Goal: Task Accomplishment & Management: Manage account settings

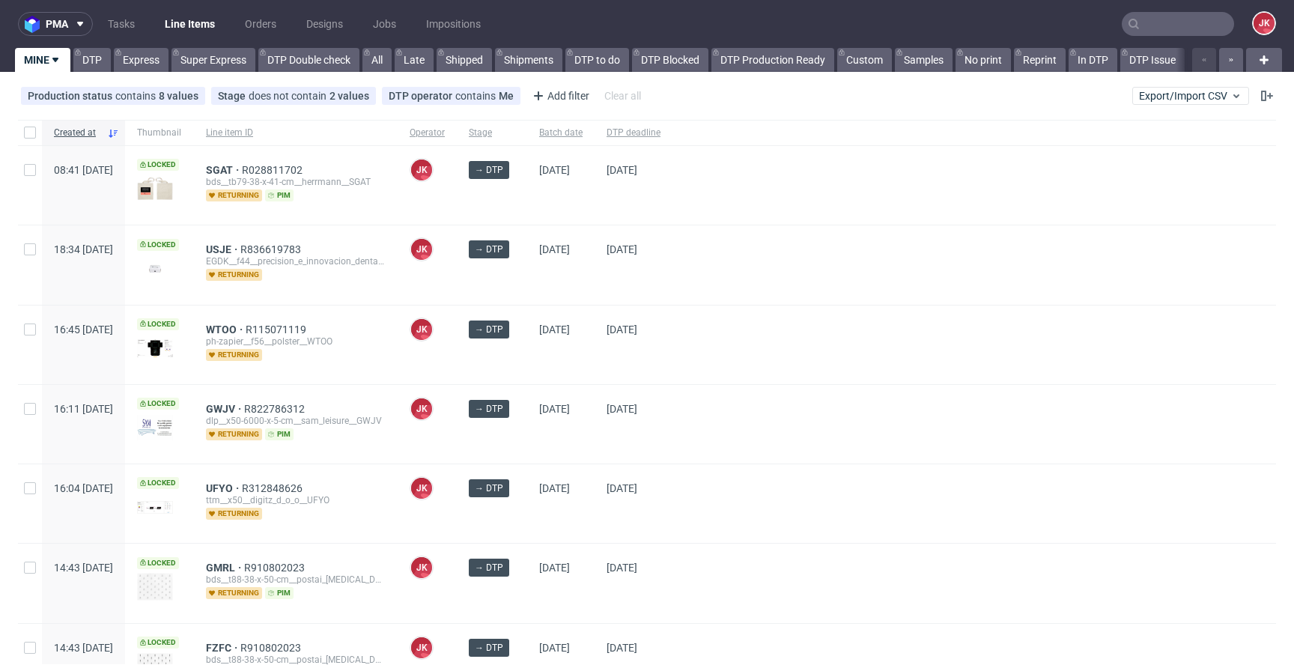
click at [527, 423] on div "→ DTP" at bounding box center [492, 424] width 70 height 79
click at [573, 264] on div "03/09/2025" at bounding box center [560, 264] width 67 height 79
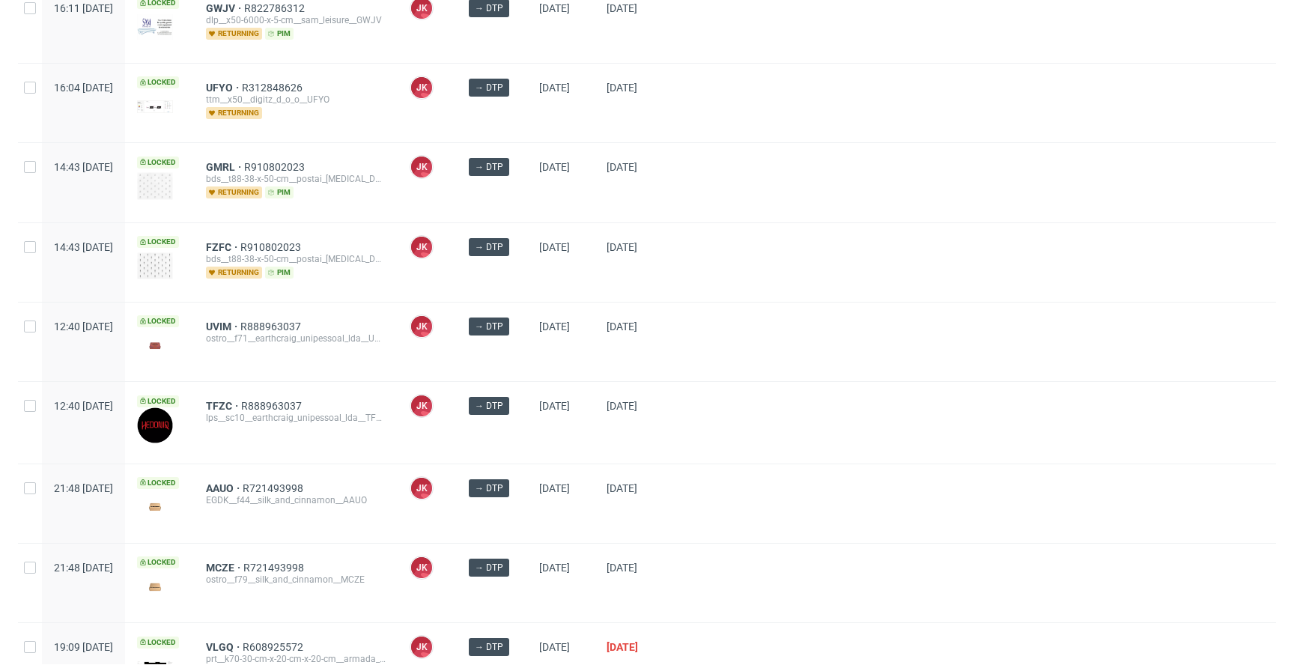
scroll to position [562, 0]
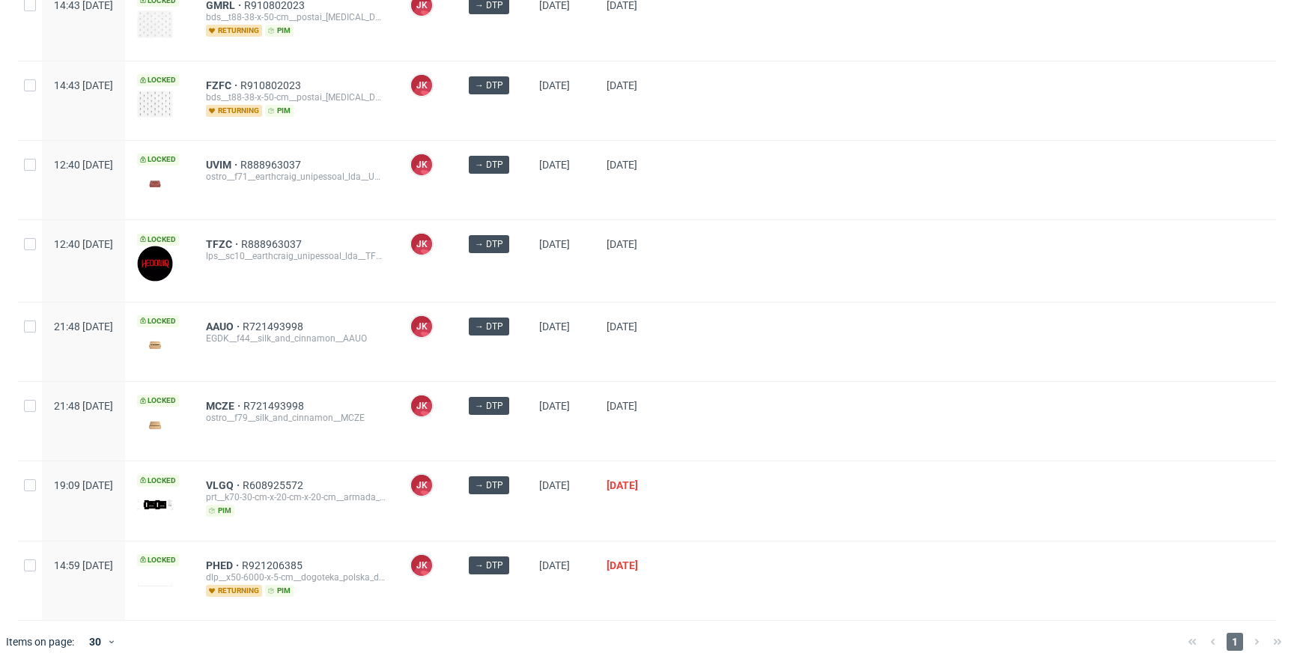
click at [261, 571] on div "dlp__x50-6000-x-5-cm__dogoteka_polska_dominik_niemiec__PHED" at bounding box center [296, 577] width 180 height 12
click at [242, 562] on span "PHED" at bounding box center [224, 565] width 36 height 12
click at [786, 370] on div at bounding box center [974, 342] width 604 height 79
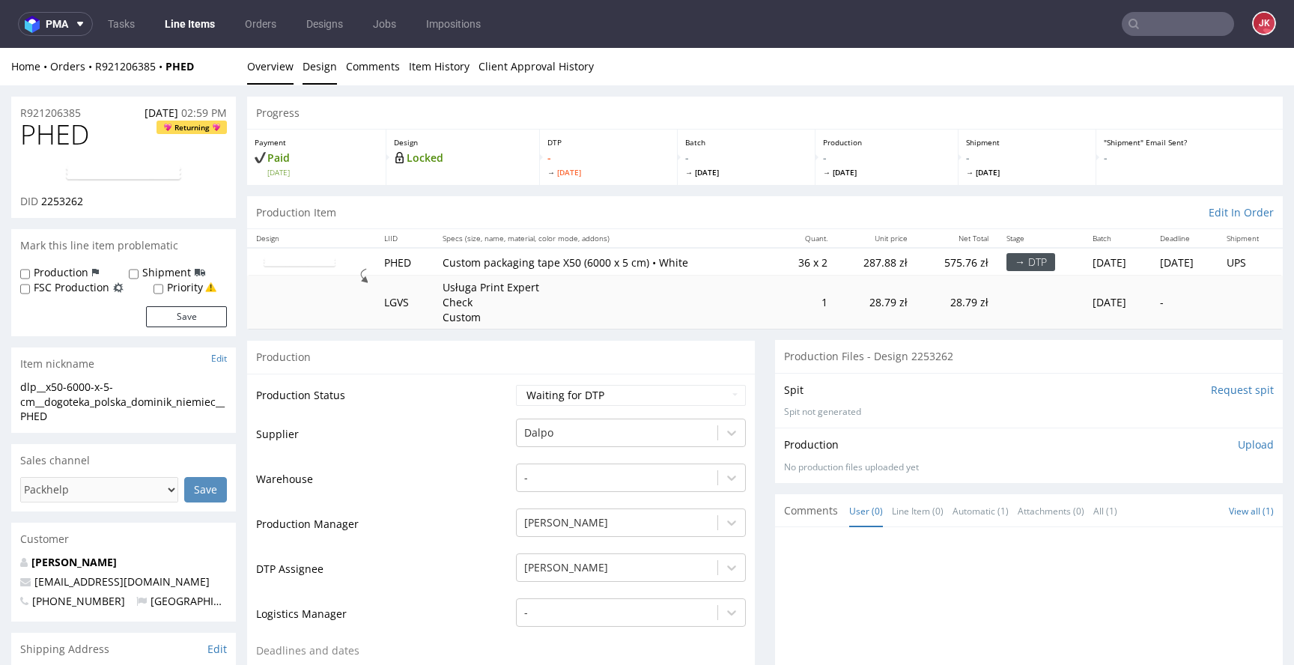
click at [322, 72] on link "Design" at bounding box center [320, 66] width 34 height 37
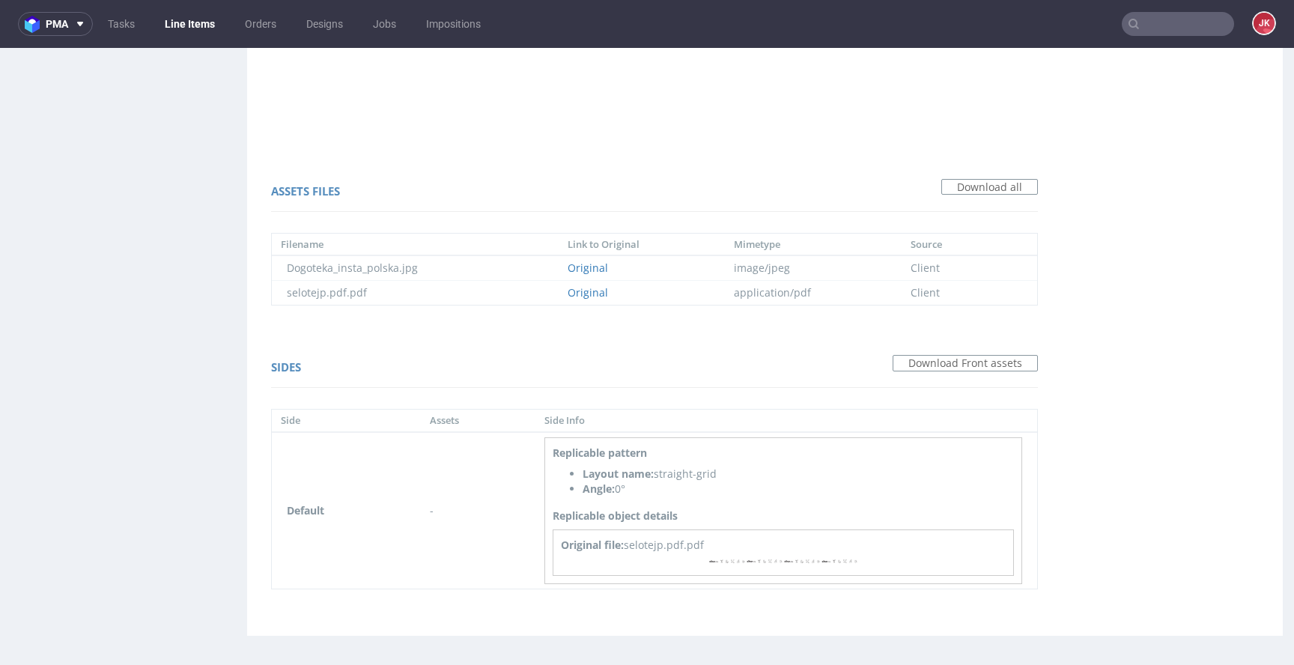
scroll to position [4, 0]
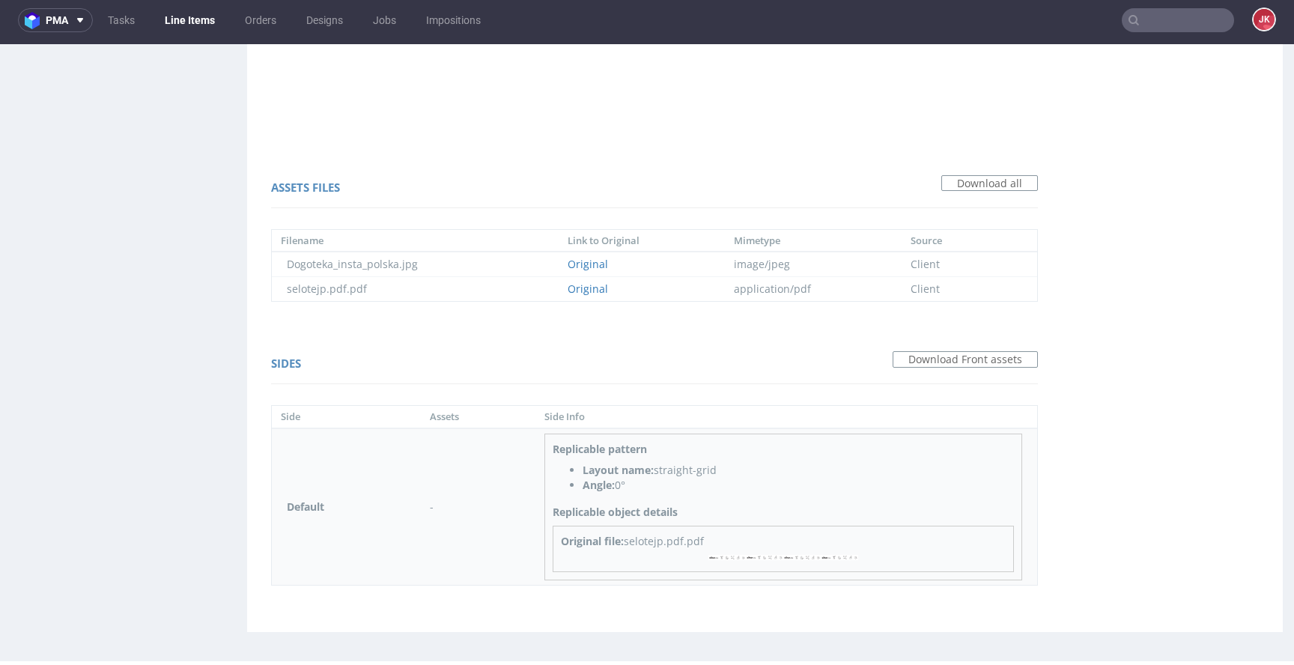
click at [741, 556] on img at bounding box center [783, 557] width 150 height 5
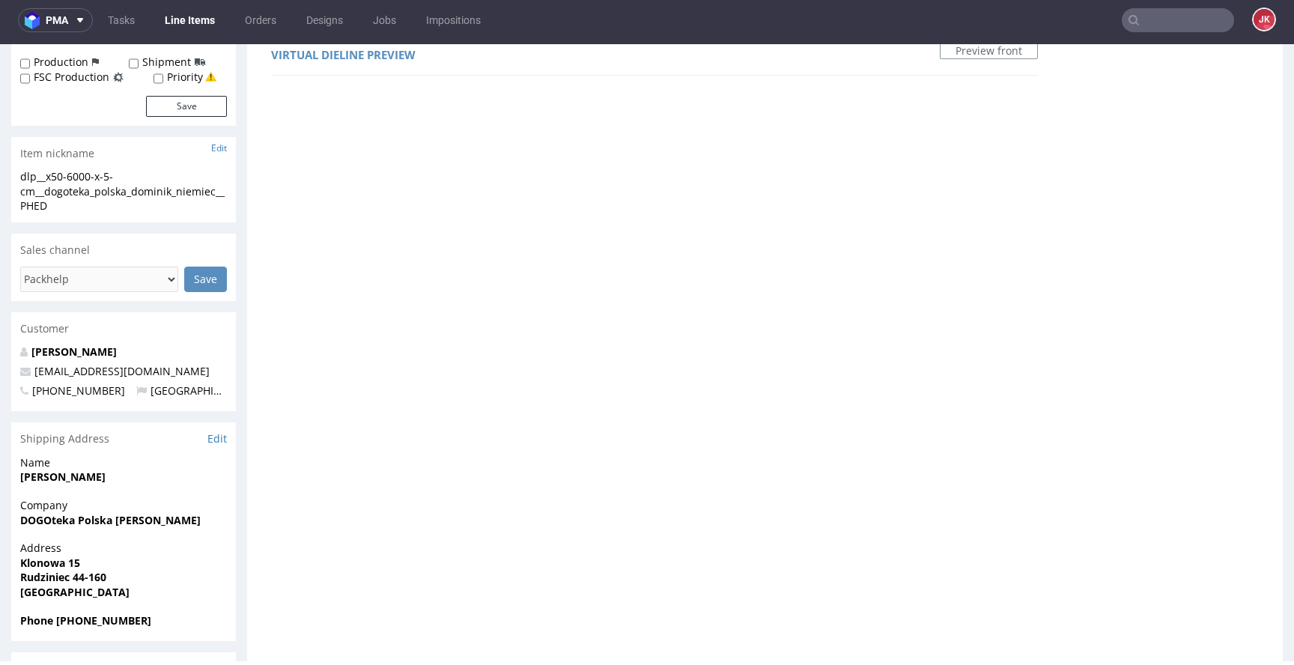
scroll to position [0, 0]
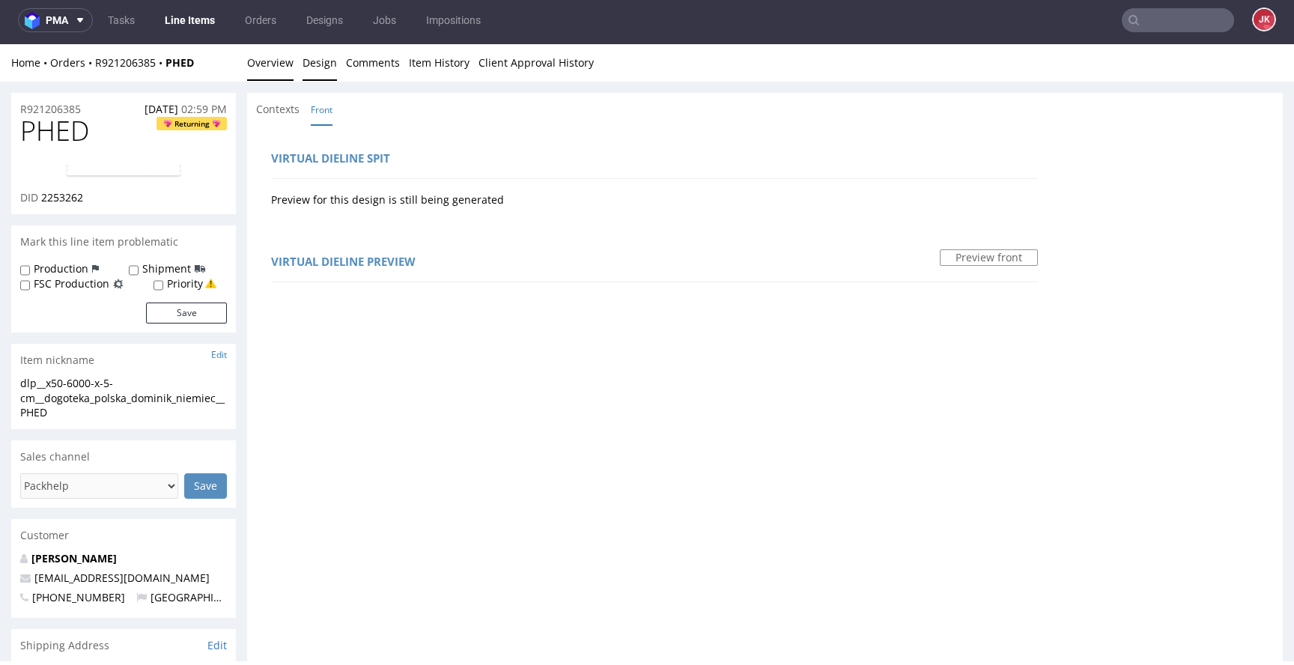
click at [285, 60] on link "Overview" at bounding box center [270, 62] width 46 height 37
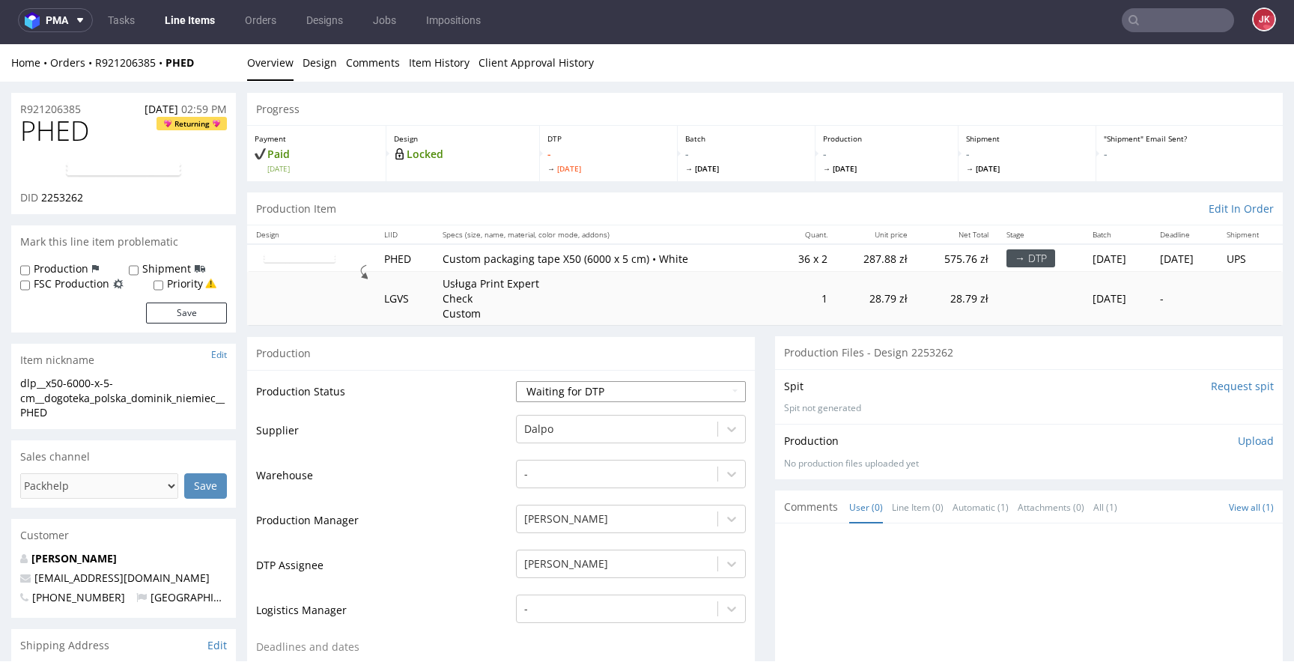
click at [556, 393] on select "Waiting for Artwork Waiting for Diecut Waiting for Mockup Waiting for DTP Waiti…" at bounding box center [631, 391] width 230 height 21
select select "dtp_in_process"
click at [516, 381] on select "Waiting for Artwork Waiting for Diecut Waiting for Mockup Waiting for DTP Waiti…" at bounding box center [631, 391] width 230 height 21
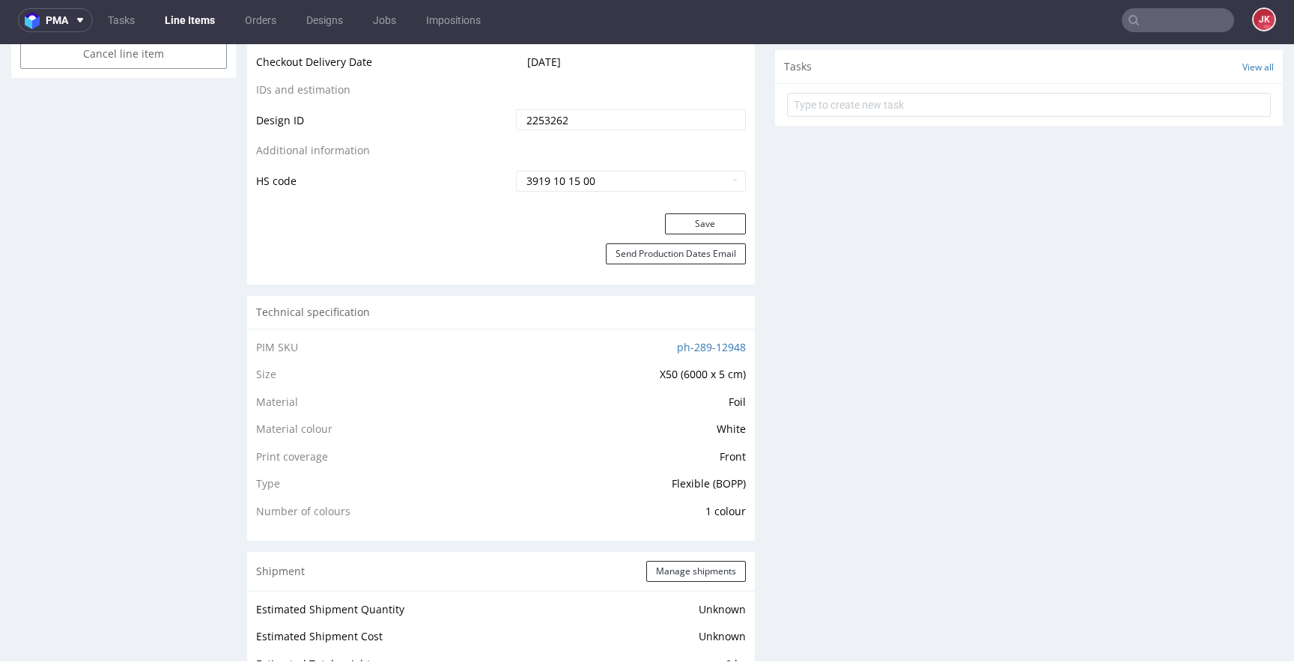
scroll to position [833, 0]
click at [690, 212] on button "Save" at bounding box center [705, 220] width 81 height 21
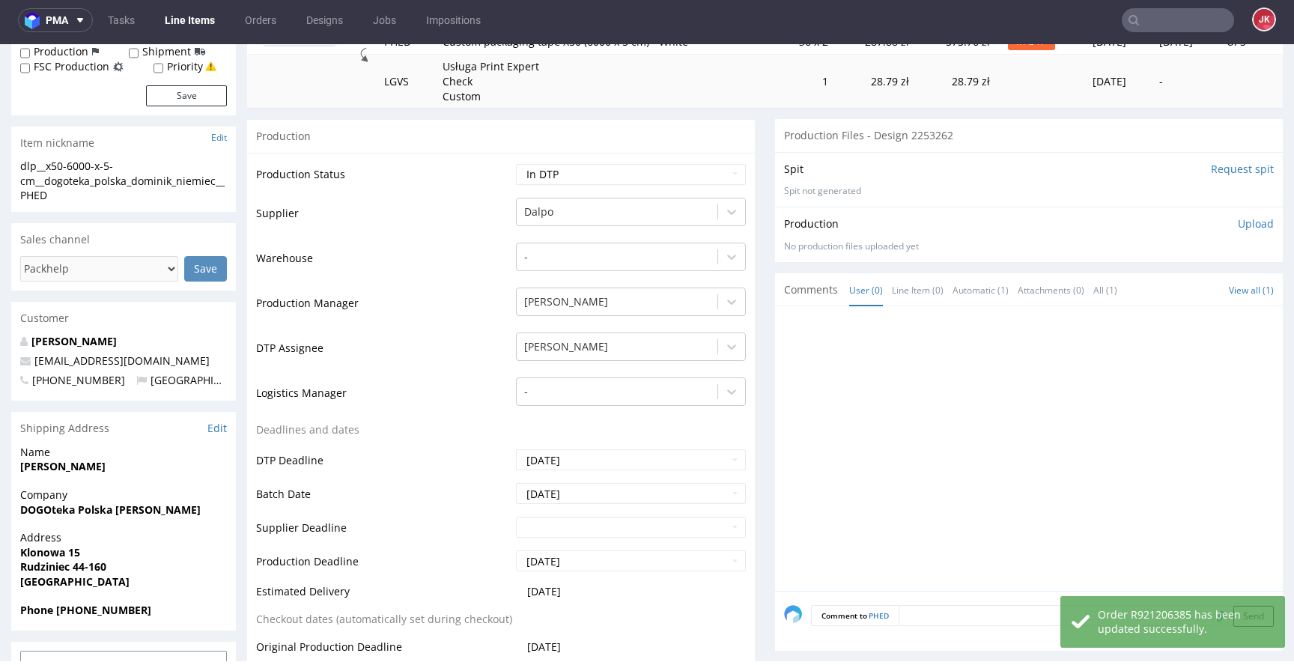
scroll to position [0, 0]
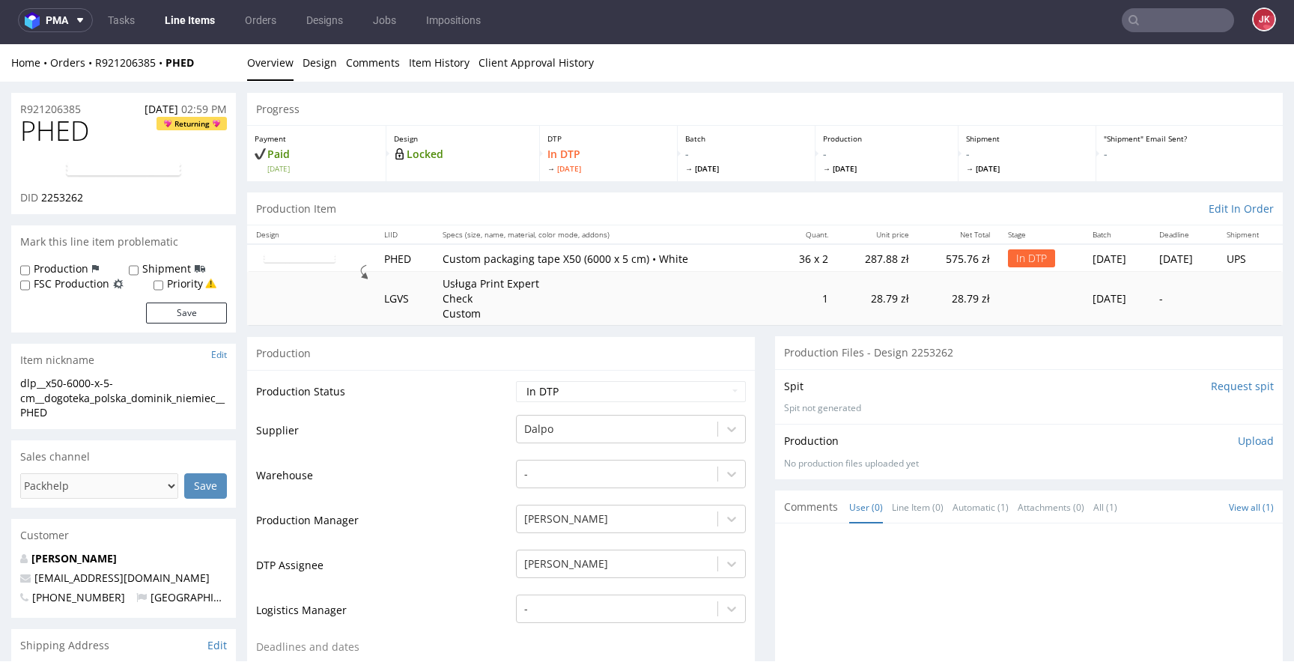
drag, startPoint x: 372, startPoint y: 410, endPoint x: 358, endPoint y: 409, distance: 14.3
click at [372, 410] on td "Production Status" at bounding box center [384, 397] width 256 height 34
click at [52, 141] on span "PHED" at bounding box center [54, 131] width 69 height 30
copy span "PHED"
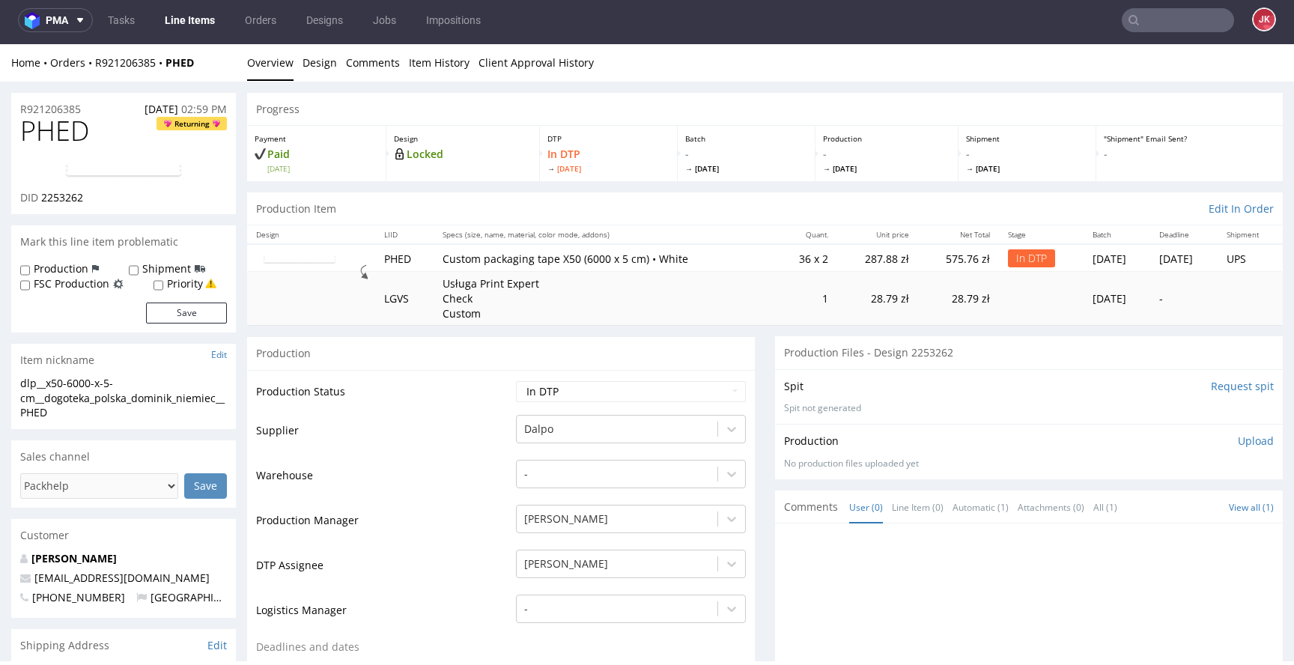
click at [428, 426] on td "Supplier" at bounding box center [384, 435] width 256 height 45
click at [62, 196] on span "2253262" at bounding box center [62, 197] width 42 height 14
copy span "2253262"
click at [479, 432] on td "Supplier" at bounding box center [384, 435] width 256 height 45
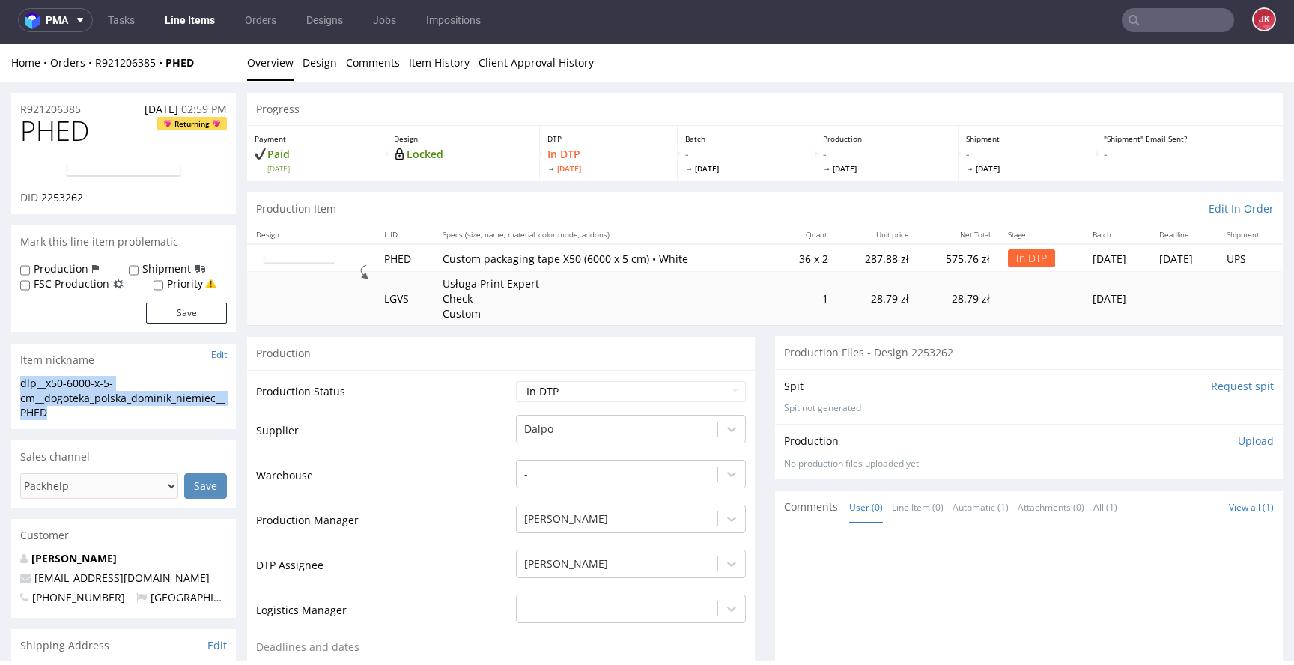
drag, startPoint x: 75, startPoint y: 407, endPoint x: 0, endPoint y: 371, distance: 83.1
copy section "dlp__x50-6000-x-5-cm__dogoteka_polska_dominik_niemiec__PHED"
drag, startPoint x: 95, startPoint y: 105, endPoint x: 40, endPoint y: 127, distance: 59.5
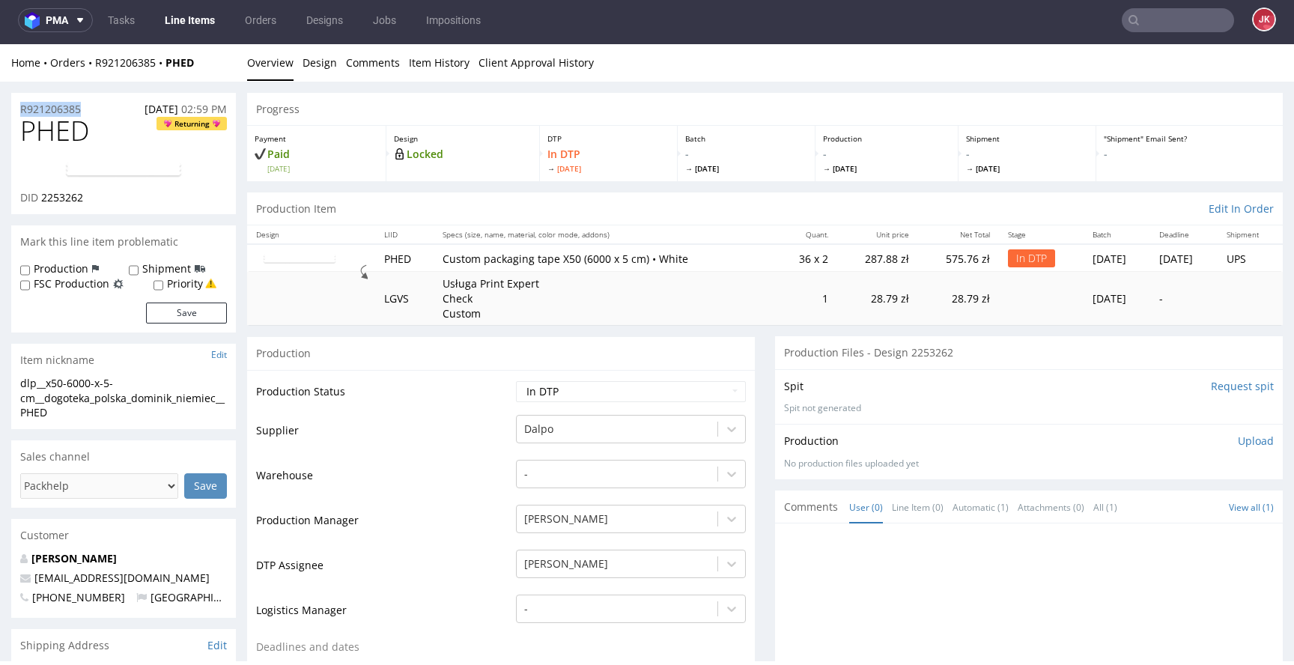
copy p "R921206385"
click at [62, 201] on span "2253262" at bounding box center [62, 197] width 42 height 14
copy span "2253262"
click at [1102, 441] on div "Production Upload" at bounding box center [1029, 441] width 490 height 15
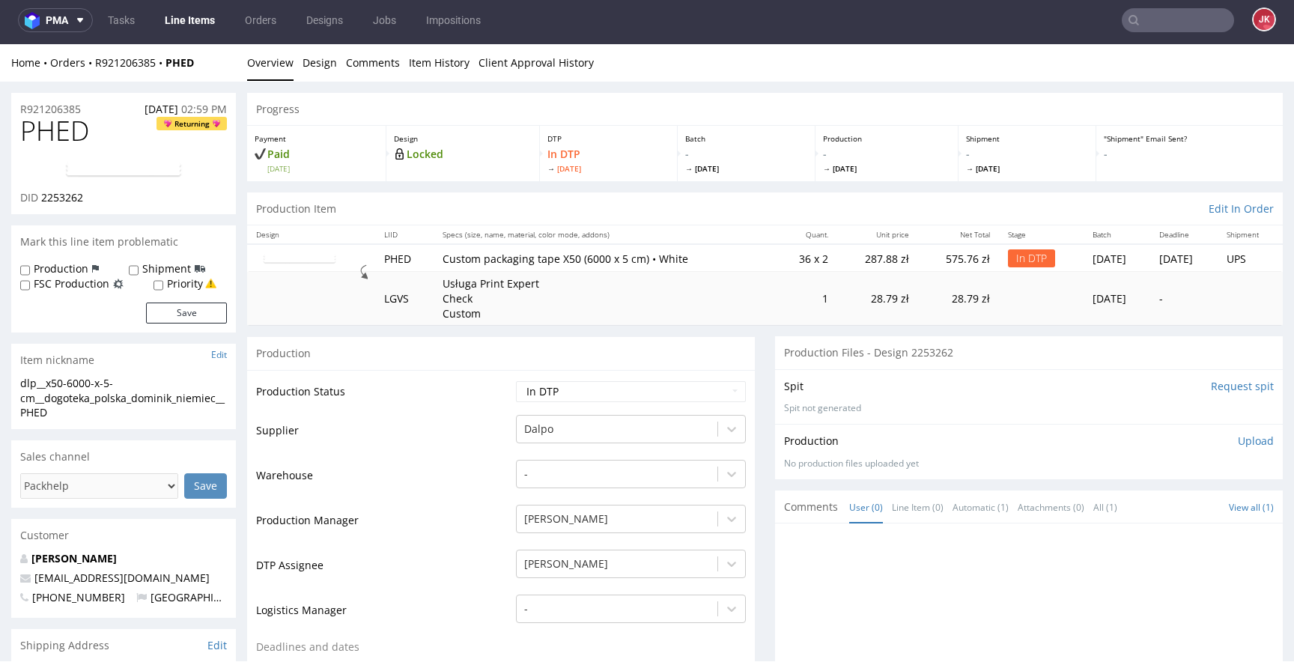
click at [1238, 442] on p "Upload" at bounding box center [1256, 441] width 36 height 15
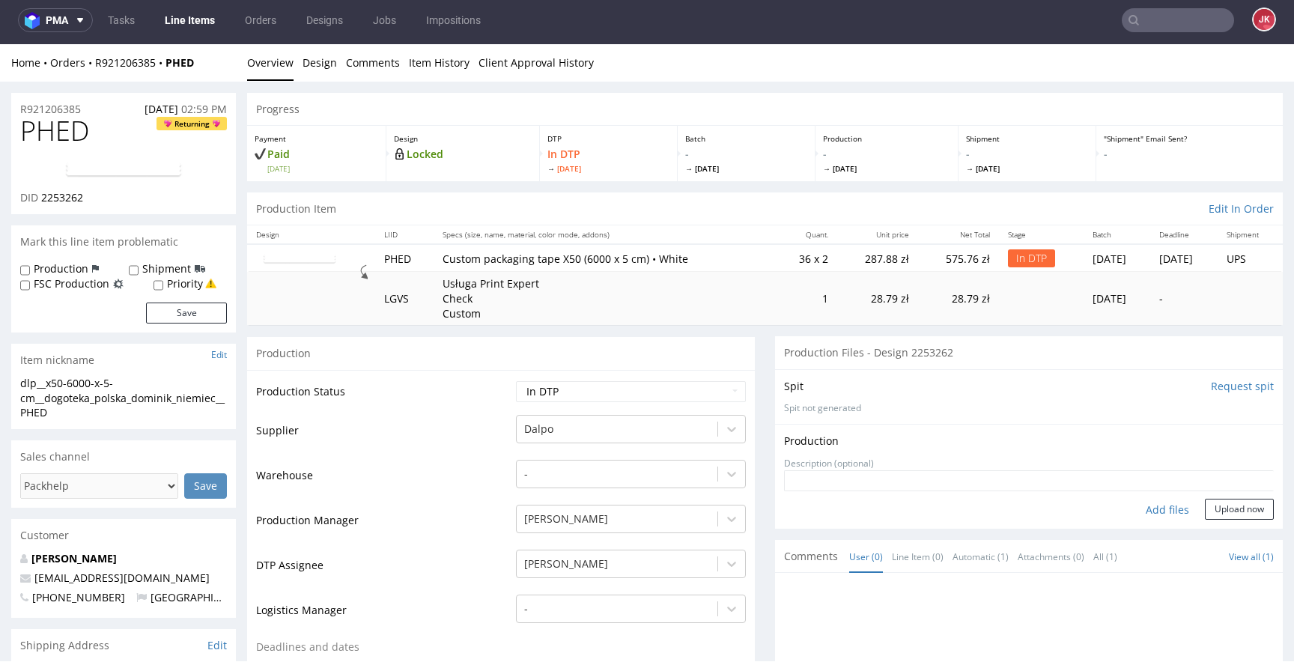
click at [1143, 514] on div "Add files" at bounding box center [1167, 510] width 75 height 22
type input "C:\fakepath\dlp__x50-6000-x-5-cm__dogoteka_polska_dominik_niemiec__PHED__d22532…"
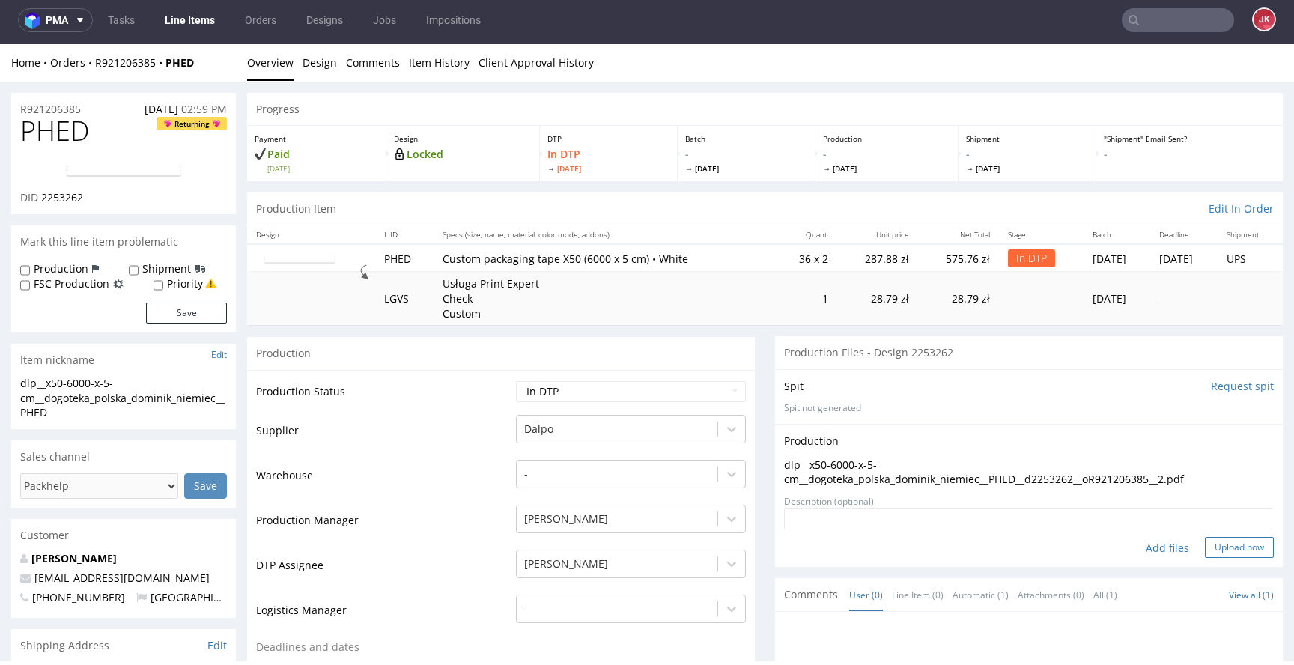
click at [1205, 556] on button "Upload now" at bounding box center [1239, 547] width 69 height 21
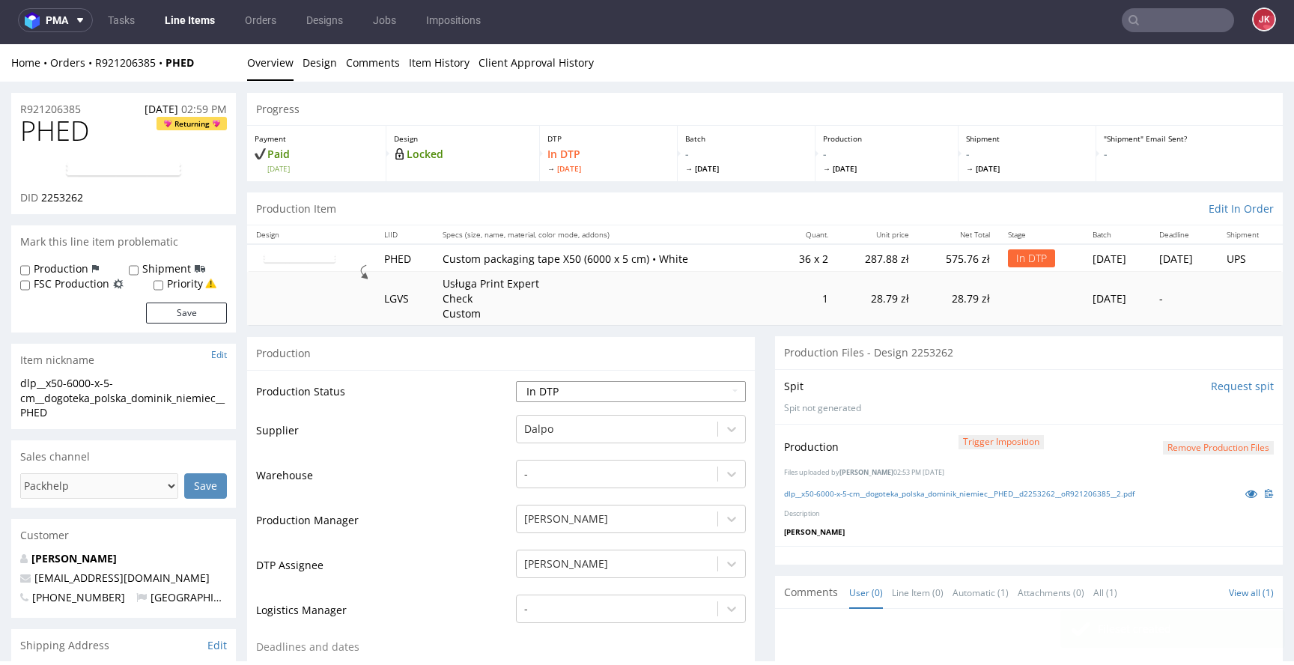
click at [644, 394] on select "Waiting for Artwork Waiting for Diecut Waiting for Mockup Waiting for DTP Waiti…" at bounding box center [631, 391] width 230 height 21
select select "dtp_production_ready"
click at [516, 381] on select "Waiting for Artwork Waiting for Diecut Waiting for Mockup Waiting for DTP Waiti…" at bounding box center [631, 391] width 230 height 21
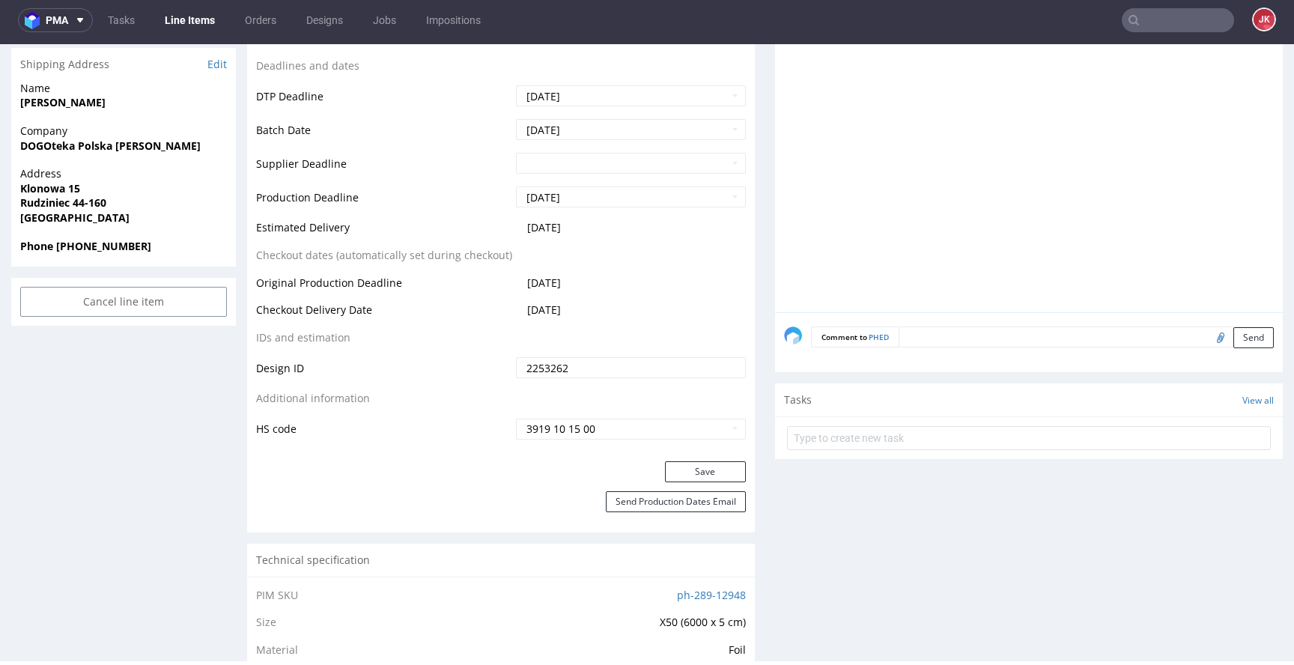
scroll to position [596, 0]
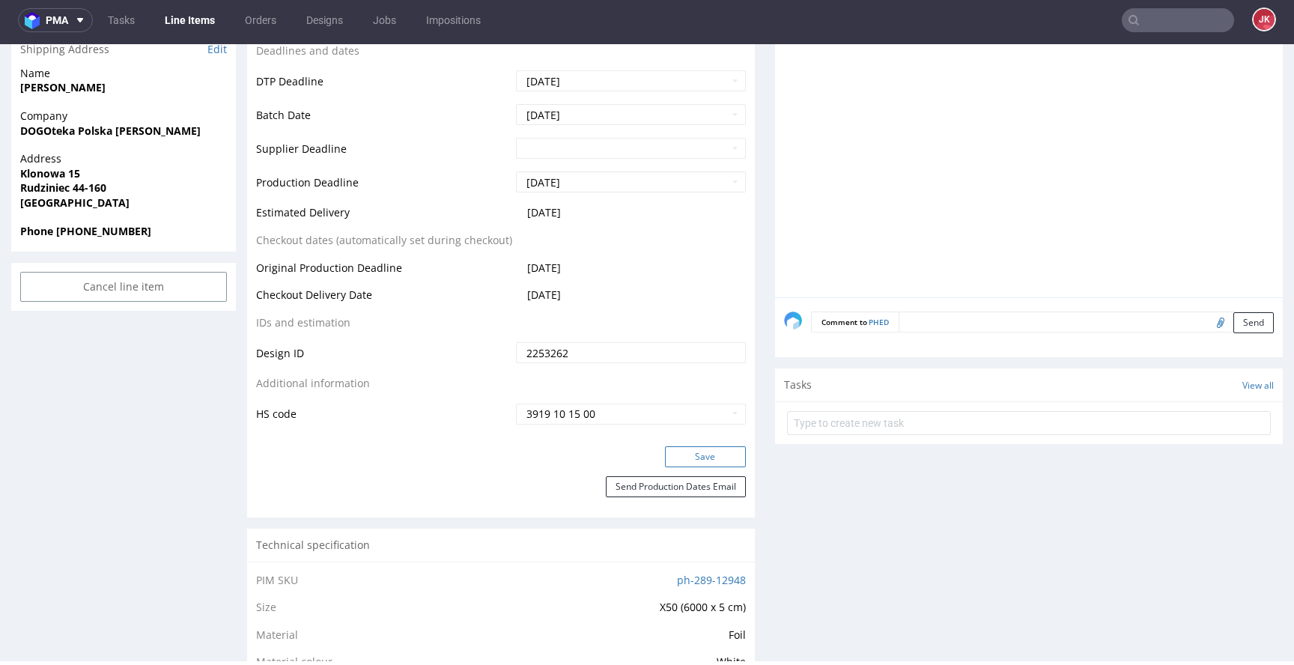
click at [690, 459] on button "Save" at bounding box center [705, 456] width 81 height 21
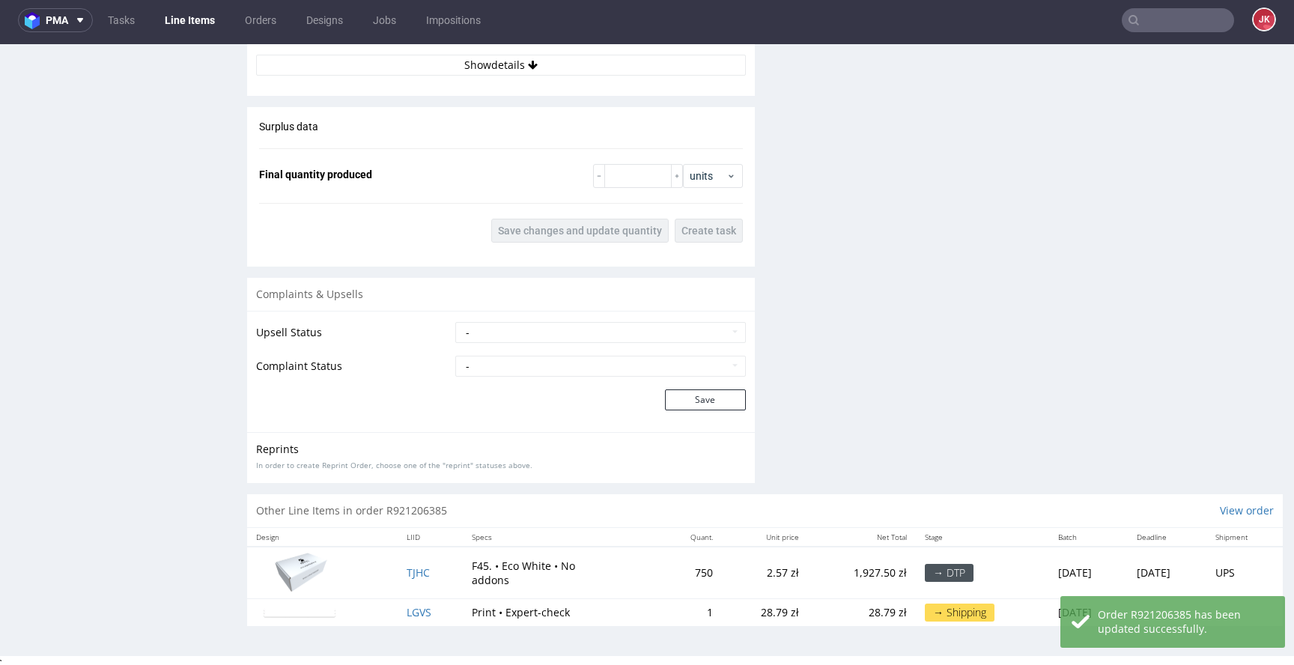
scroll to position [1604, 0]
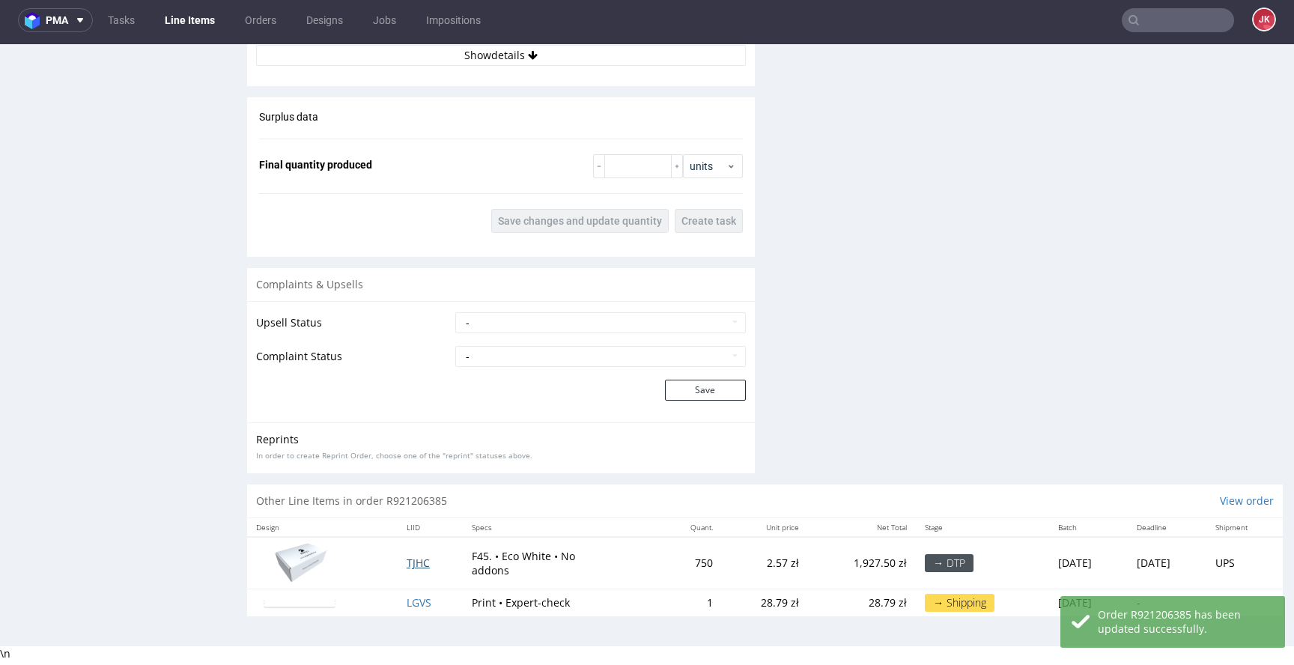
click at [407, 565] on span "TJHC" at bounding box center [418, 563] width 23 height 14
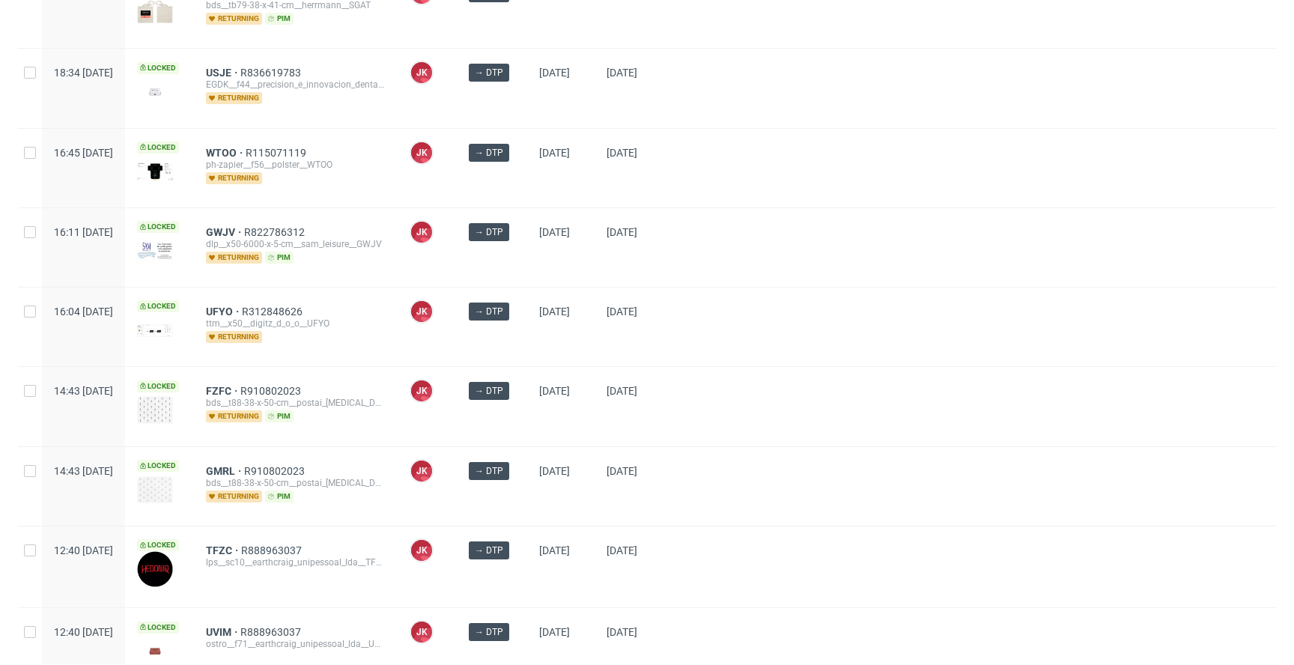
scroll to position [483, 0]
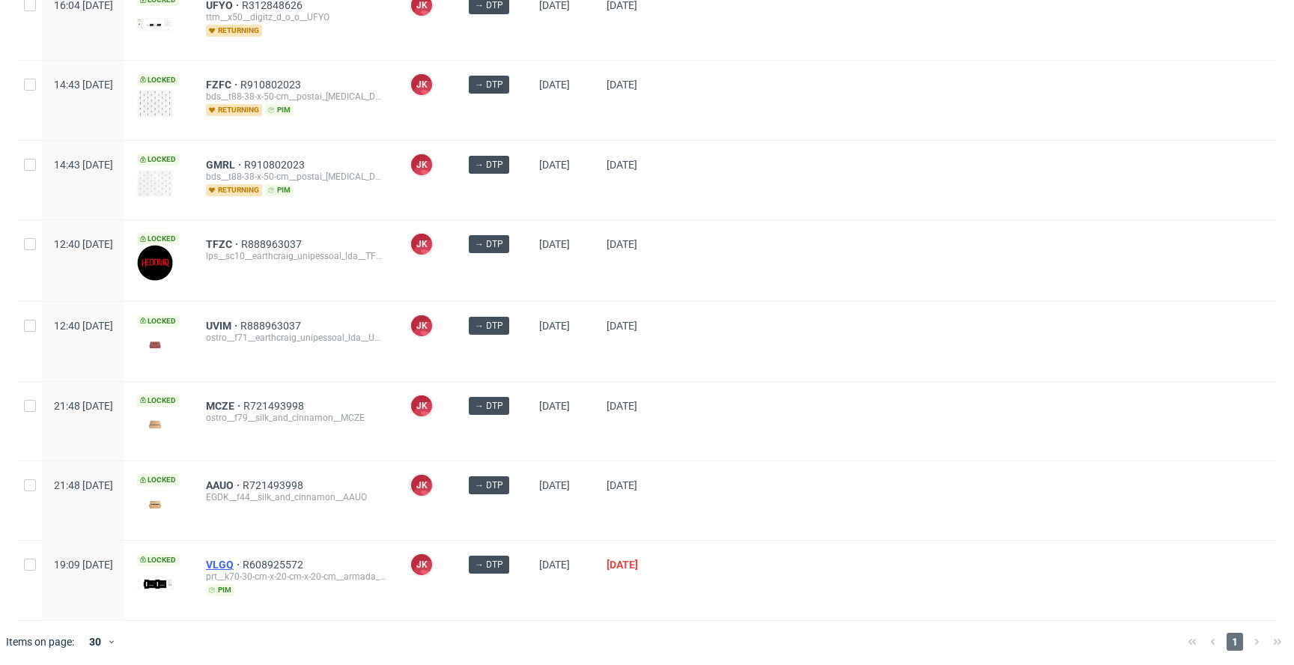
click at [243, 559] on span "VLGQ" at bounding box center [224, 565] width 37 height 12
click at [786, 363] on div at bounding box center [974, 341] width 604 height 79
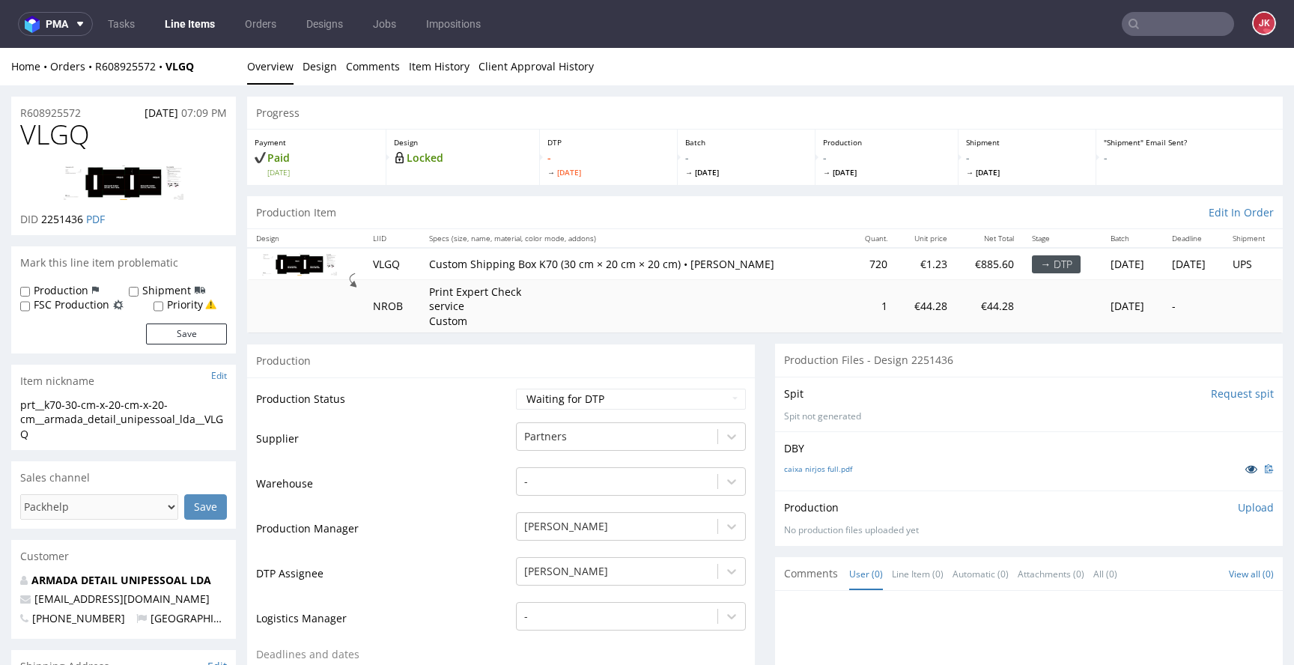
click at [1245, 470] on icon at bounding box center [1251, 469] width 12 height 10
click at [823, 466] on link "caixa nirjos full.pdf" at bounding box center [818, 469] width 68 height 10
drag, startPoint x: 510, startPoint y: 421, endPoint x: 544, endPoint y: 411, distance: 35.1
click at [512, 421] on td "Partners" at bounding box center [629, 443] width 234 height 45
click at [562, 407] on select "Waiting for Artwork Waiting for Diecut Waiting for Mockup Waiting for DTP Waiti…" at bounding box center [631, 399] width 230 height 21
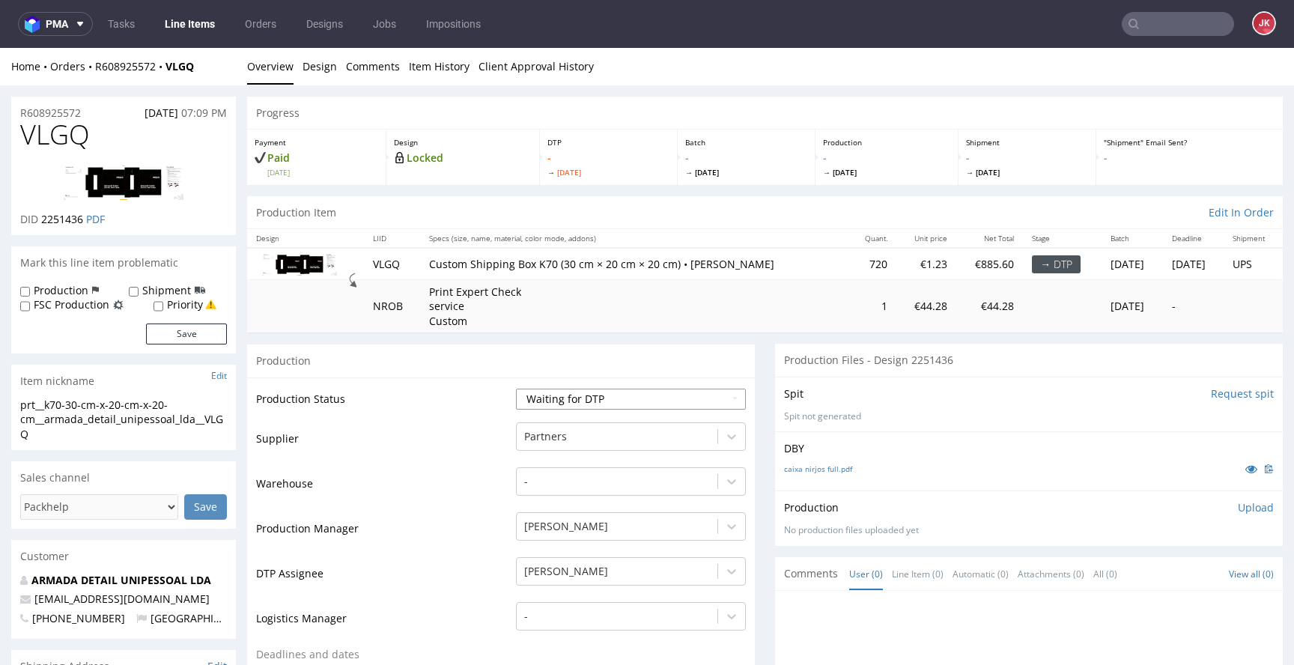
select select "dtp_in_process"
click at [516, 389] on select "Waiting for Artwork Waiting for Diecut Waiting for Mockup Waiting for DTP Waiti…" at bounding box center [631, 399] width 230 height 21
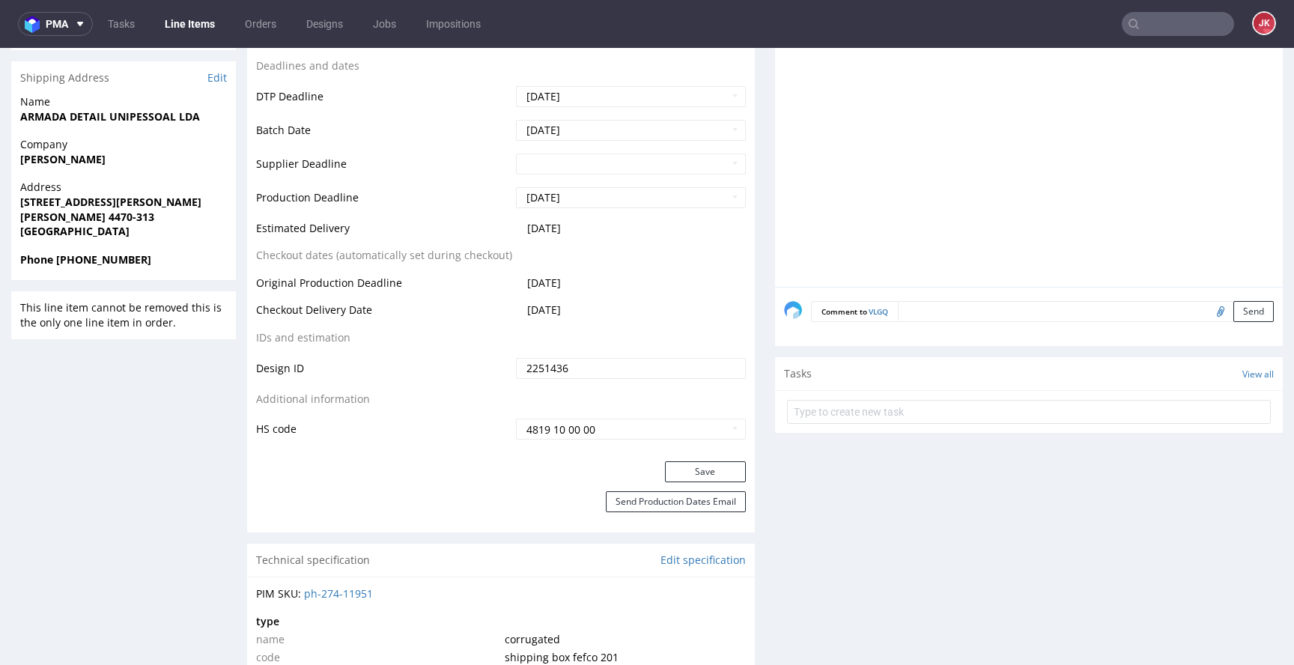
scroll to position [598, 0]
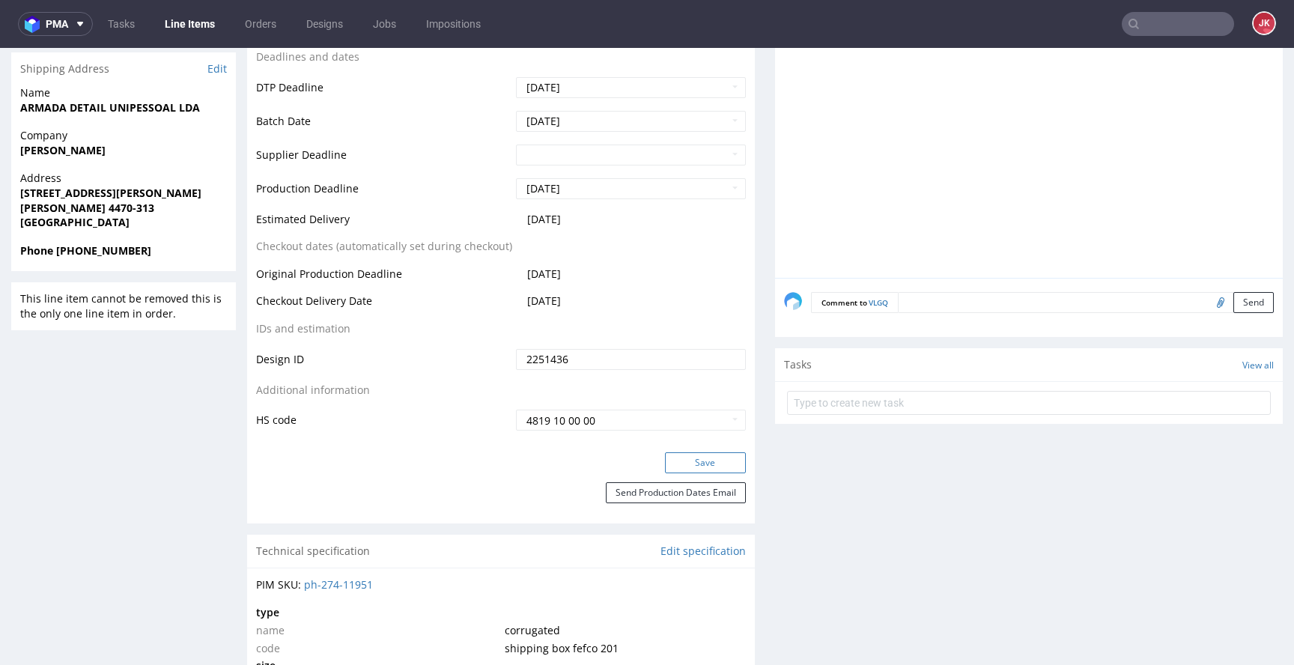
click at [694, 461] on button "Save" at bounding box center [705, 462] width 81 height 21
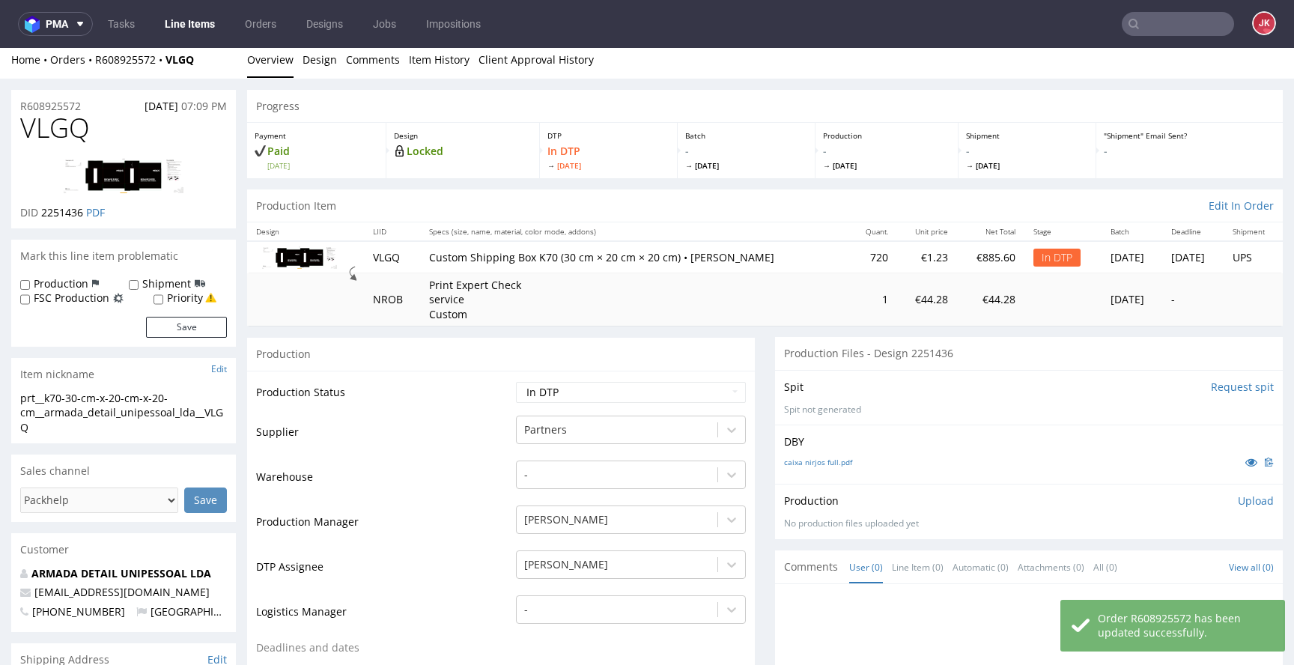
scroll to position [0, 0]
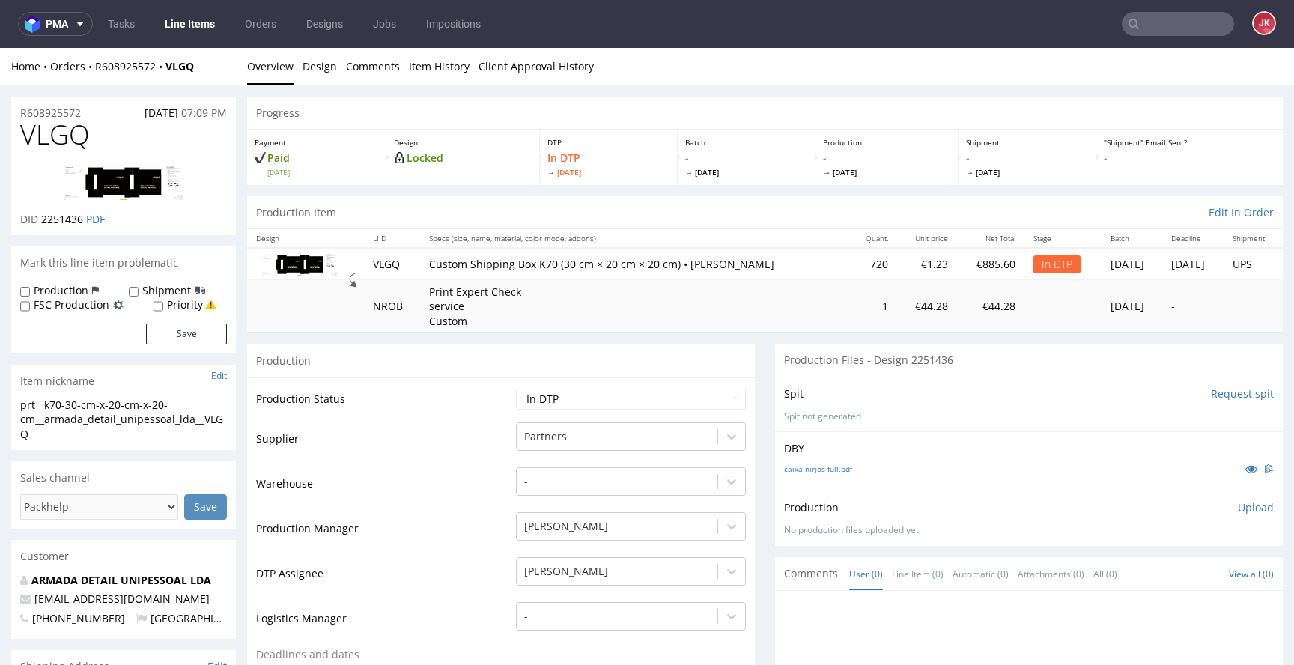
click at [450, 443] on td "Supplier" at bounding box center [384, 443] width 256 height 45
drag, startPoint x: 58, startPoint y: 432, endPoint x: 1, endPoint y: 395, distance: 68.1
copy section "prt__k70-30-cm-x-20-cm-x-20-cm__armada_detail_unipessoal_lda__VLGQ"
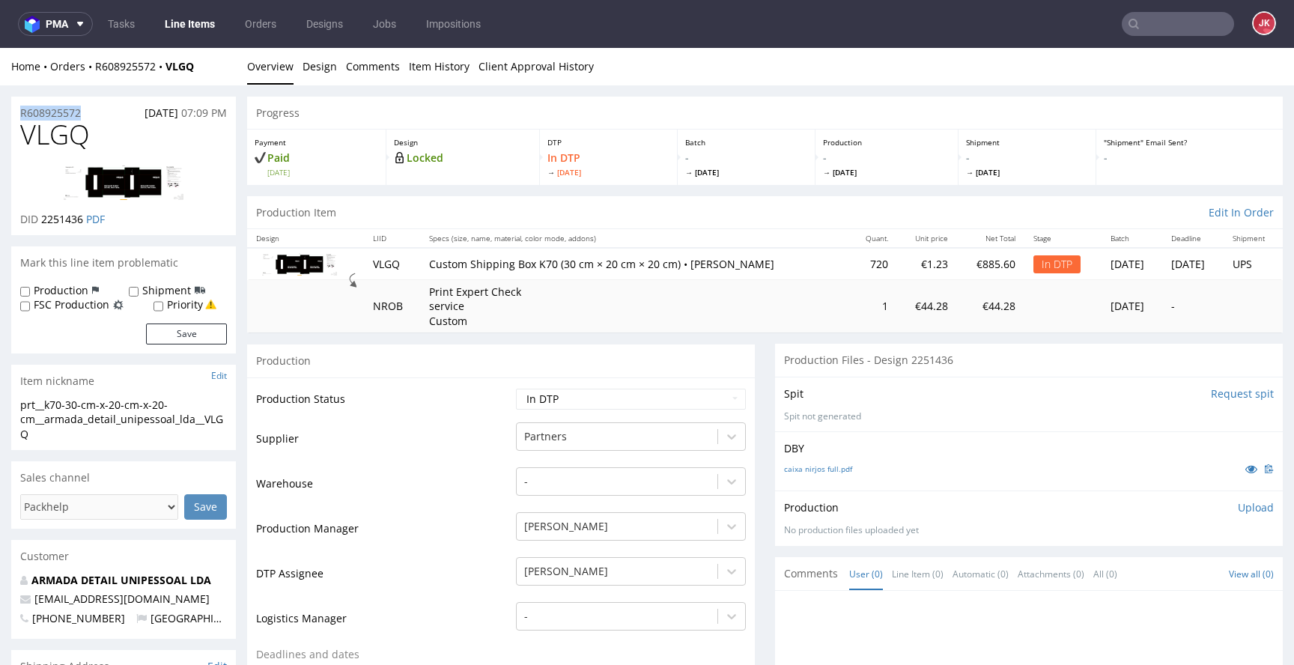
drag, startPoint x: 53, startPoint y: 108, endPoint x: 0, endPoint y: 103, distance: 53.4
copy p "R608925572"
drag, startPoint x: 43, startPoint y: 222, endPoint x: 83, endPoint y: 225, distance: 40.5
click at [83, 225] on span "2251436" at bounding box center [62, 219] width 42 height 14
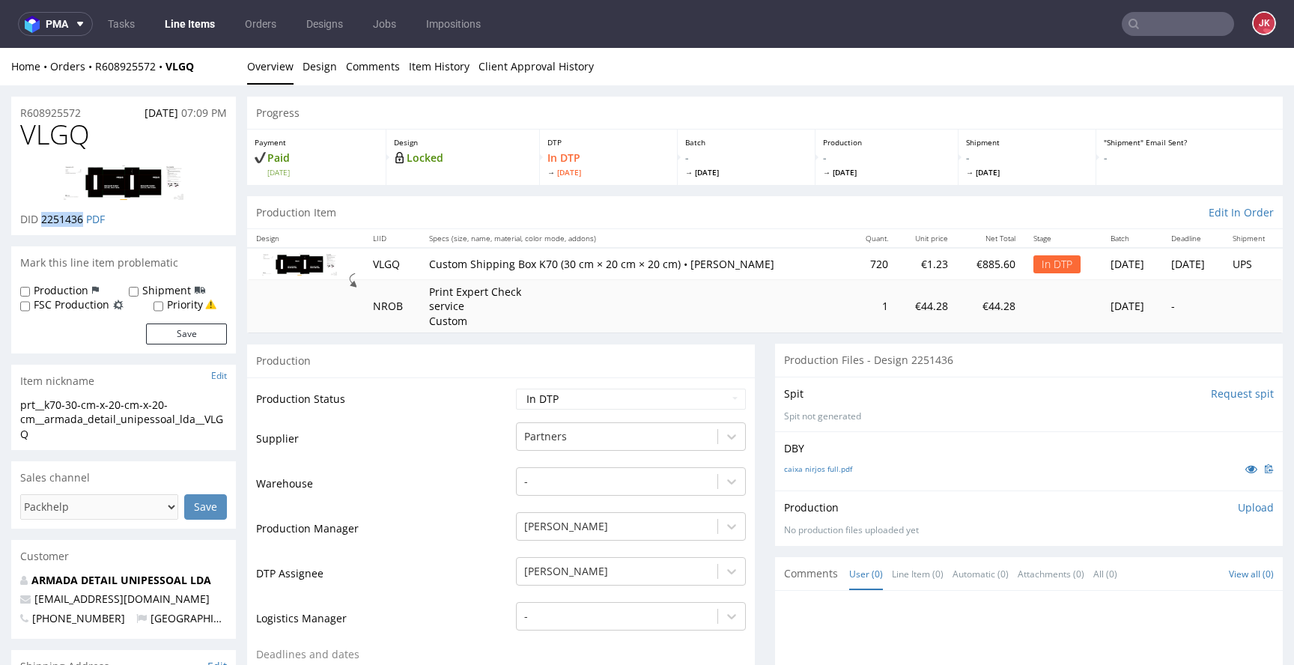
copy span "2251436"
click at [1239, 508] on p "Upload" at bounding box center [1256, 507] width 36 height 15
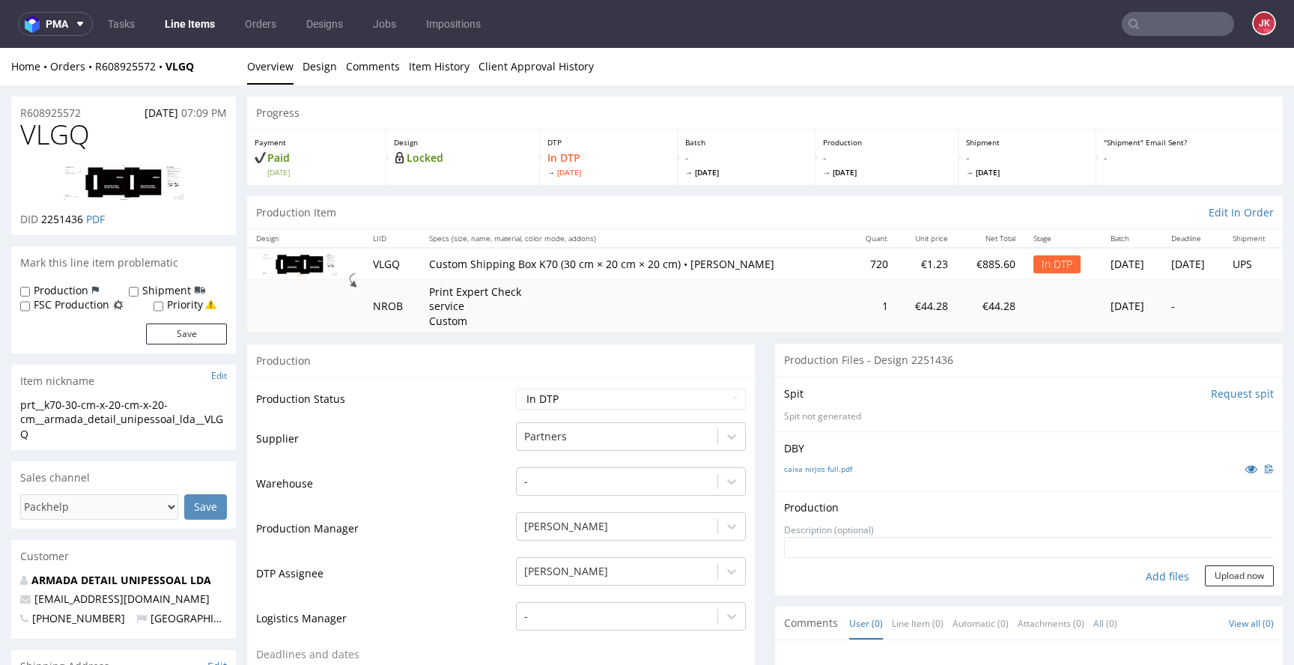
click at [1136, 578] on div "Add files" at bounding box center [1167, 576] width 75 height 22
type input "C:\fakepath\prt__k70-30-cm-x-20-cm-x-20-cm__armada_detail_unipessoal_lda__VLGQ_…"
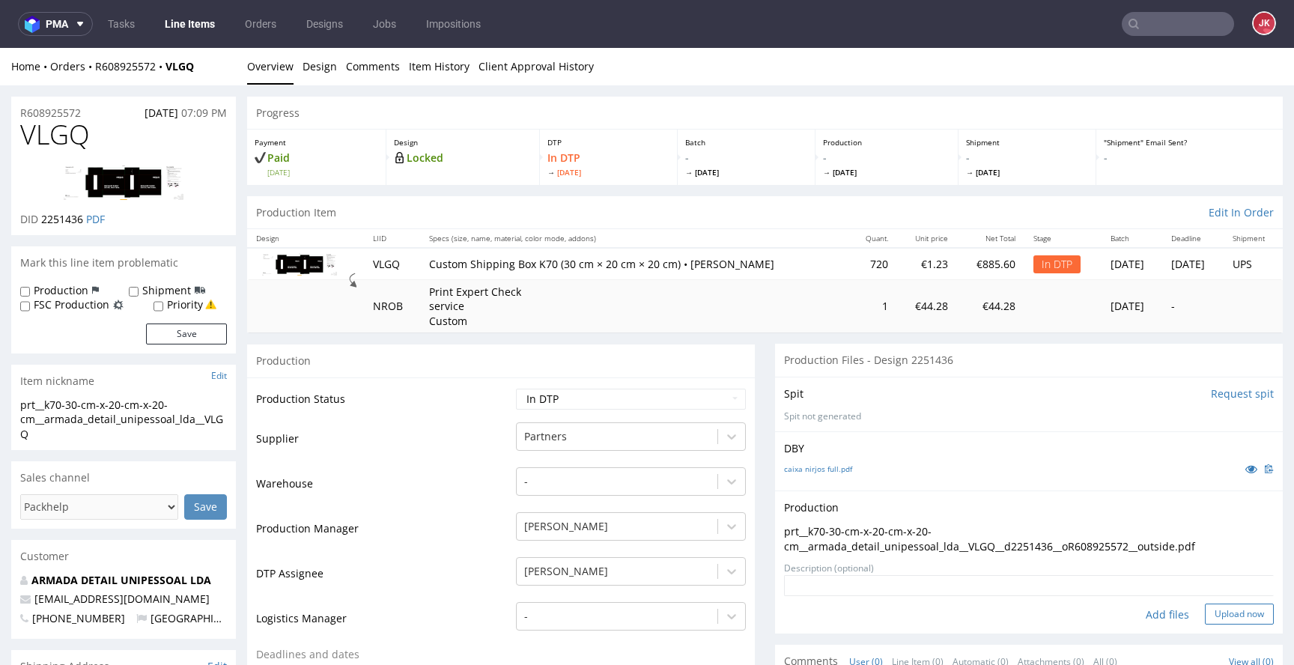
click at [1212, 610] on button "Upload now" at bounding box center [1239, 614] width 69 height 21
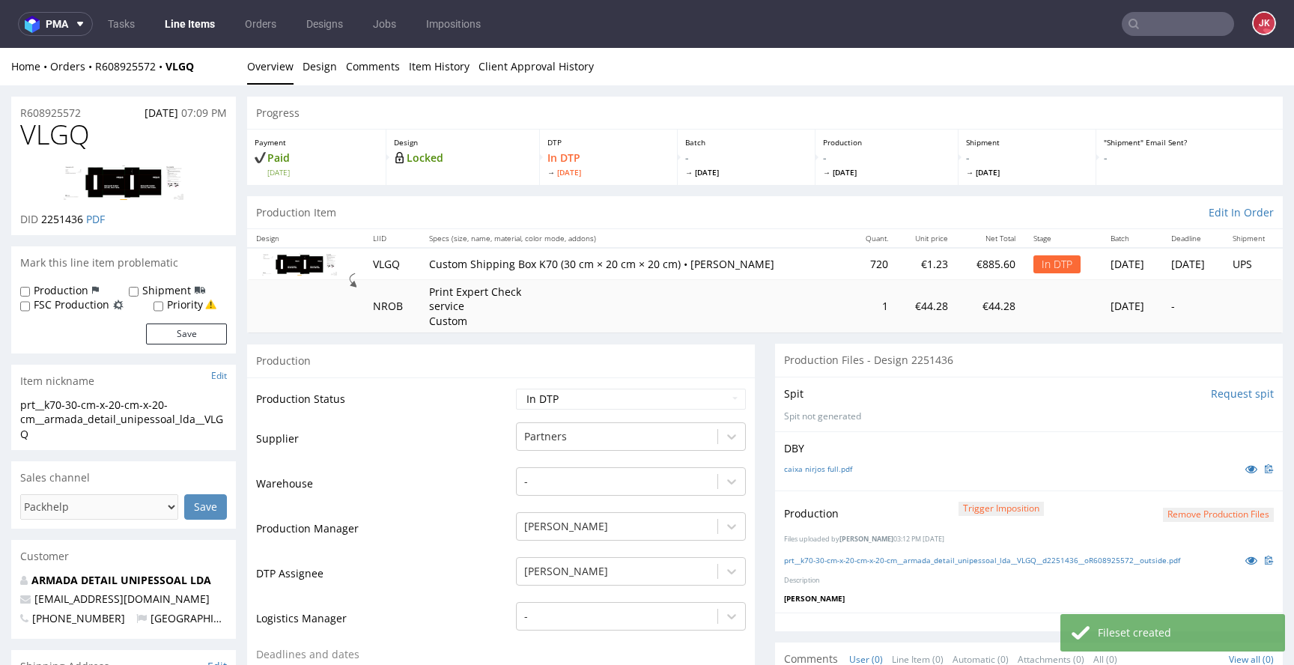
click at [573, 387] on td "Waiting for Artwork Waiting for Diecut Waiting for Mockup Waiting for DTP Waiti…" at bounding box center [629, 404] width 234 height 34
click at [565, 396] on select "Waiting for Artwork Waiting for Diecut Waiting for Mockup Waiting for DTP Waiti…" at bounding box center [631, 399] width 230 height 21
select select "dtp_production_ready"
click at [516, 389] on select "Waiting for Artwork Waiting for Diecut Waiting for Mockup Waiting for DTP Waiti…" at bounding box center [631, 399] width 230 height 21
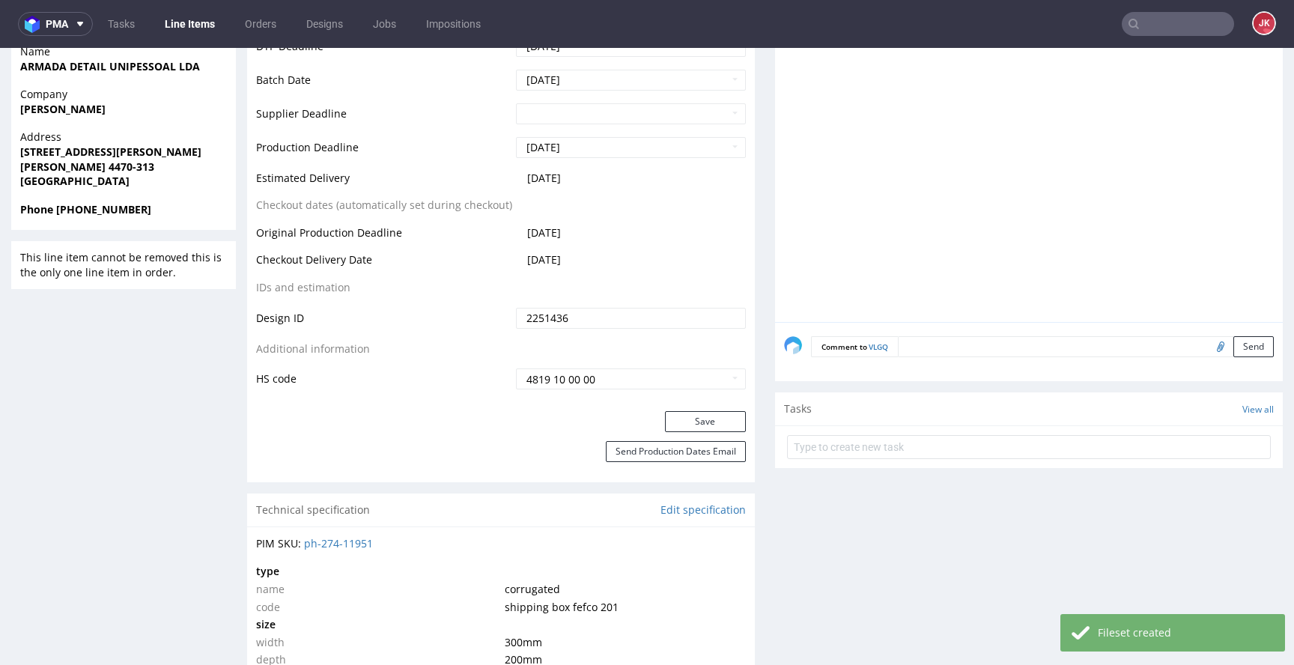
scroll to position [652, 0]
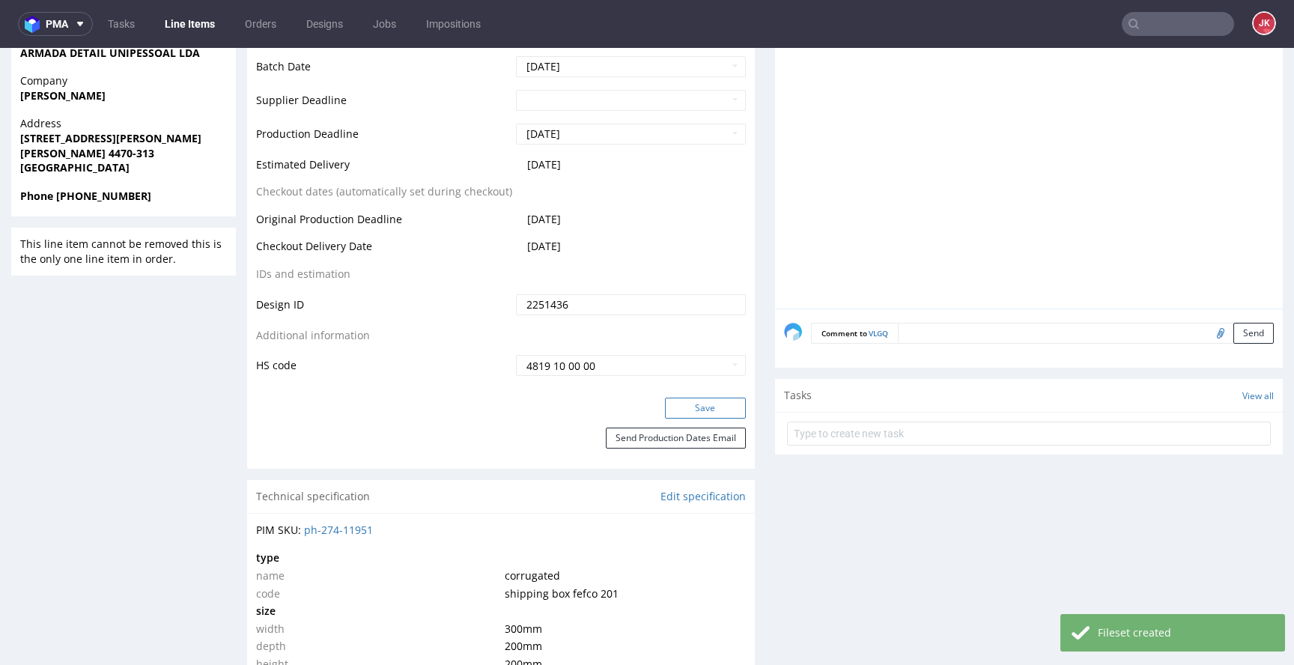
click at [693, 398] on button "Save" at bounding box center [705, 408] width 81 height 21
click at [753, 421] on div "Progress Payment Paid Tue 26 Aug Design Locked DTP DTP Production Ready Fri 29 …" at bounding box center [765, 598] width 1036 height 2309
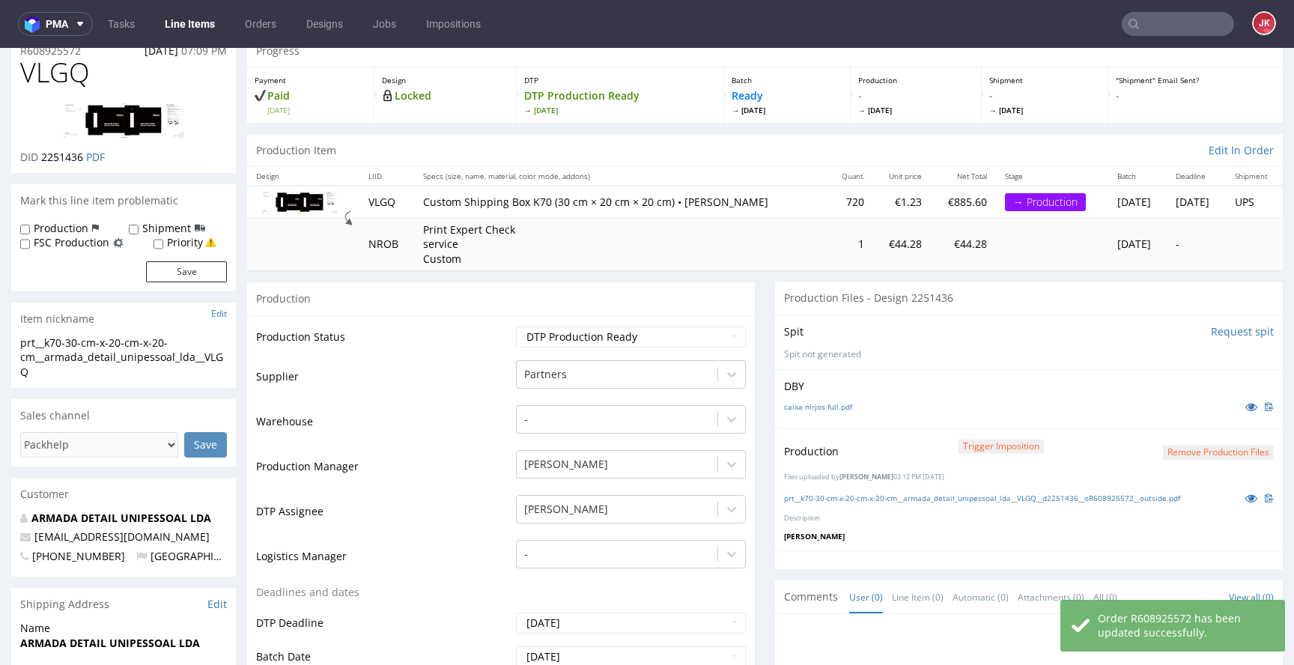
scroll to position [0, 0]
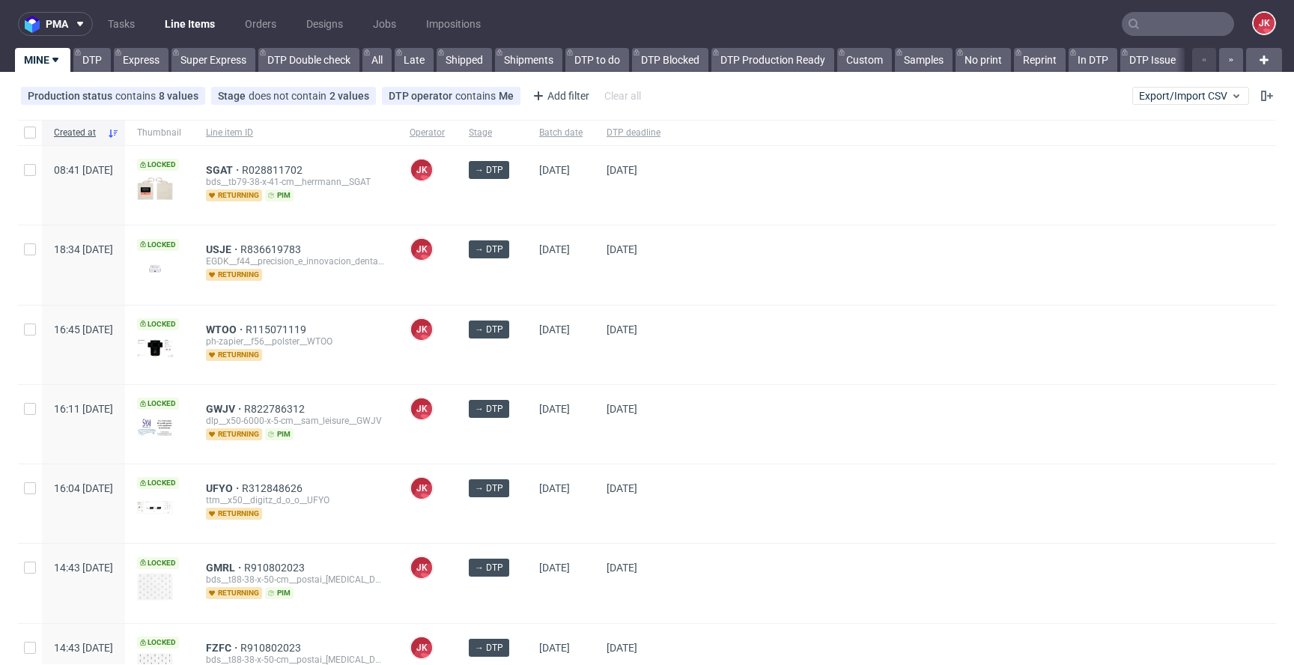
scroll to position [404, 0]
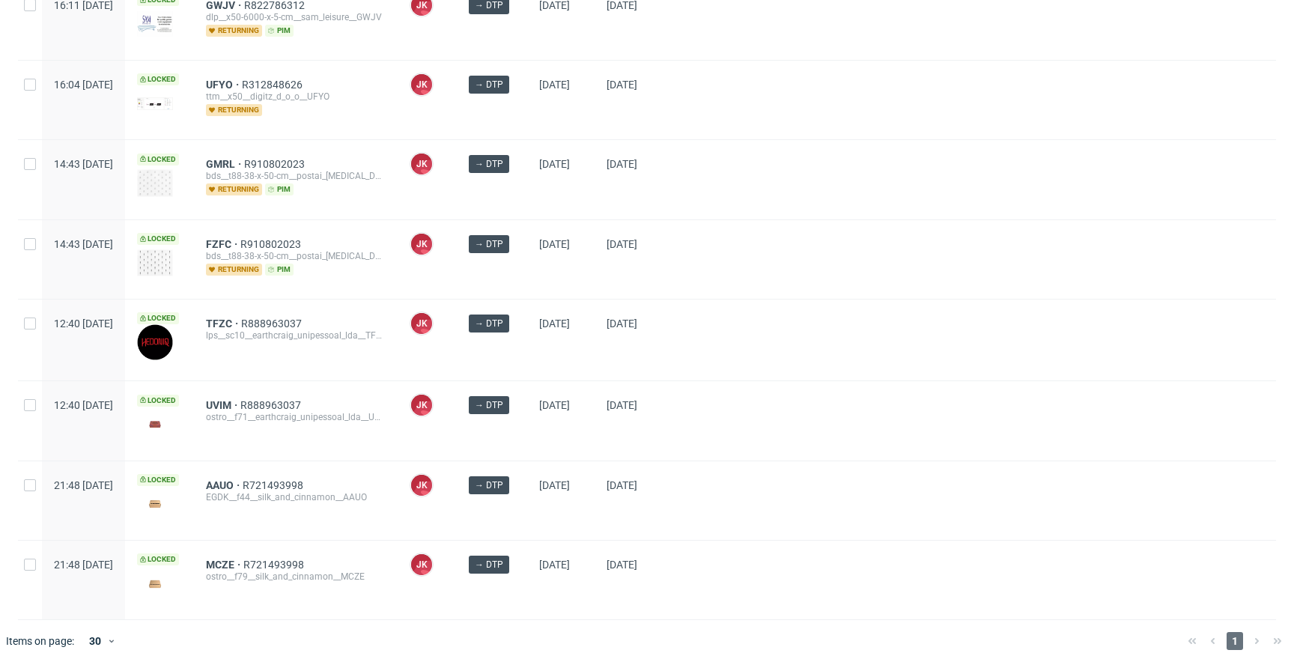
click at [746, 352] on div at bounding box center [974, 340] width 604 height 81
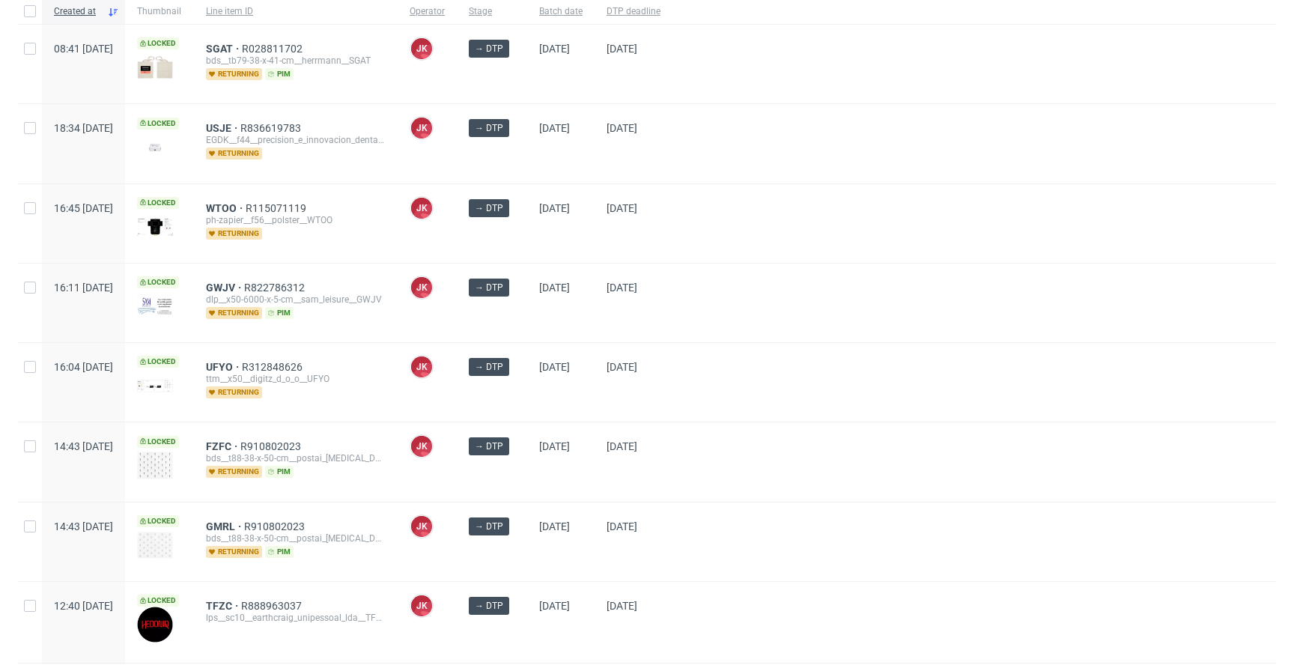
scroll to position [404, 0]
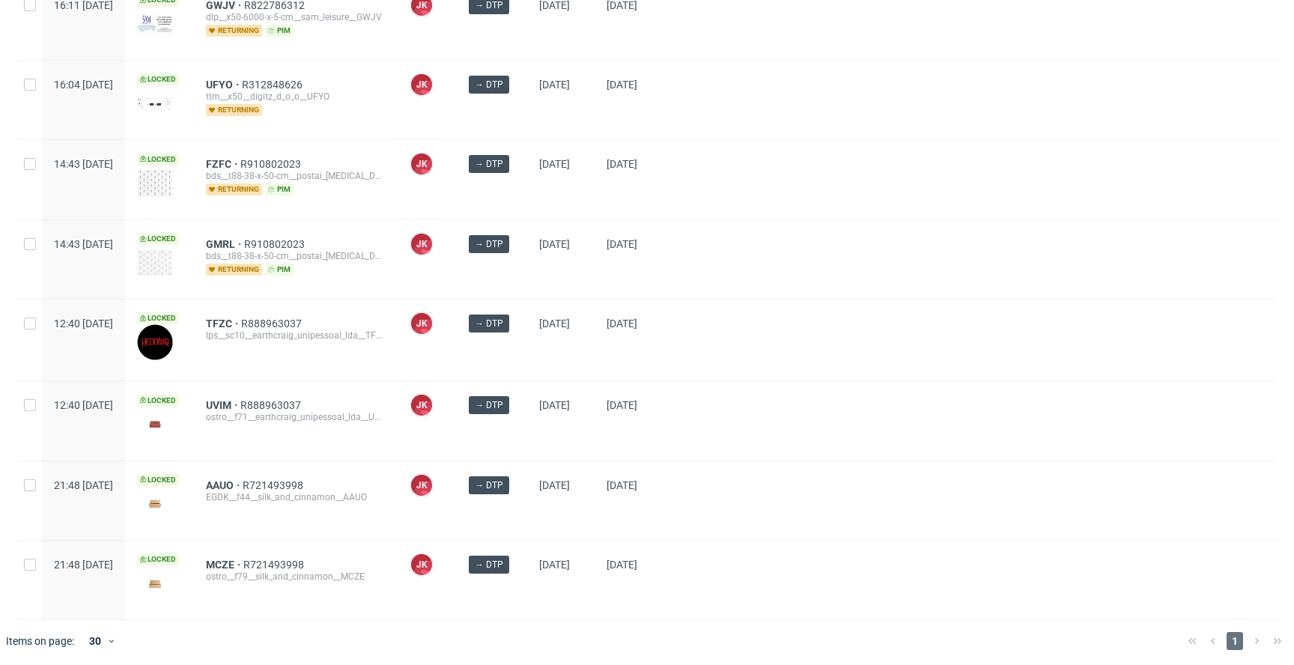
click at [735, 343] on div at bounding box center [974, 340] width 604 height 81
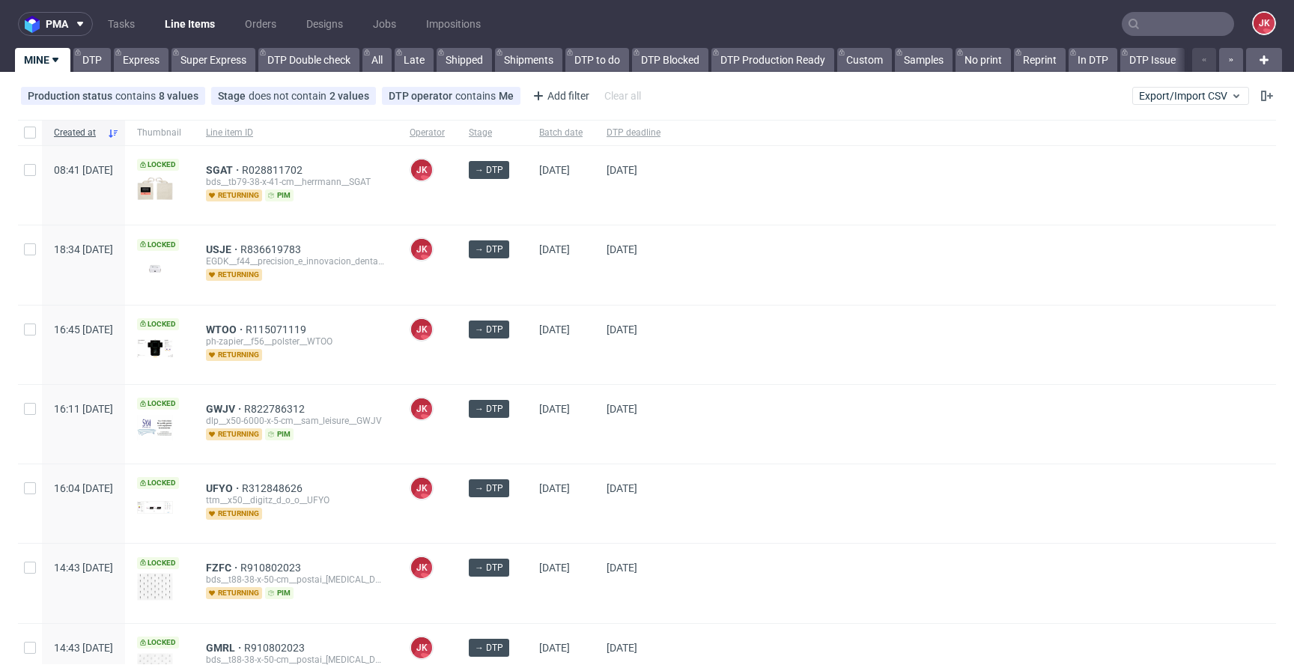
click at [651, 280] on div "01/09/2025" at bounding box center [634, 264] width 78 height 79
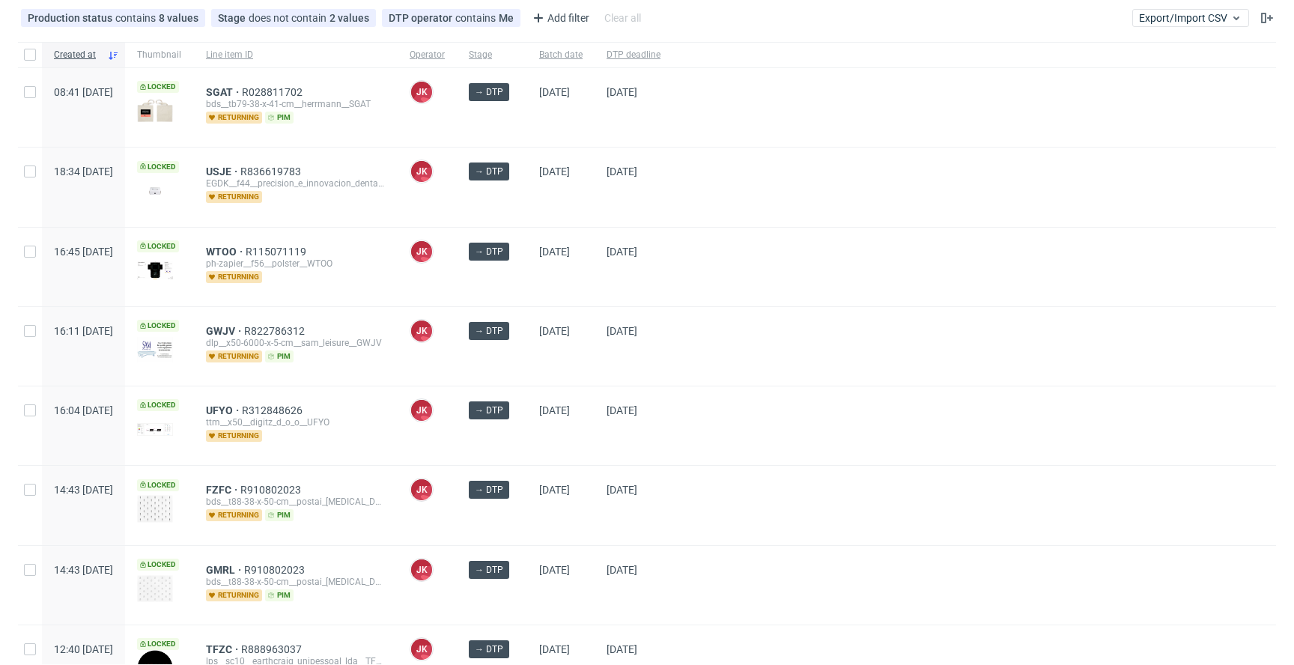
scroll to position [57, 0]
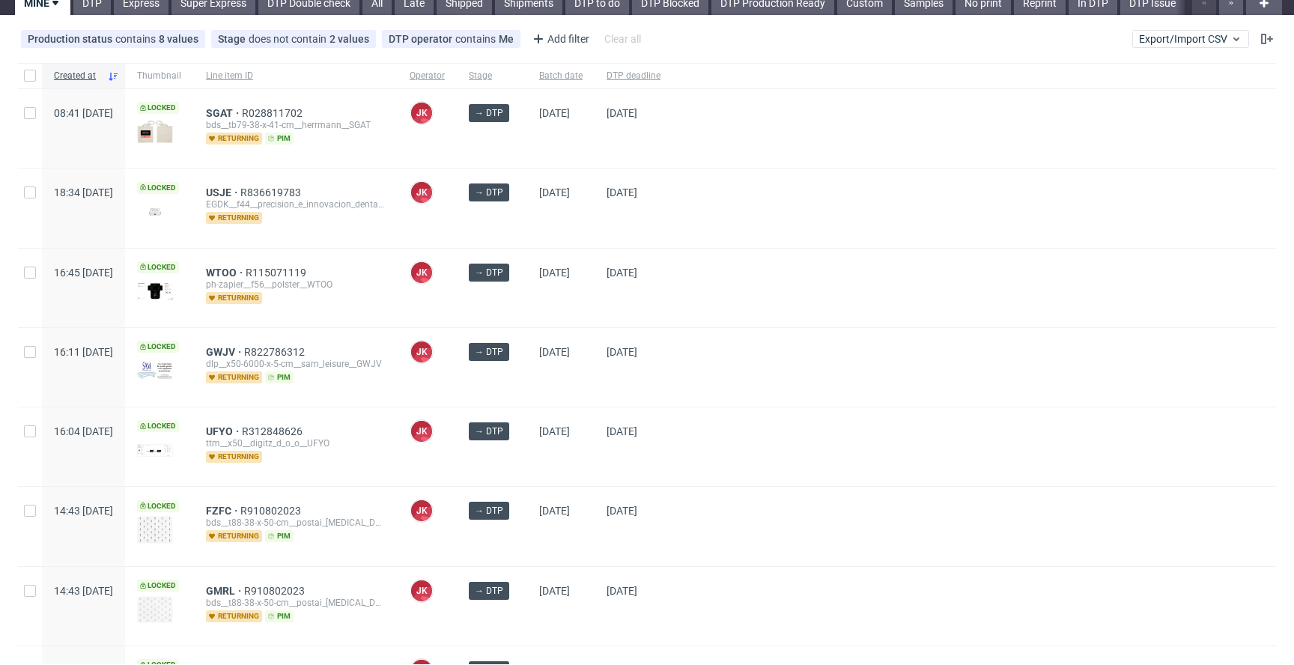
click at [259, 105] on div "SGAT R028811702 bds__tb79-38-x-41-cm__herrmann__SGAT returning pim" at bounding box center [296, 128] width 204 height 79
click at [242, 109] on span "SGAT" at bounding box center [224, 113] width 36 height 12
click at [831, 417] on div at bounding box center [974, 446] width 604 height 79
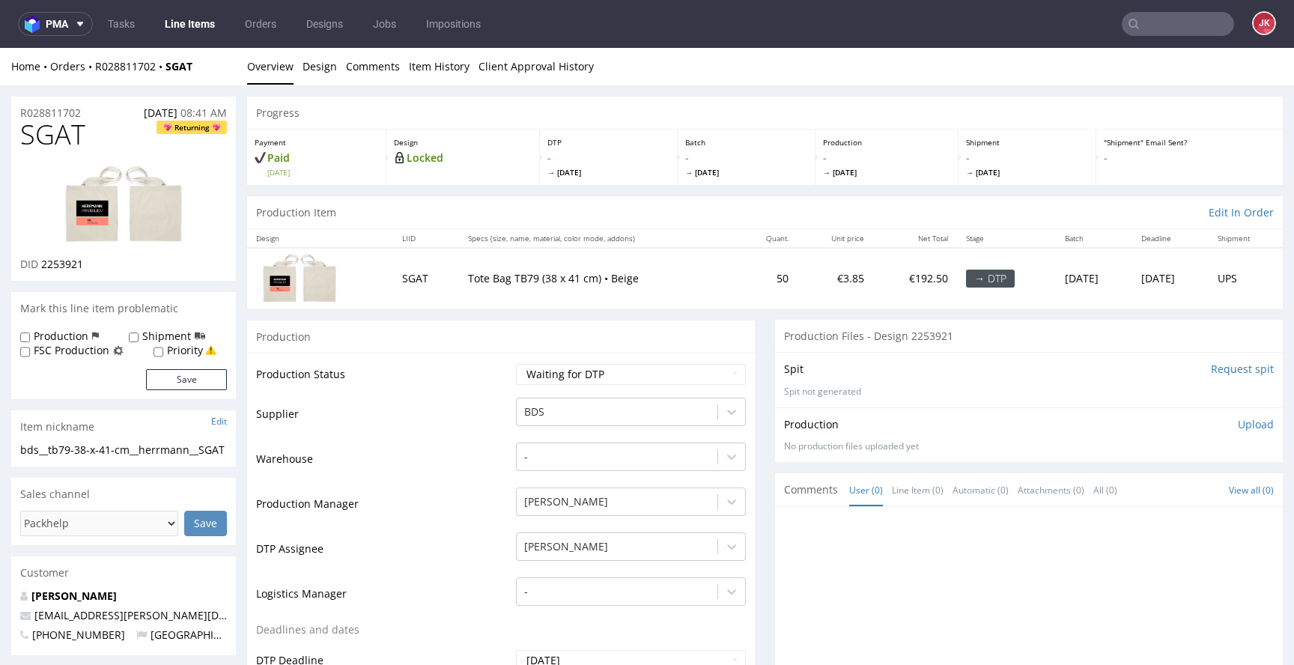
click at [316, 70] on link "Design" at bounding box center [320, 66] width 34 height 37
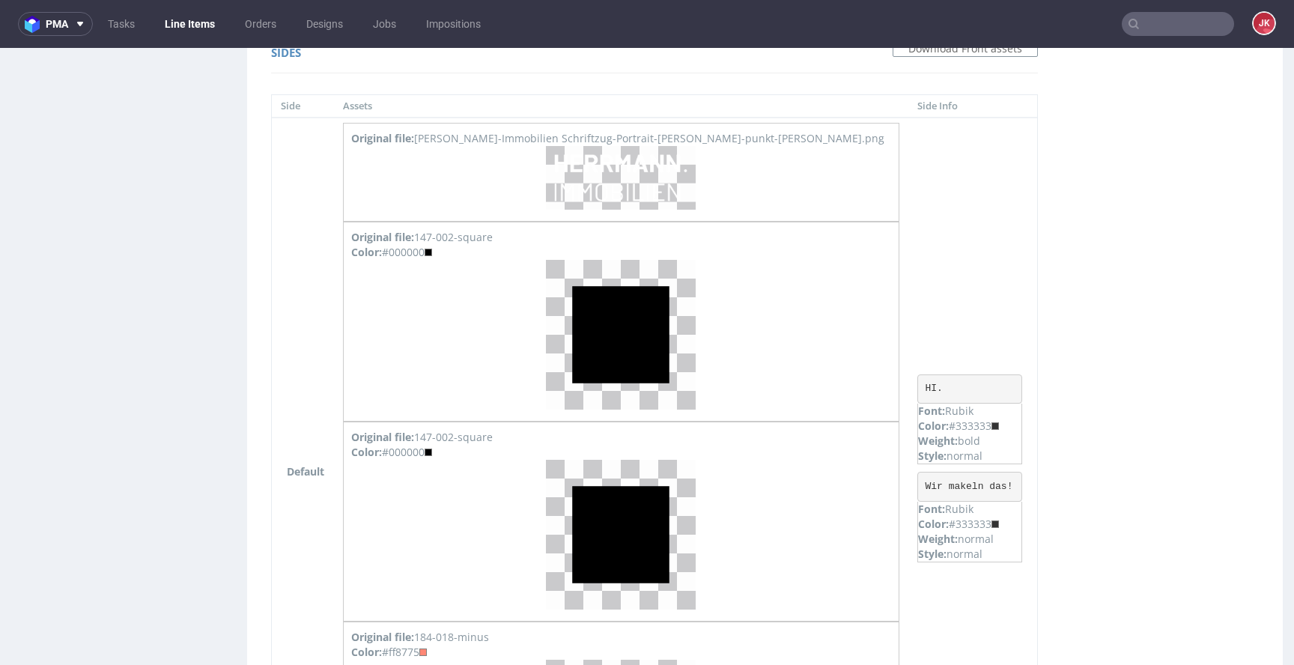
scroll to position [1373, 0]
click at [611, 186] on img at bounding box center [621, 177] width 150 height 64
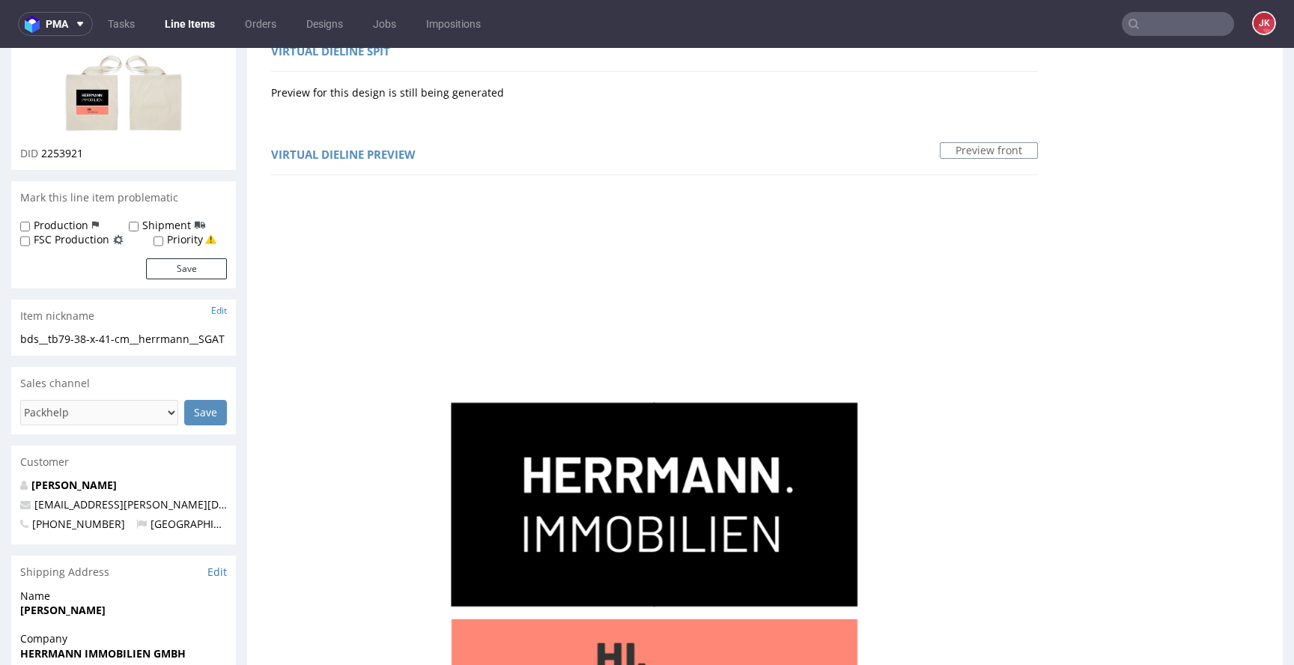
scroll to position [0, 0]
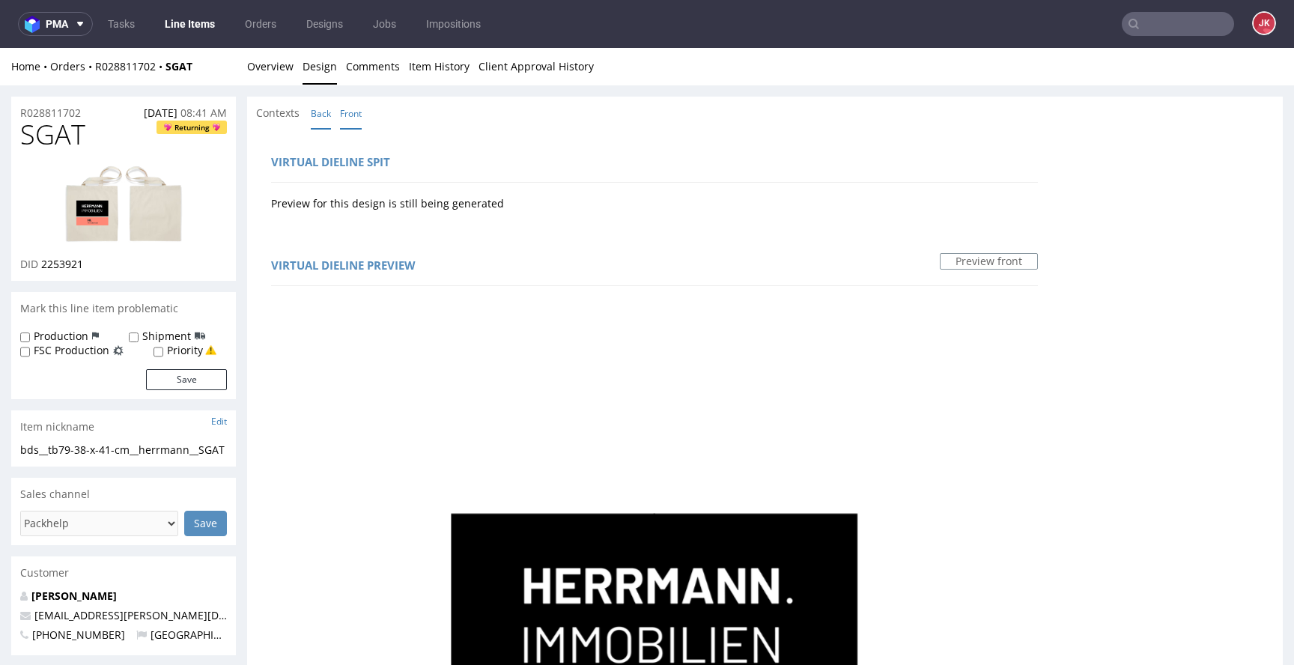
click at [331, 112] on link "Back" at bounding box center [321, 113] width 20 height 32
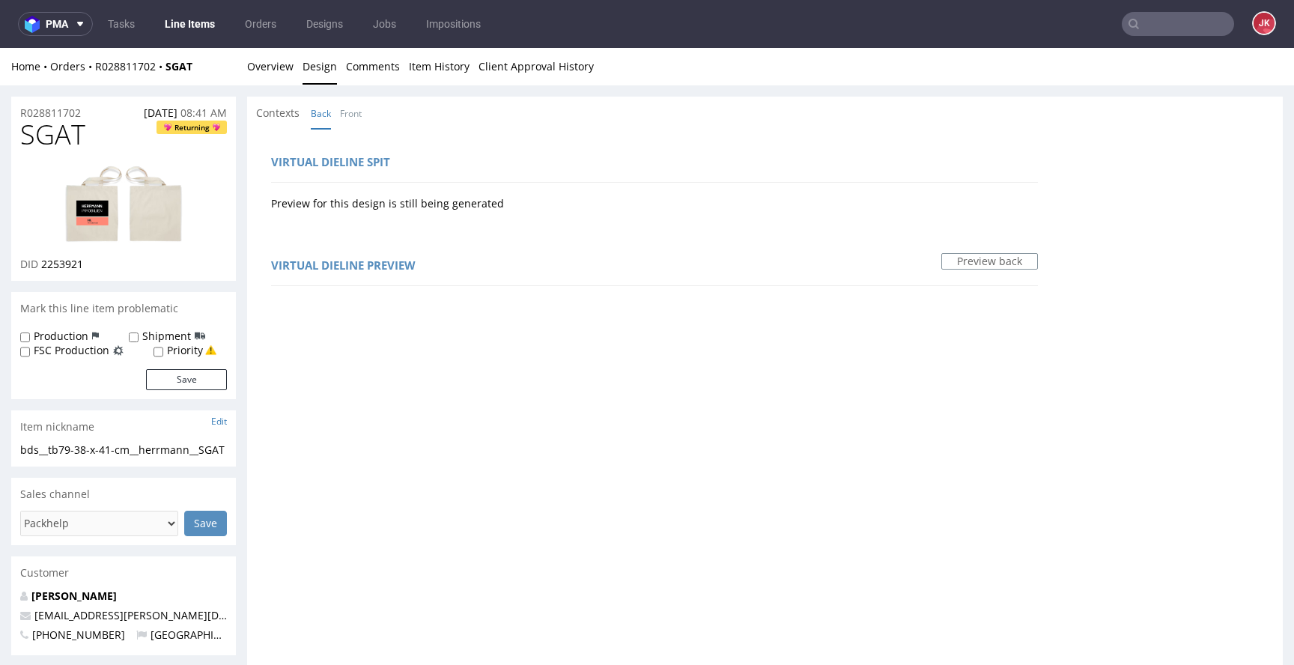
click at [273, 84] on div "Home Orders R028811702 SGAT Overview Design Comments Item History Client Approv…" at bounding box center [647, 66] width 1294 height 37
click at [272, 76] on link "Overview" at bounding box center [270, 66] width 46 height 37
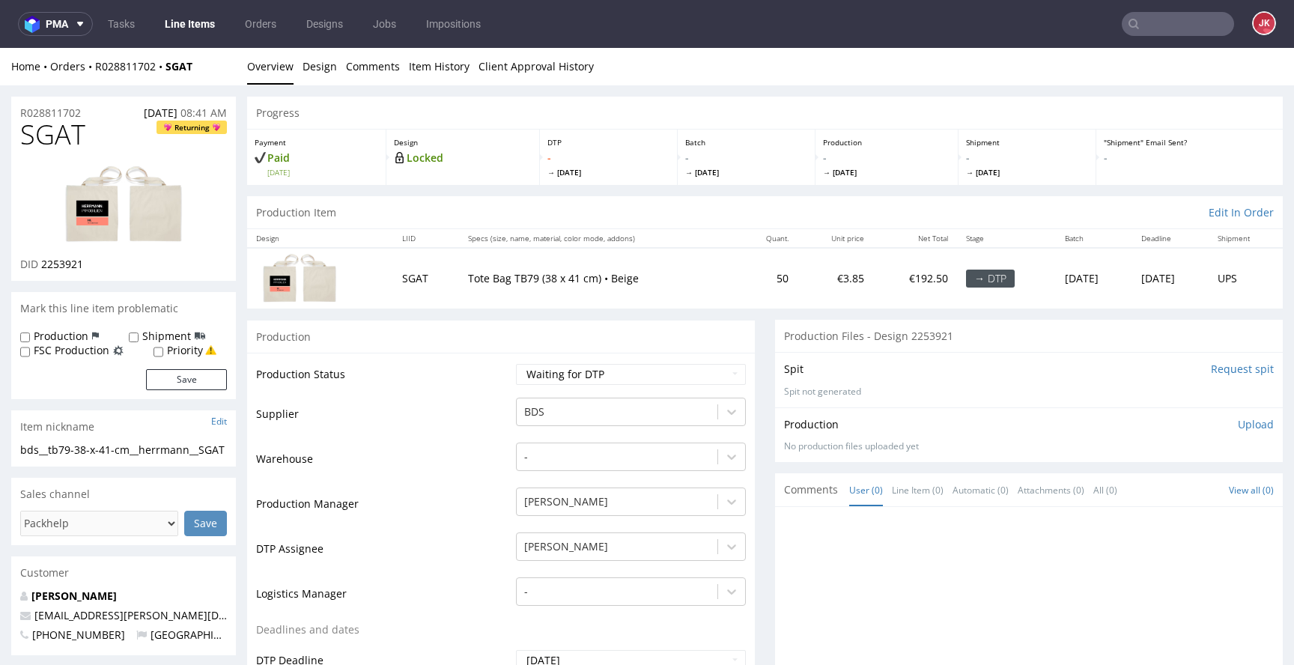
click at [133, 206] on img at bounding box center [124, 205] width 120 height 81
click at [451, 437] on td "Supplier" at bounding box center [384, 418] width 256 height 45
click at [576, 373] on select "Waiting for Artwork Waiting for Diecut Waiting for Mockup Waiting for DTP Waiti…" at bounding box center [631, 374] width 230 height 21
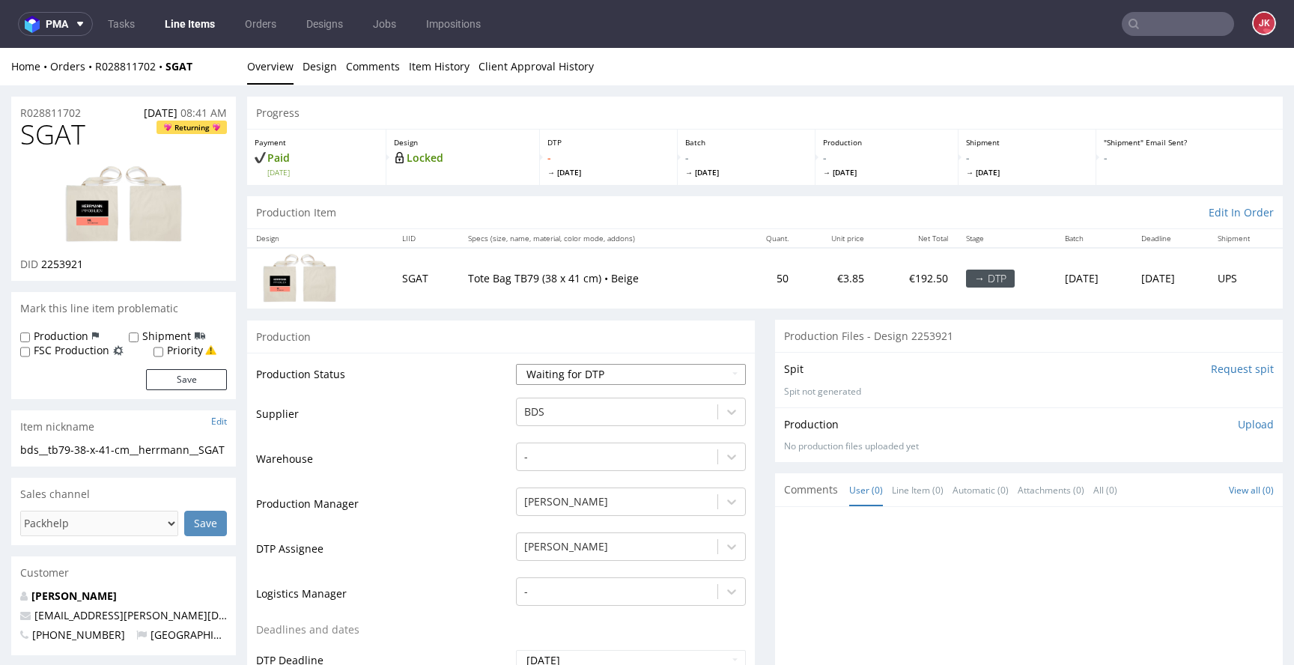
select select "dtp_in_process"
click at [516, 364] on select "Waiting for Artwork Waiting for Diecut Waiting for Mockup Waiting for DTP Waiti…" at bounding box center [631, 374] width 230 height 21
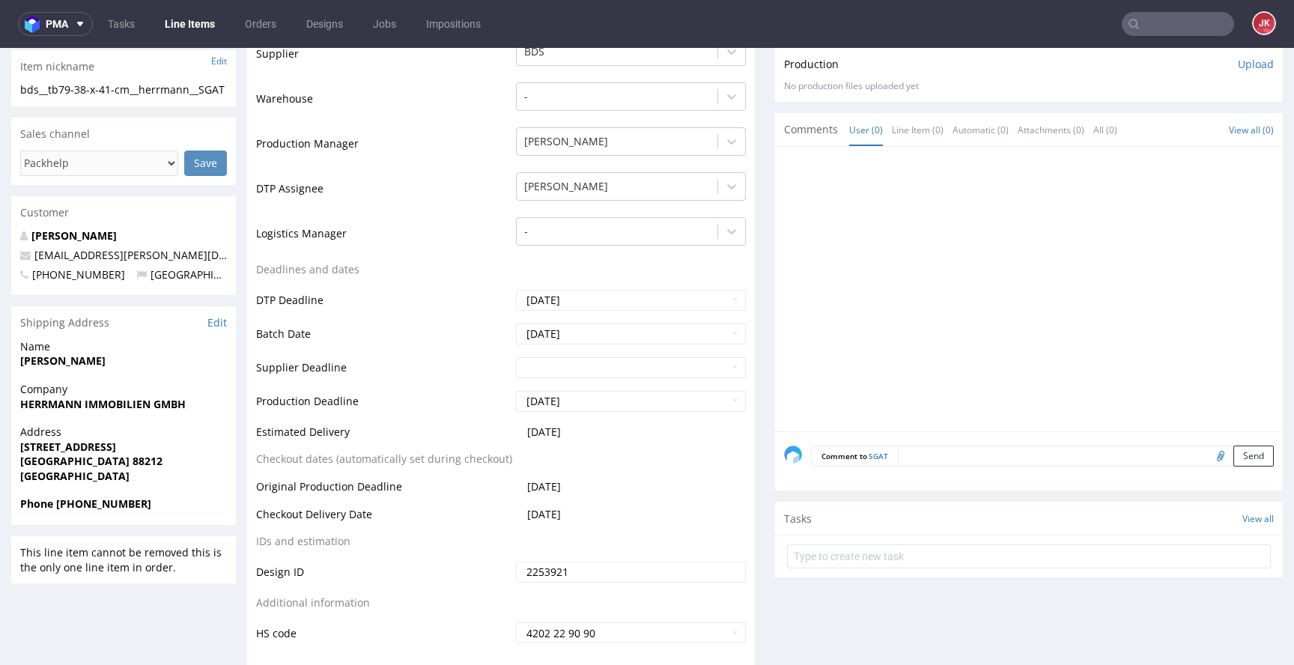
scroll to position [436, 0]
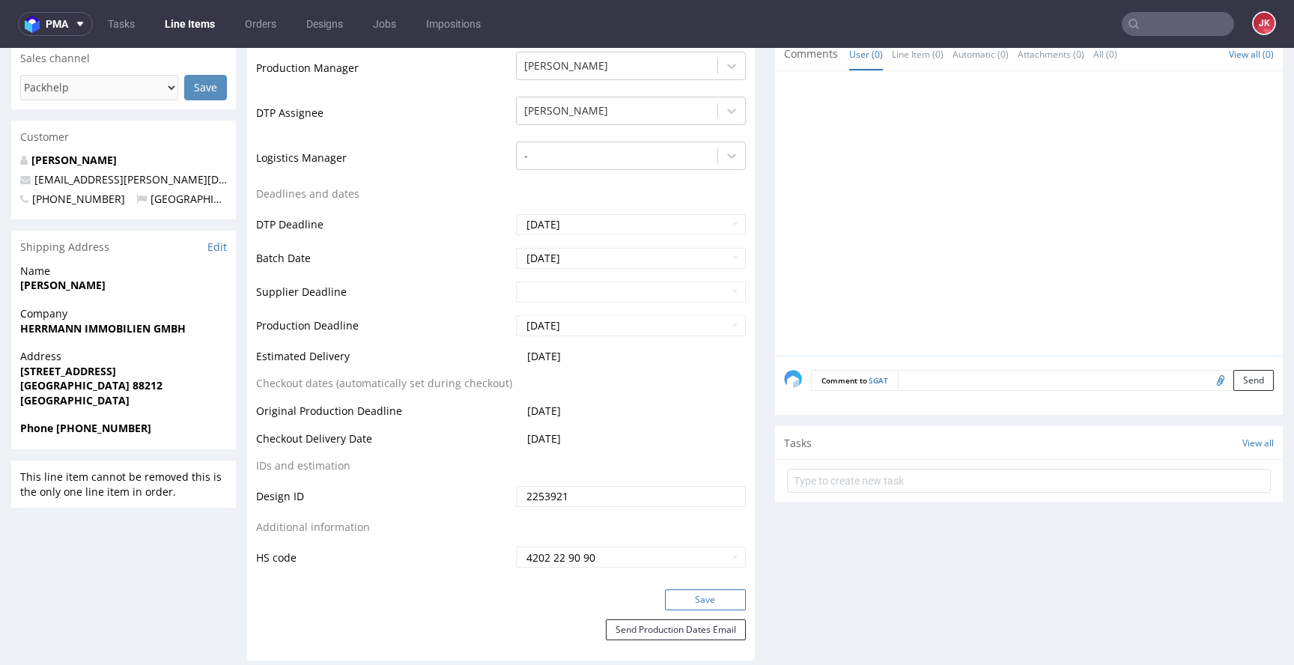
click at [697, 598] on button "Save" at bounding box center [705, 599] width 81 height 21
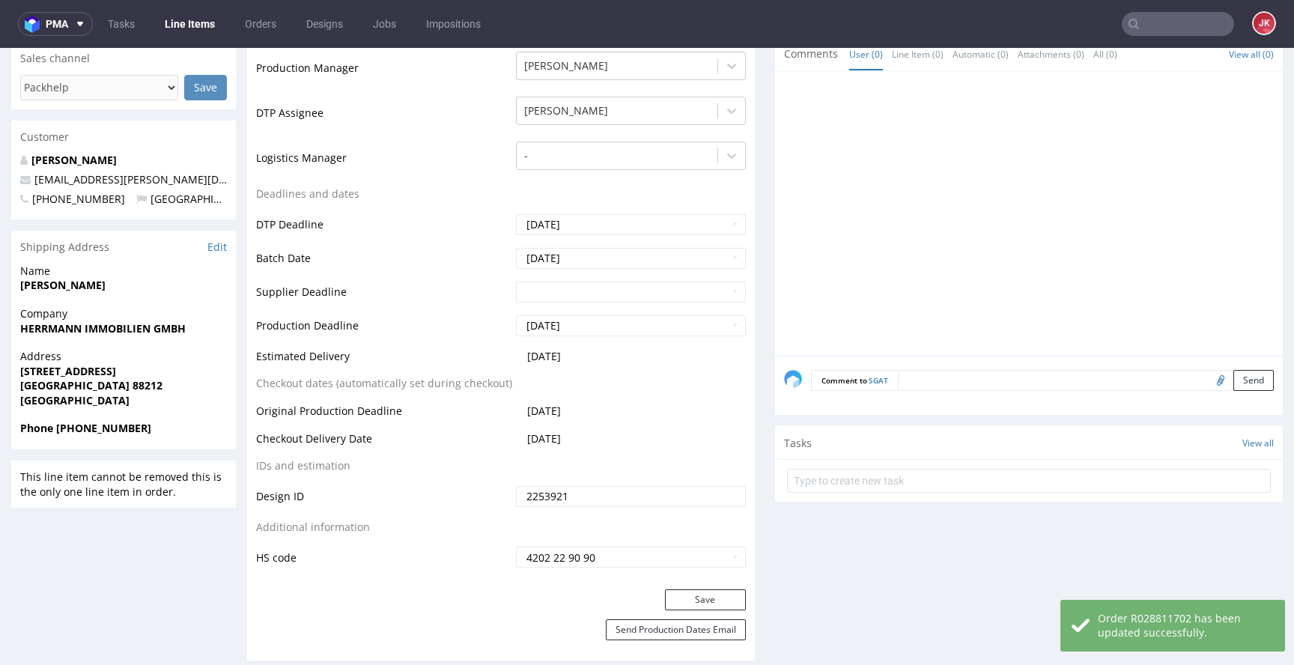
scroll to position [0, 0]
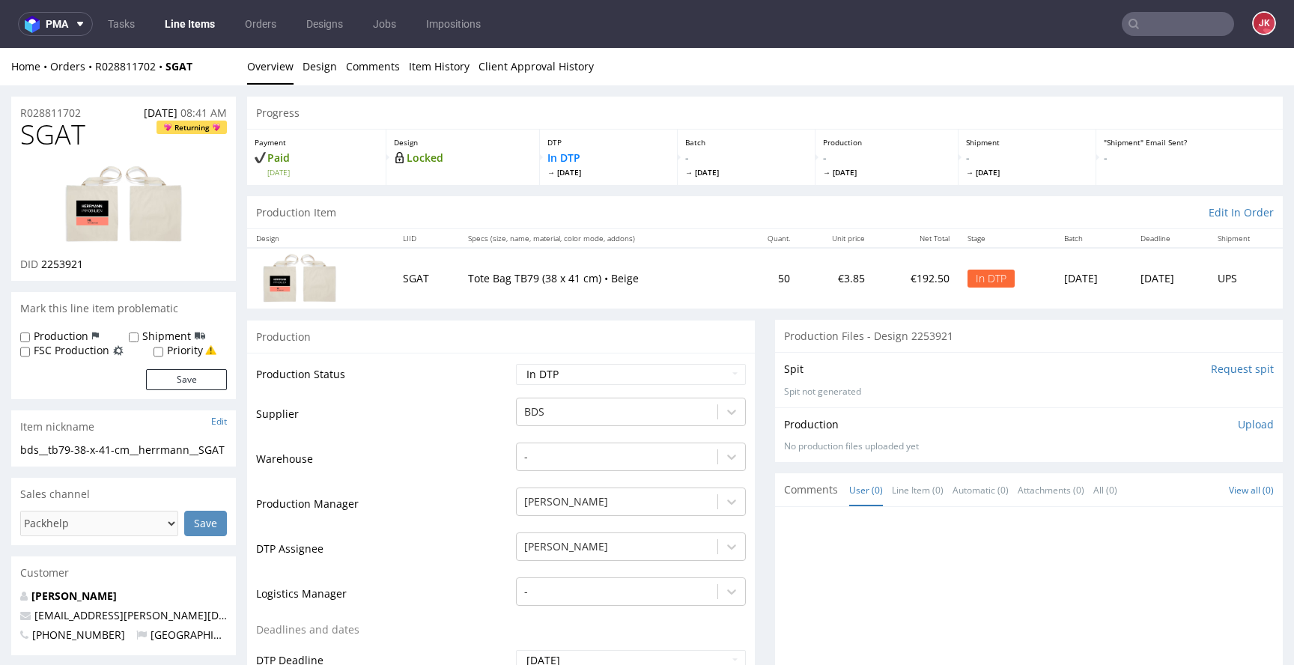
drag, startPoint x: 336, startPoint y: 197, endPoint x: 322, endPoint y: 181, distance: 21.2
click at [299, 76] on div "Home Orders R028811702 SGAT Overview Design Comments Item History Client Approv…" at bounding box center [647, 66] width 1294 height 37
click at [309, 72] on link "Design" at bounding box center [320, 66] width 34 height 37
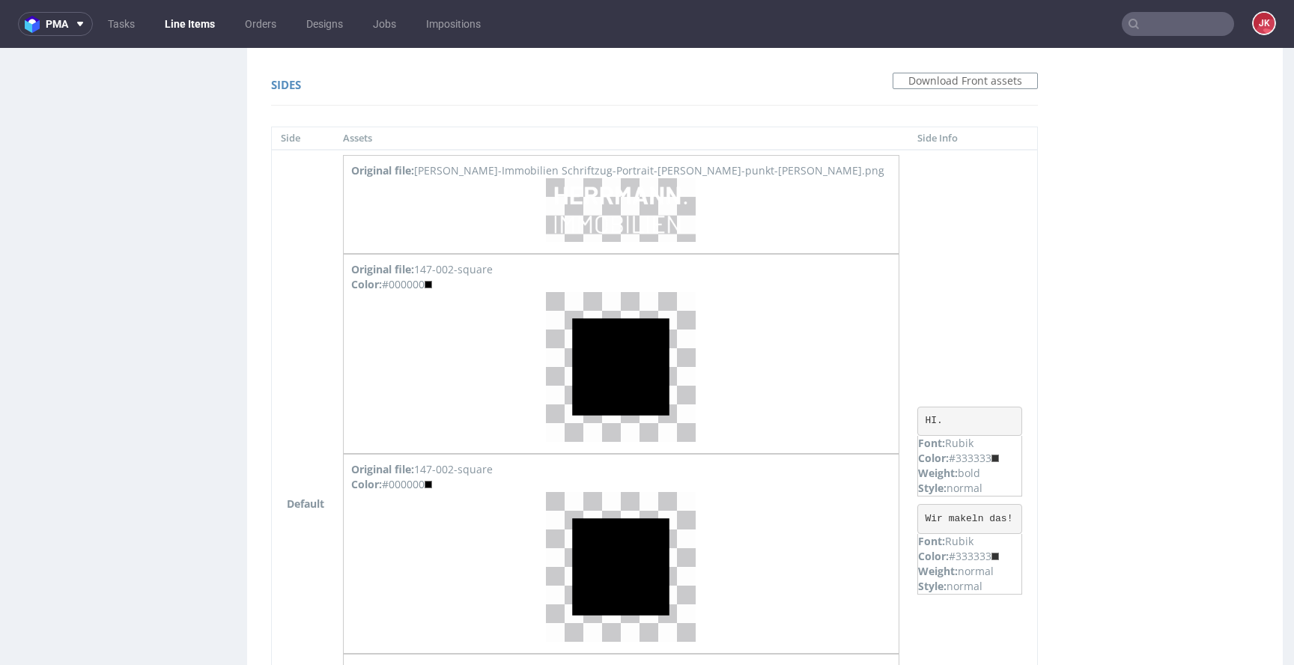
scroll to position [1483, 0]
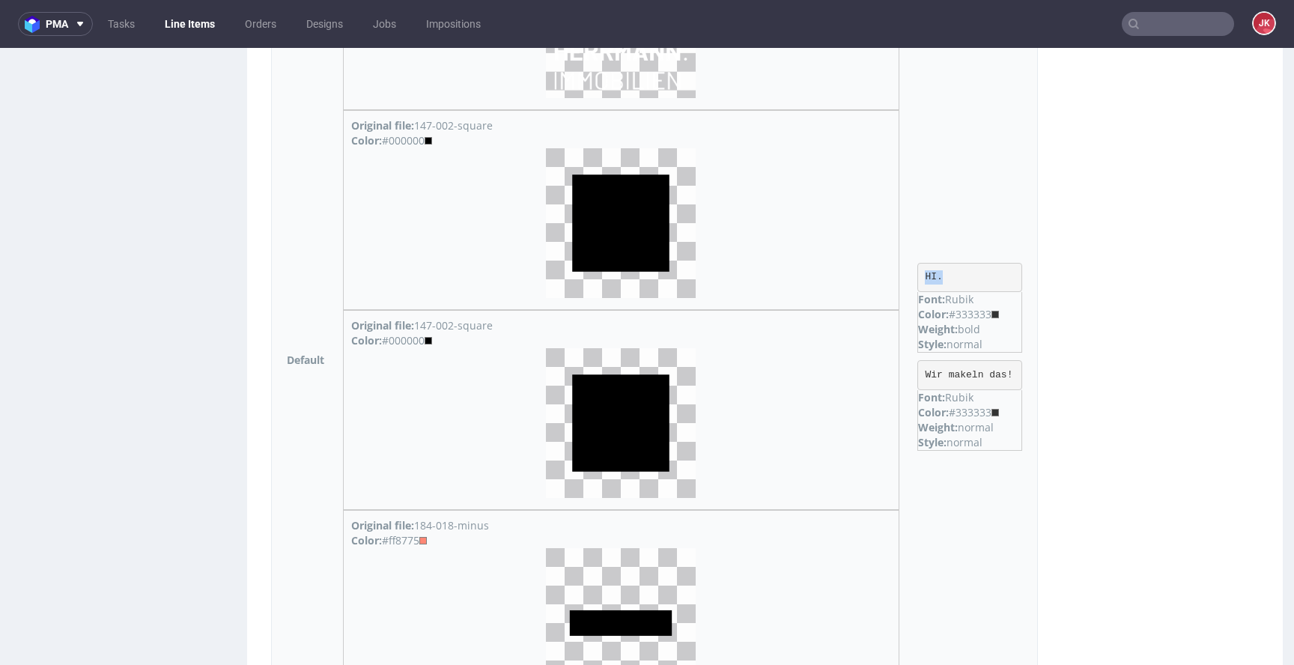
drag, startPoint x: 889, startPoint y: 276, endPoint x: 911, endPoint y: 276, distance: 21.7
click at [917, 276] on pre "HI." at bounding box center [969, 278] width 105 height 30
copy pre "HI."
drag, startPoint x: 889, startPoint y: 374, endPoint x: 1013, endPoint y: 371, distance: 124.4
click at [1013, 371] on pre "Wir makeln das!" at bounding box center [969, 375] width 105 height 30
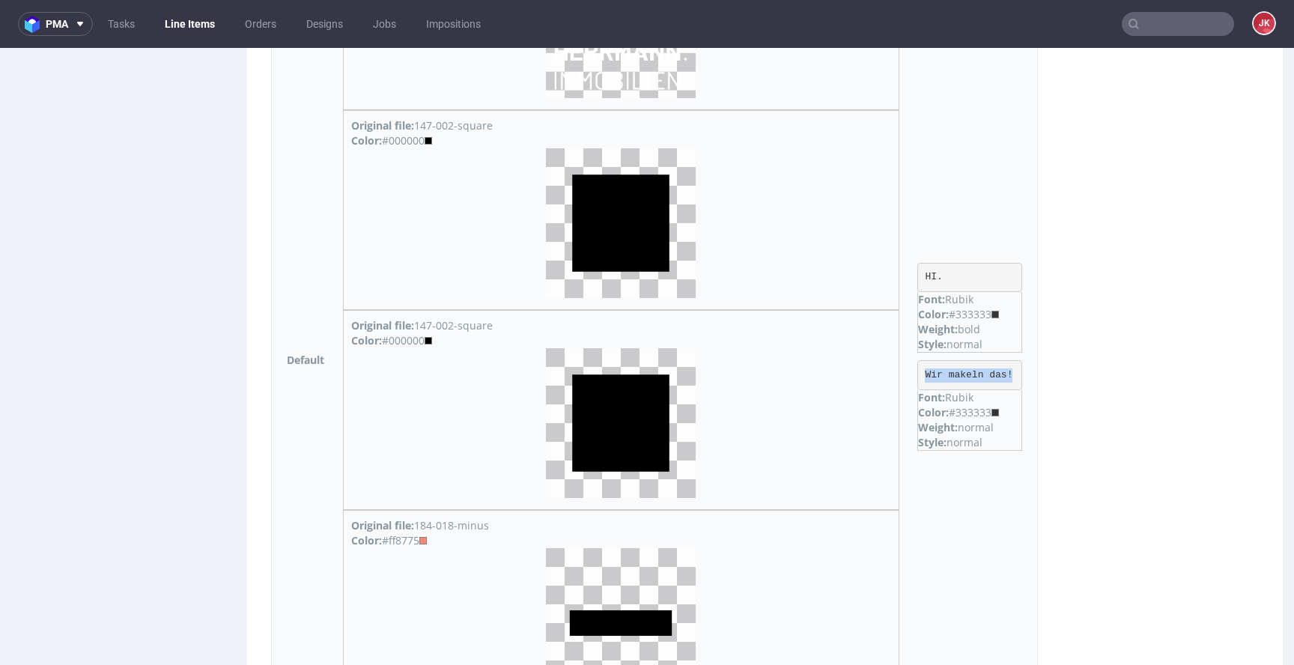
copy pre "Wir makeln das!"
click at [947, 413] on div "Color: #333333" at bounding box center [969, 412] width 103 height 15
copy div "333333"
click at [427, 538] on div "Color: #ff8775" at bounding box center [621, 540] width 540 height 15
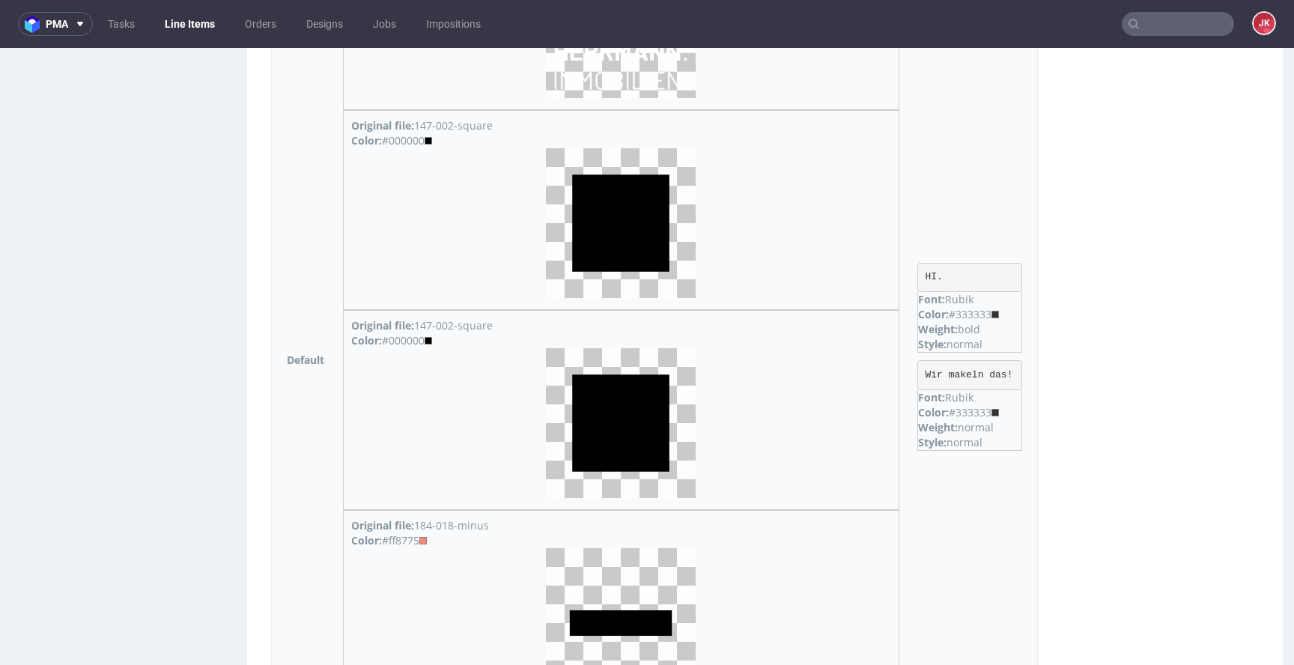
click at [427, 538] on div "Color: #ff8775" at bounding box center [621, 540] width 540 height 15
copy div "ff8775"
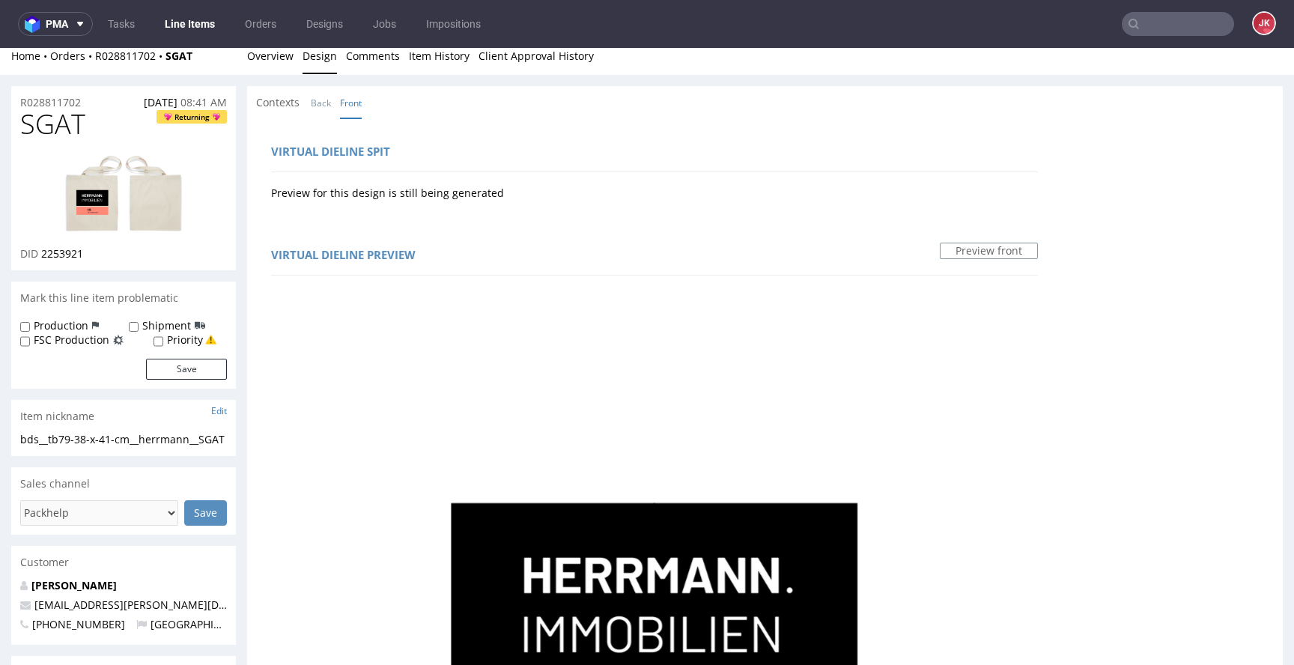
scroll to position [0, 0]
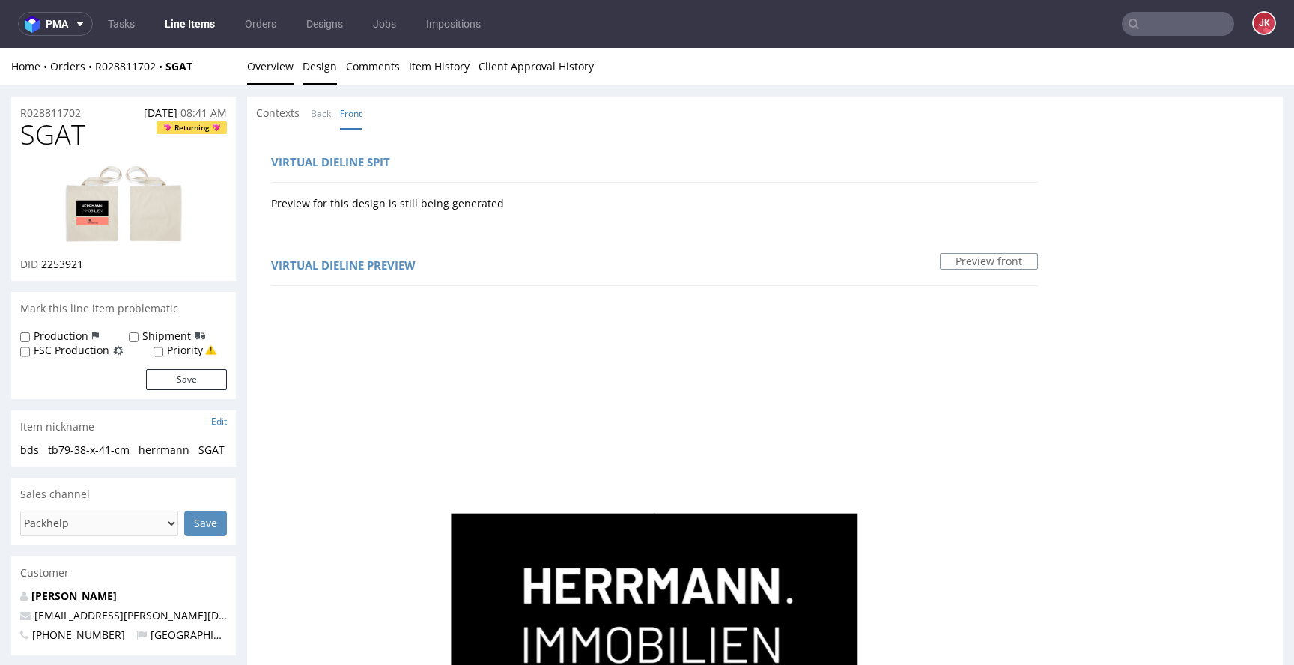
click at [287, 67] on link "Overview" at bounding box center [270, 66] width 46 height 37
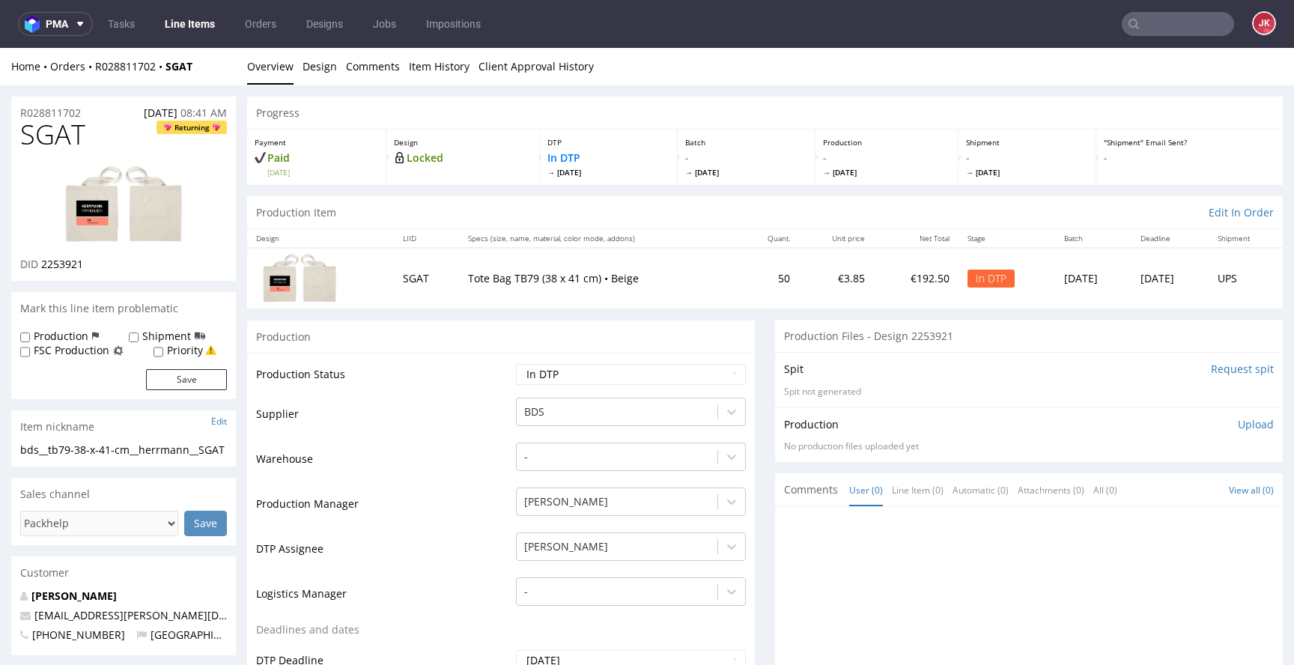
click at [131, 178] on img at bounding box center [124, 205] width 120 height 81
click at [68, 267] on span "2253921" at bounding box center [62, 264] width 42 height 14
copy span "2253921"
click at [434, 345] on div "Production" at bounding box center [501, 337] width 508 height 34
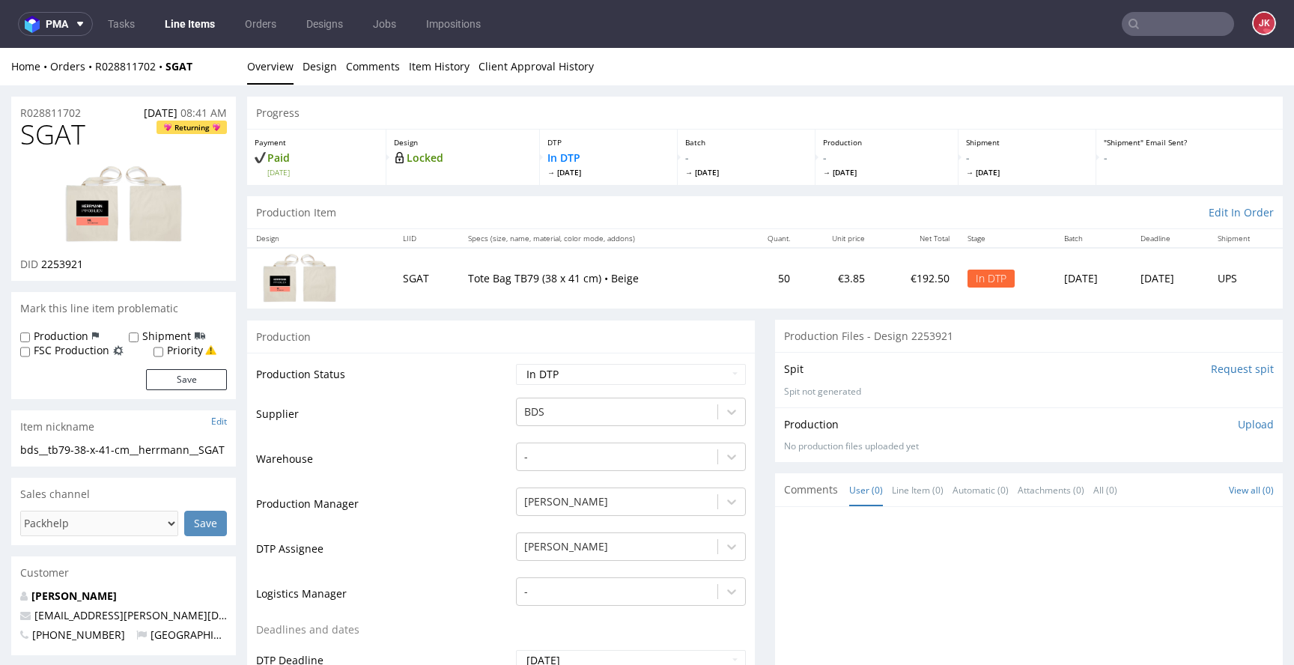
click at [431, 445] on td "Warehouse" at bounding box center [384, 463] width 256 height 45
drag, startPoint x: 151, startPoint y: 467, endPoint x: 0, endPoint y: 451, distance: 151.3
copy div "bds__tb79-38-x-41-cm__herrmann__SGAT"
click at [89, 109] on div "R028811702 28.08.2025 08:41 AM" at bounding box center [123, 109] width 225 height 24
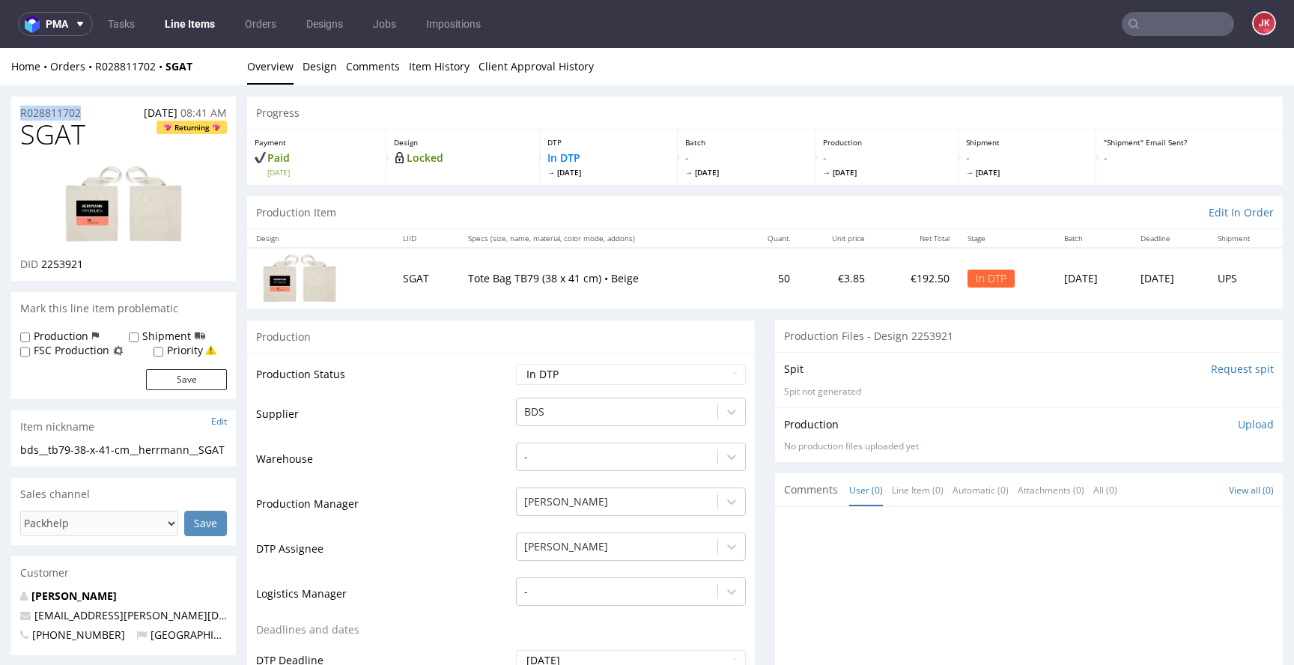
drag, startPoint x: 93, startPoint y: 111, endPoint x: 16, endPoint y: 115, distance: 77.3
copy p "R028811702"
drag, startPoint x: 43, startPoint y: 267, endPoint x: 97, endPoint y: 266, distance: 53.9
click at [97, 266] on div "DID 2253921" at bounding box center [123, 264] width 207 height 15
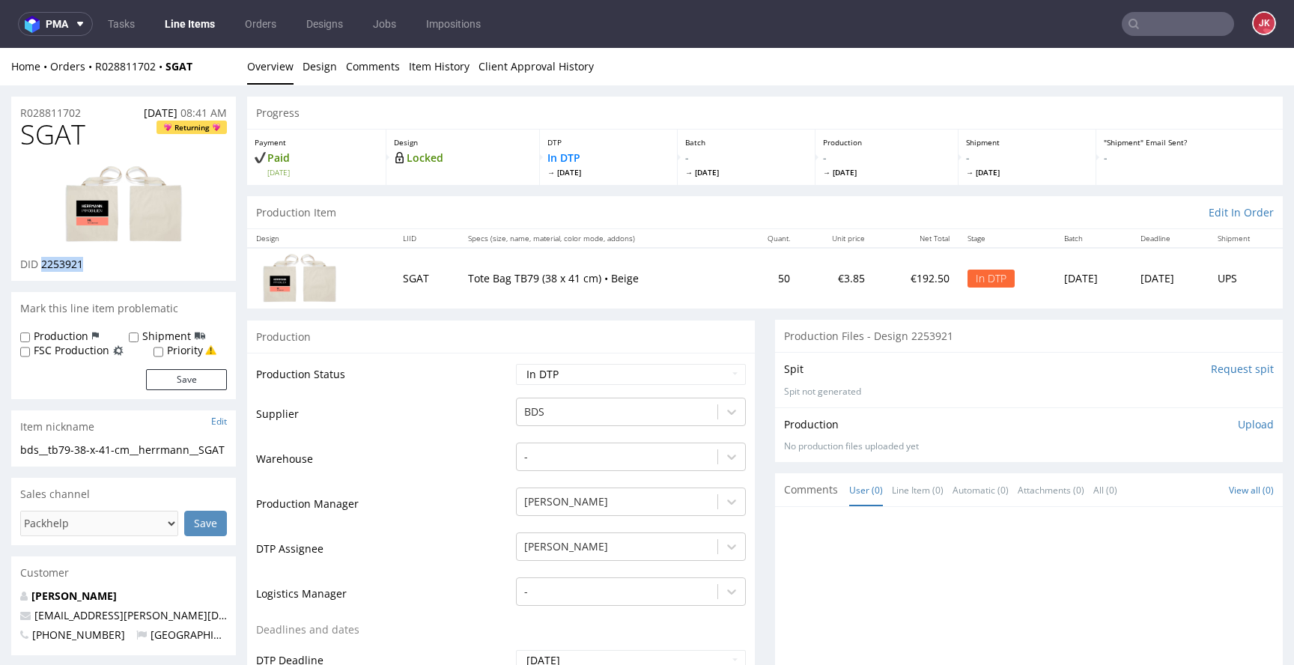
copy span "2253921"
click at [1240, 425] on p "Upload" at bounding box center [1256, 424] width 36 height 15
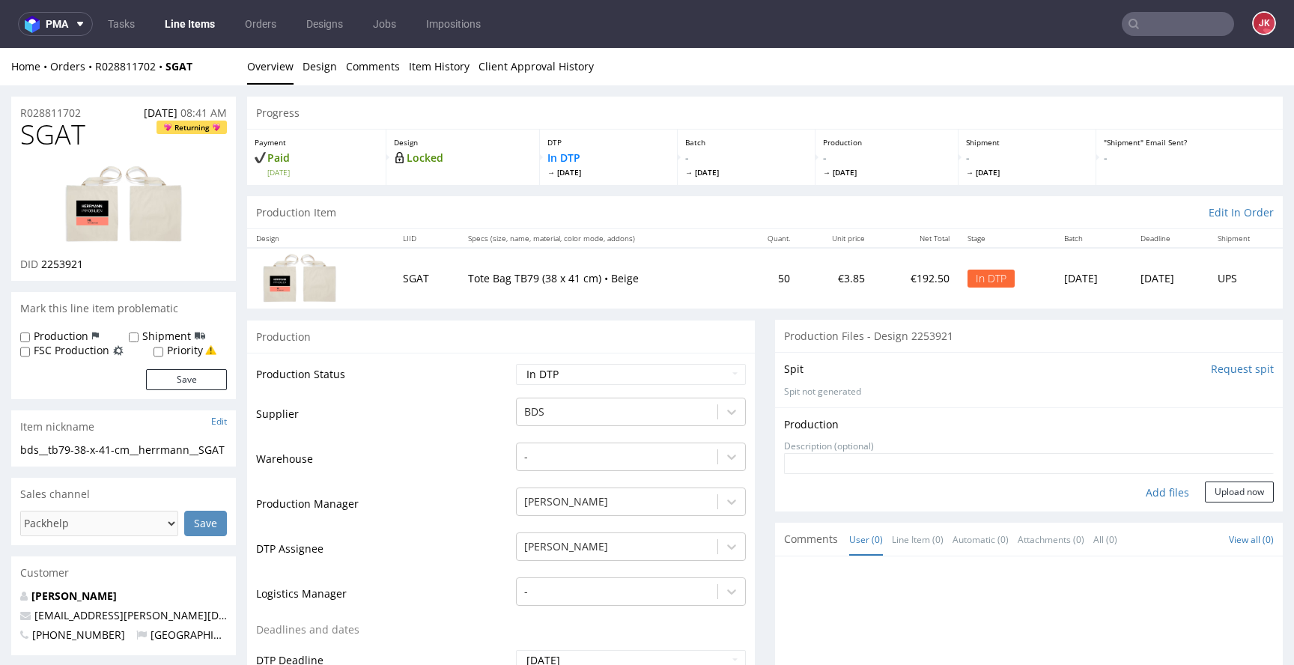
click at [1148, 496] on div "Add files" at bounding box center [1167, 492] width 75 height 22
type input "C:\fakepath\bds__tb79-38-x-41-cm__herrmann__SGAT__d2253921__oR028811702__3.pdf"
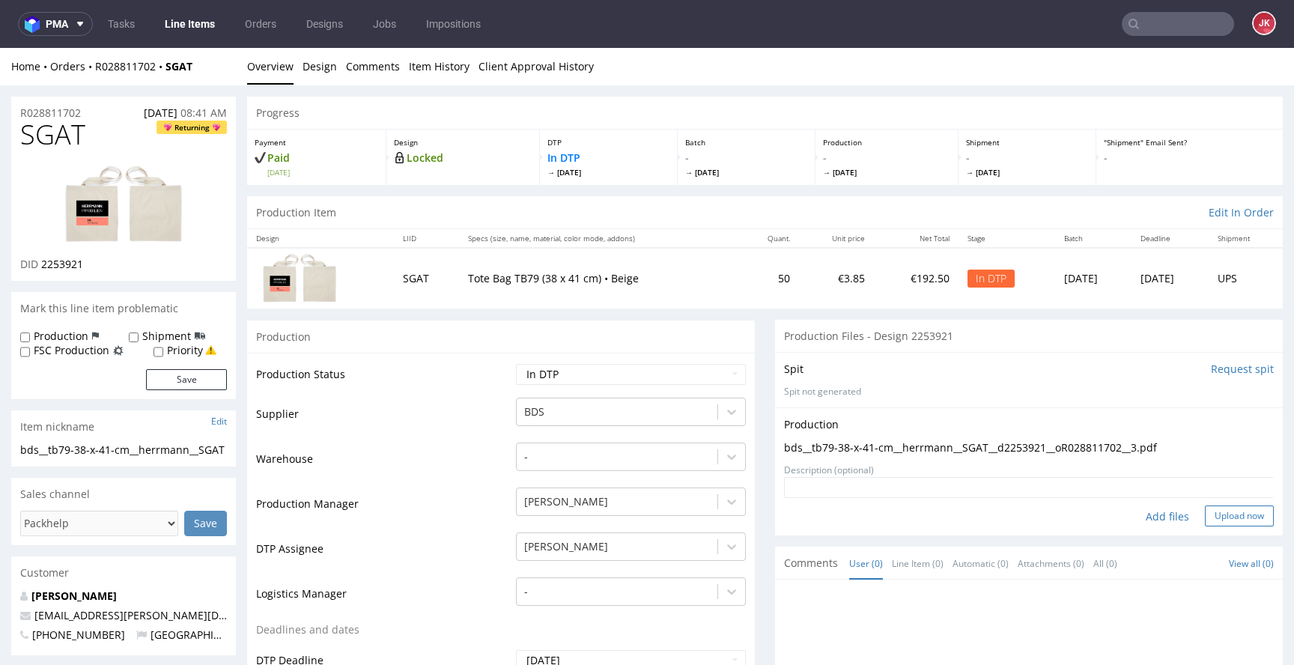
click at [1215, 515] on button "Upload now" at bounding box center [1239, 515] width 69 height 21
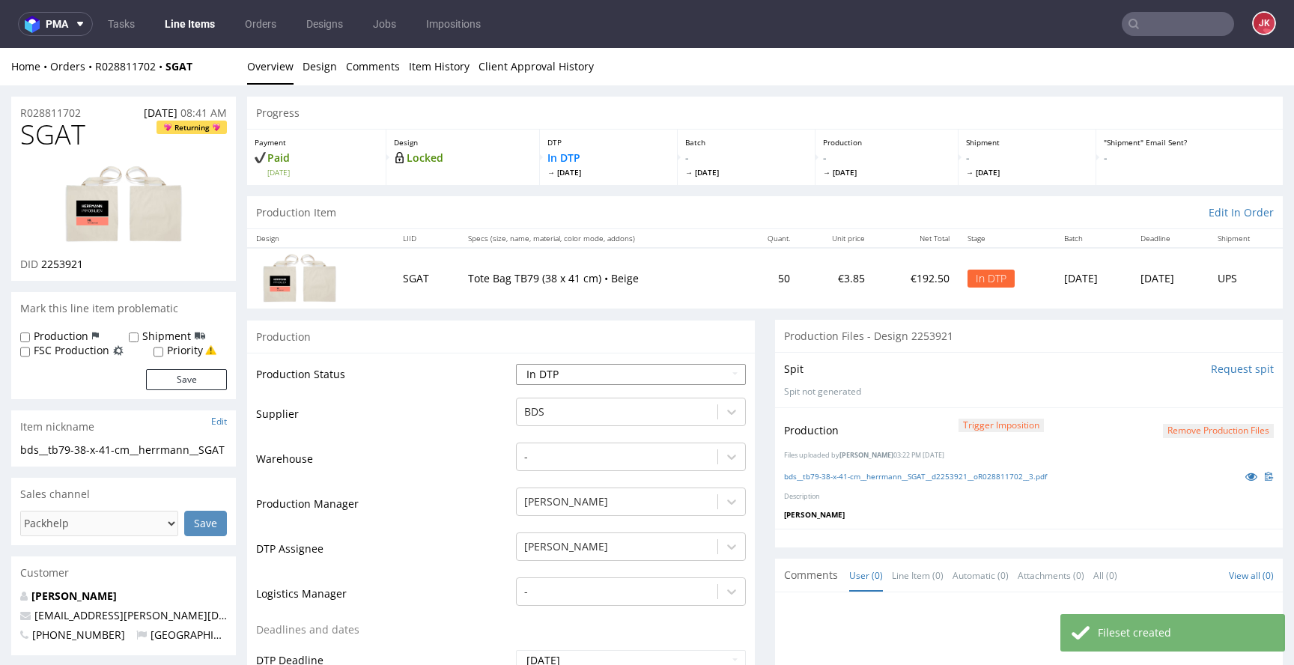
click at [673, 372] on select "Waiting for Artwork Waiting for Diecut Waiting for Mockup Waiting for DTP Waiti…" at bounding box center [631, 374] width 230 height 21
select select "dtp_production_ready"
click at [516, 364] on select "Waiting for Artwork Waiting for Diecut Waiting for Mockup Waiting for DTP Waiti…" at bounding box center [631, 374] width 230 height 21
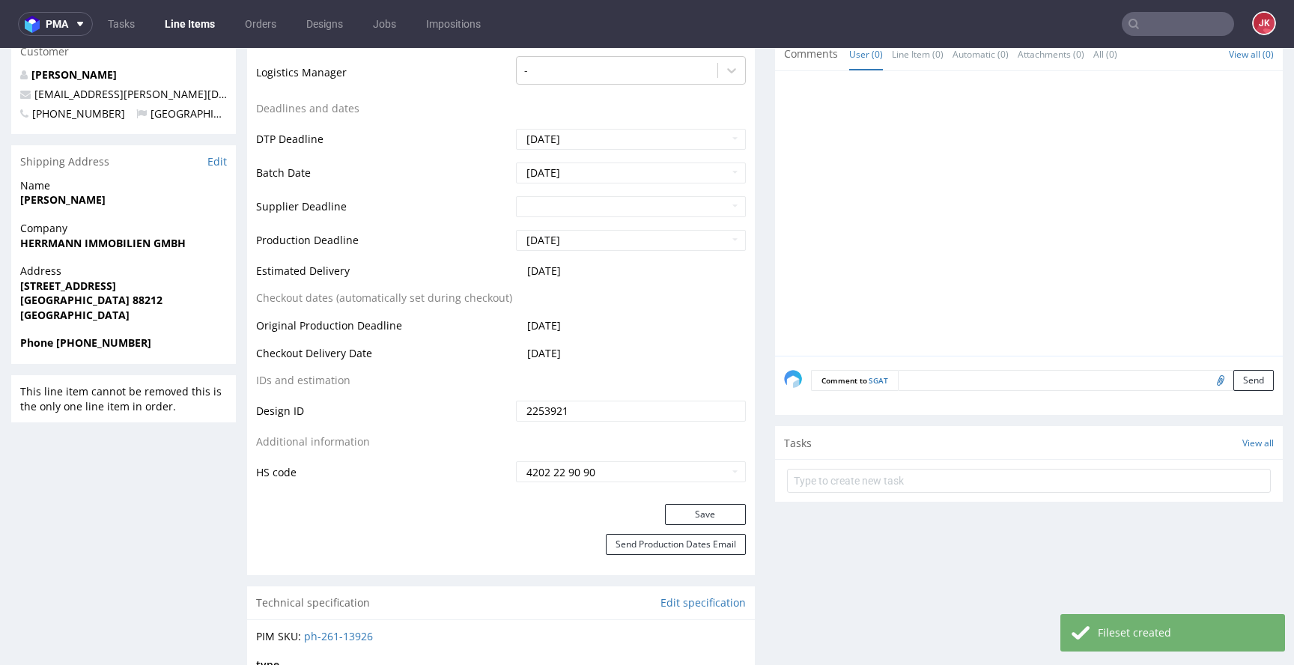
scroll to position [558, 0]
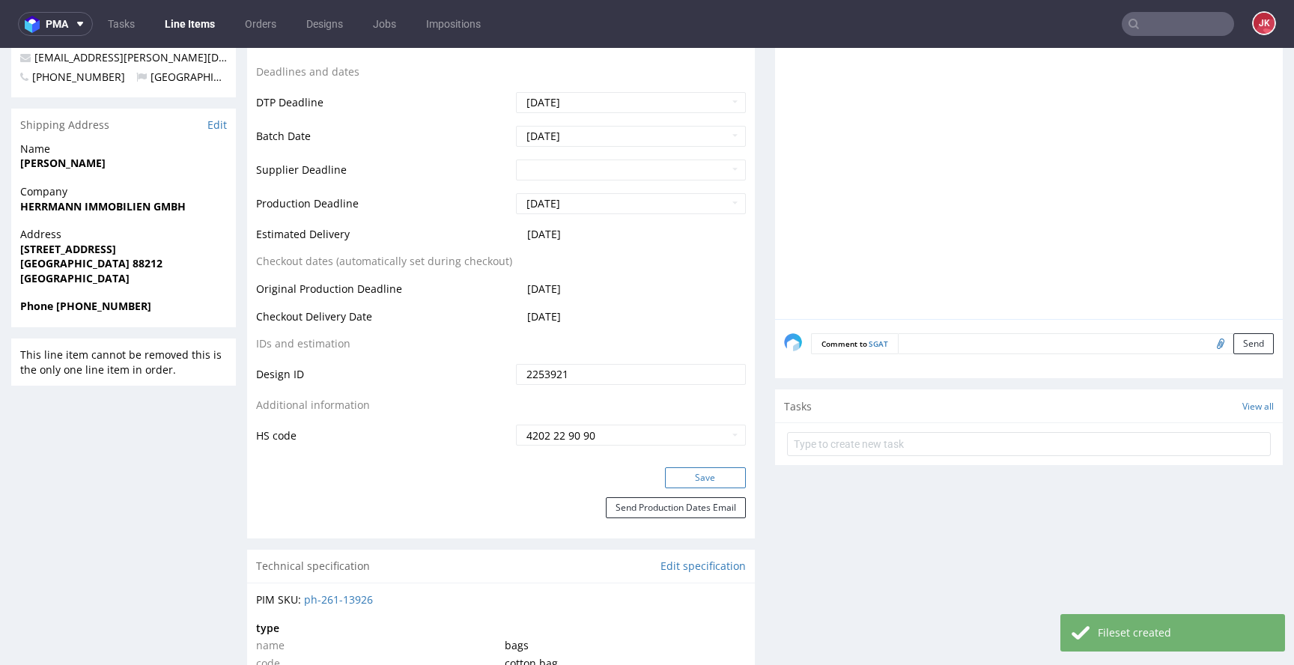
click at [665, 468] on button "Save" at bounding box center [705, 477] width 81 height 21
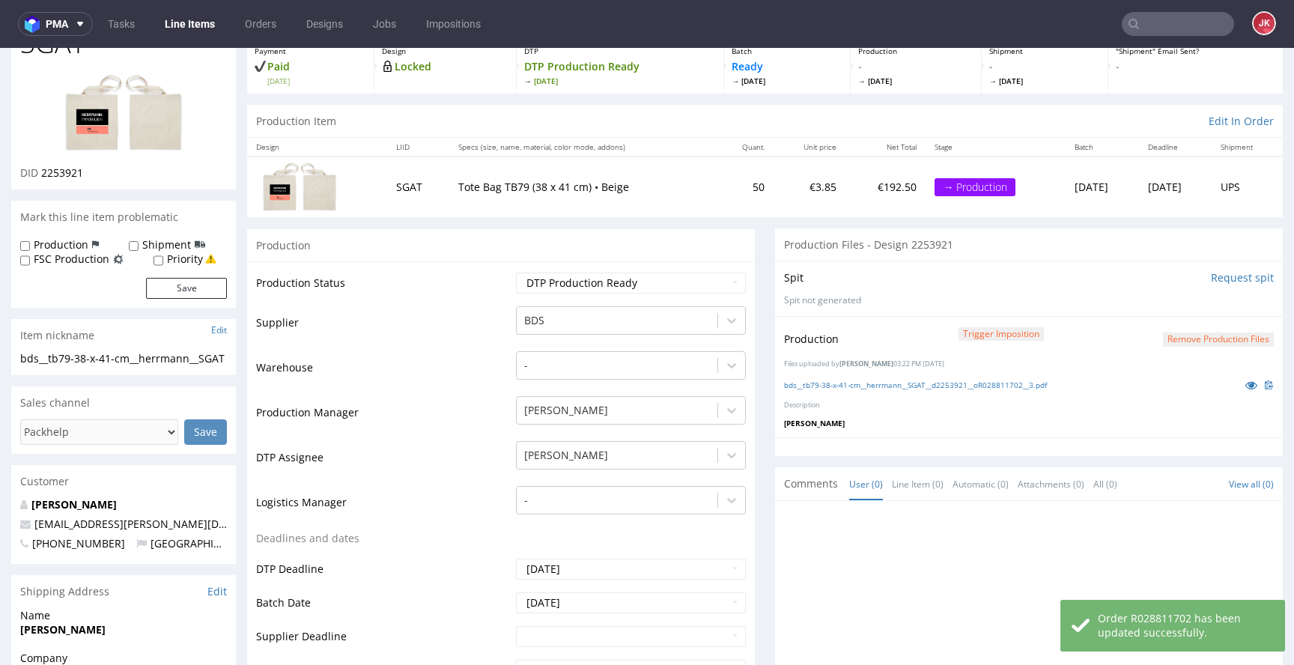
scroll to position [0, 0]
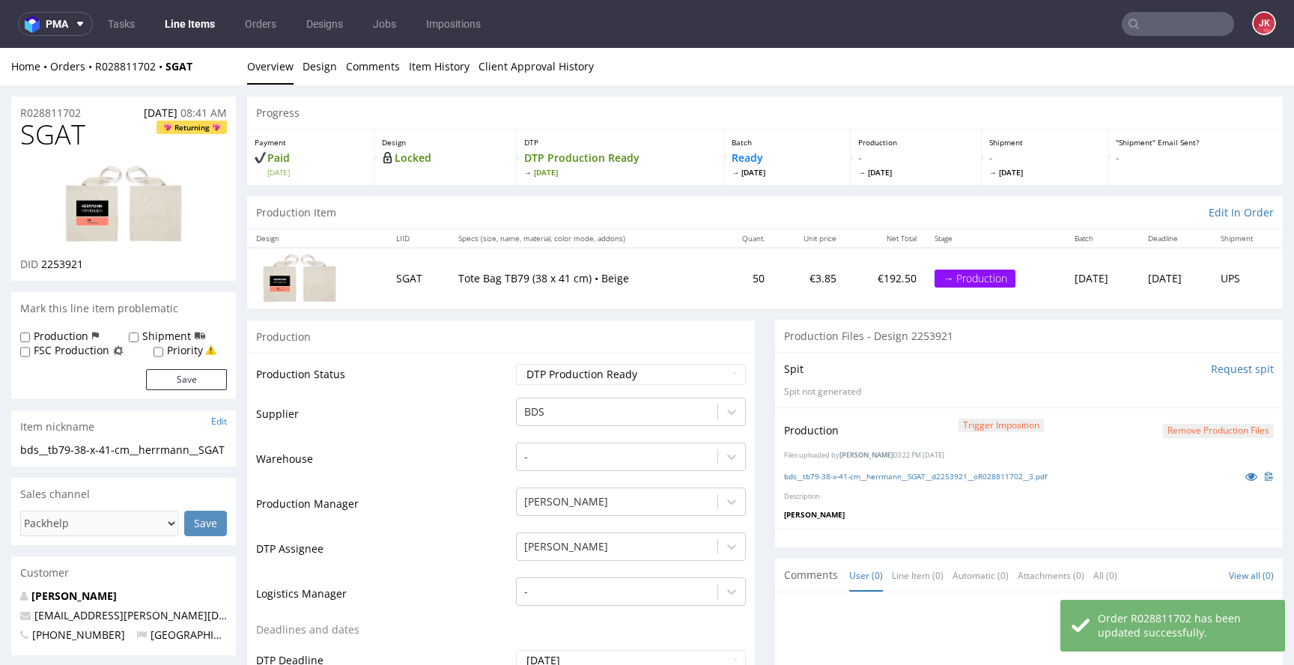
click at [499, 389] on td "Production Status" at bounding box center [384, 379] width 256 height 34
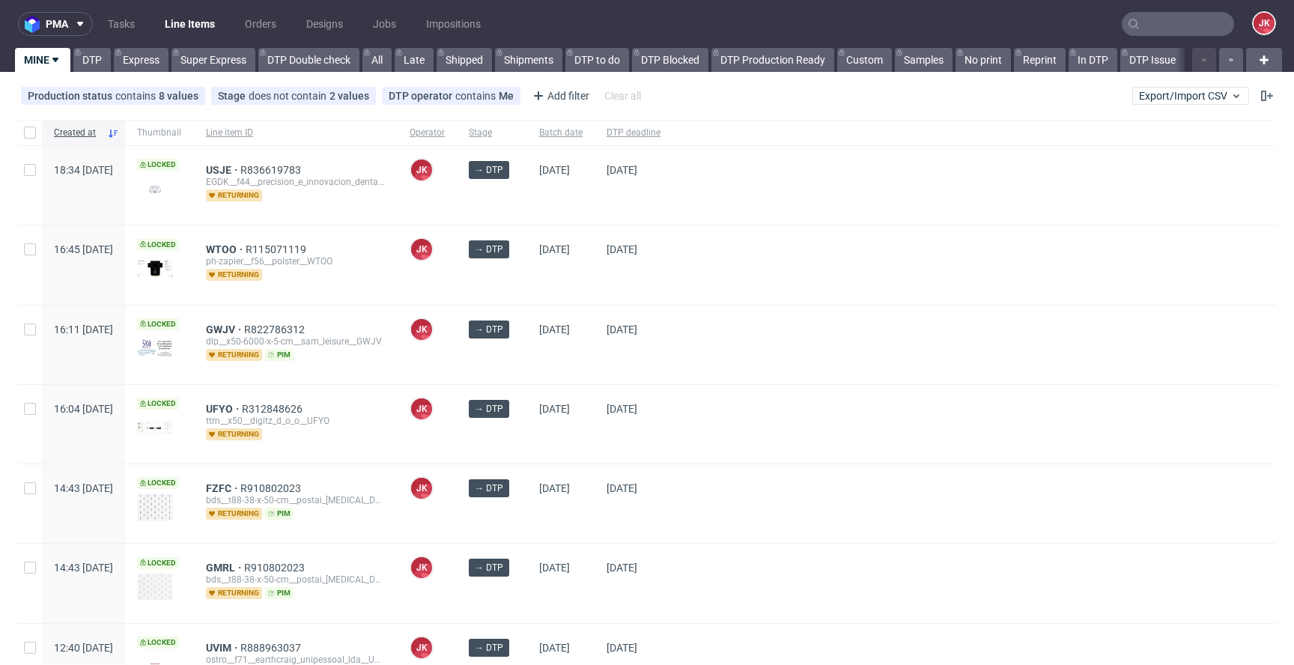
click at [595, 273] on div "[DATE]" at bounding box center [560, 264] width 67 height 79
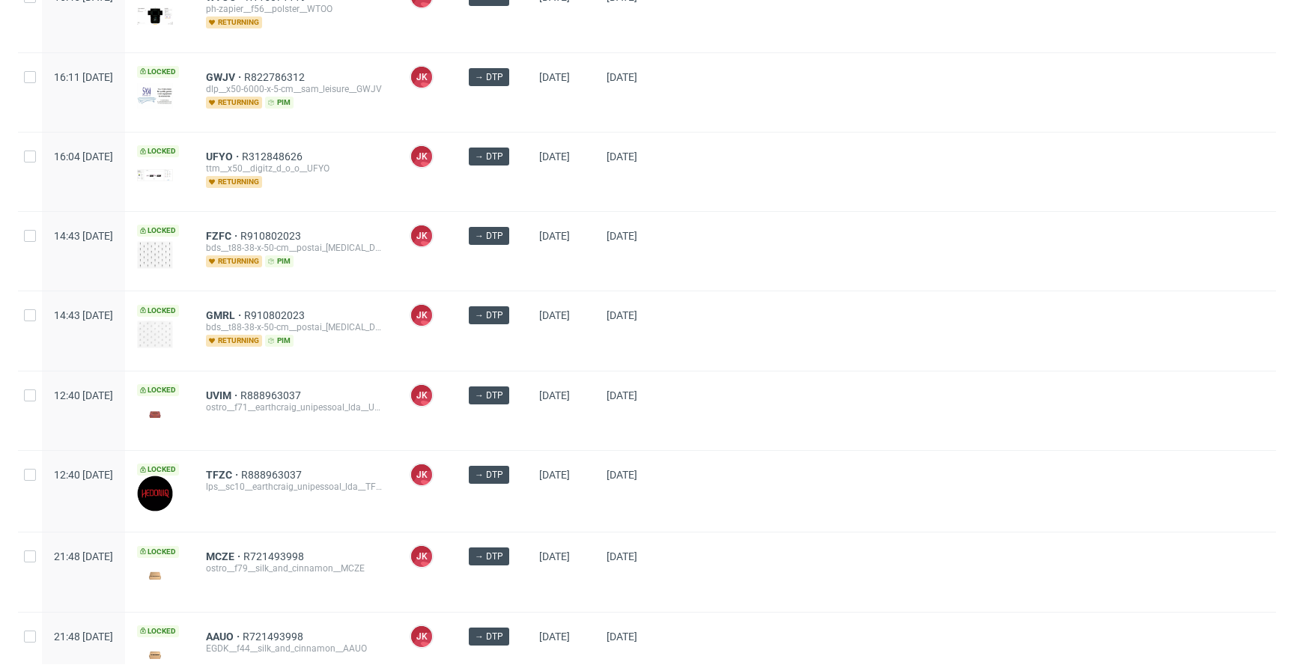
scroll to position [404, 0]
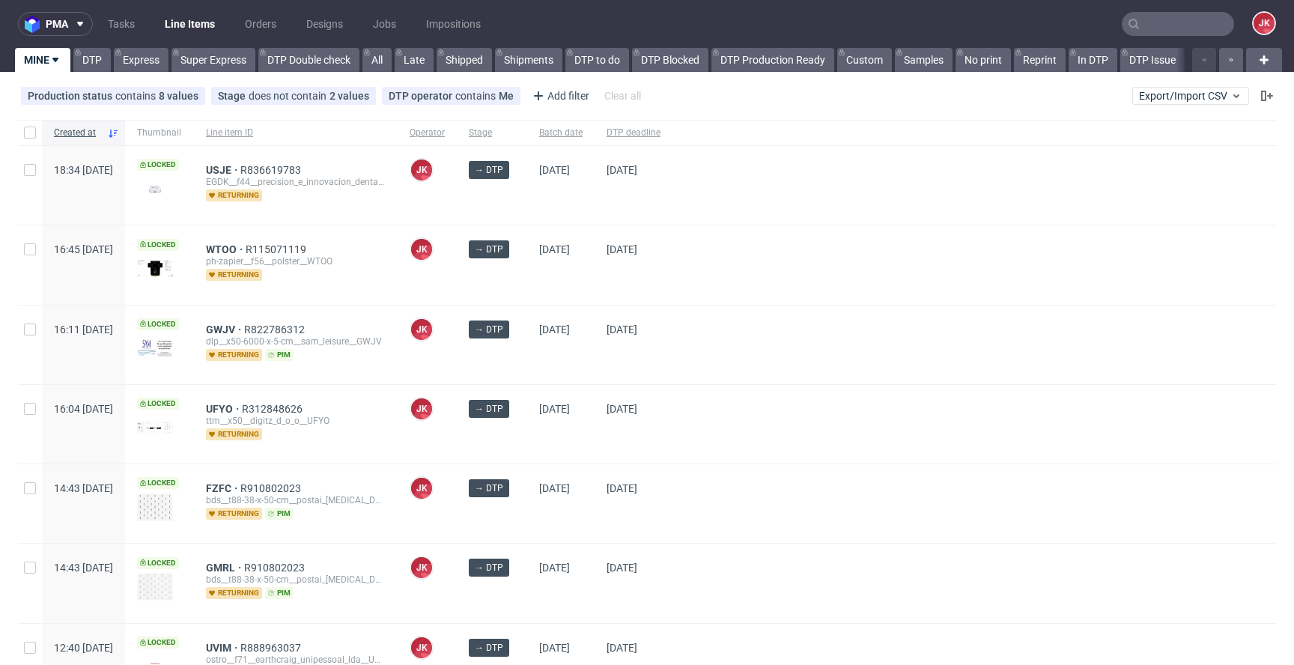
scroll to position [404, 0]
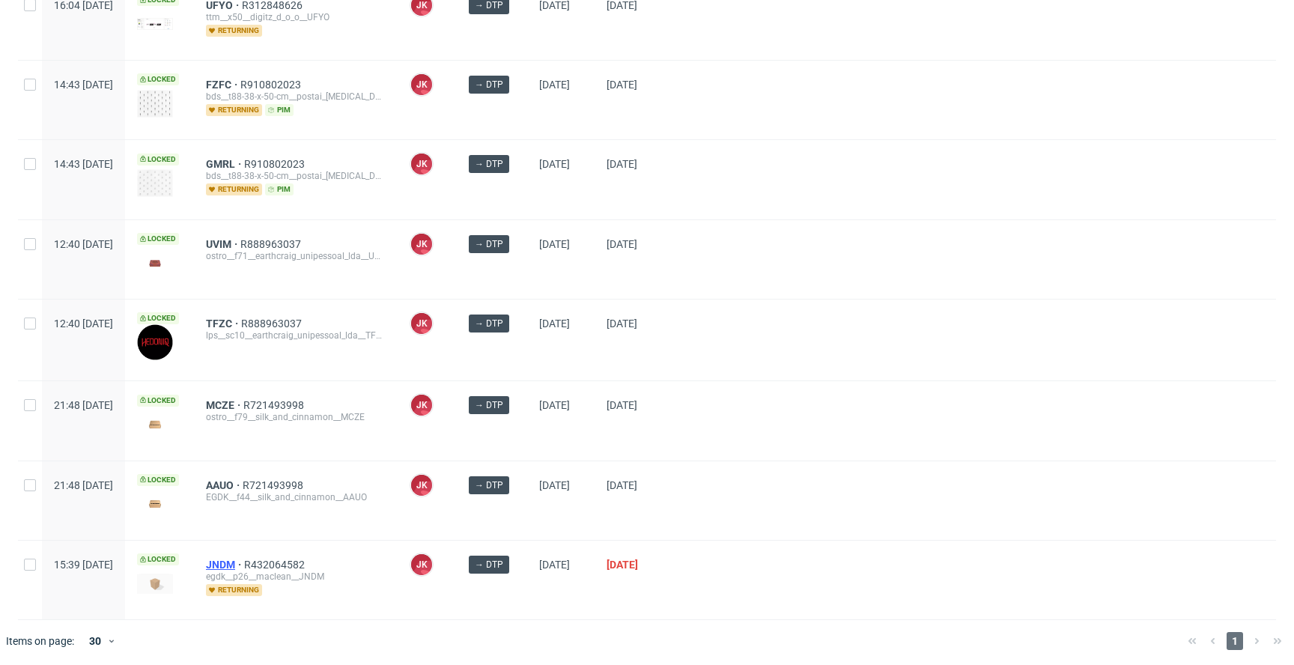
click at [244, 559] on span "JNDM" at bounding box center [225, 565] width 38 height 12
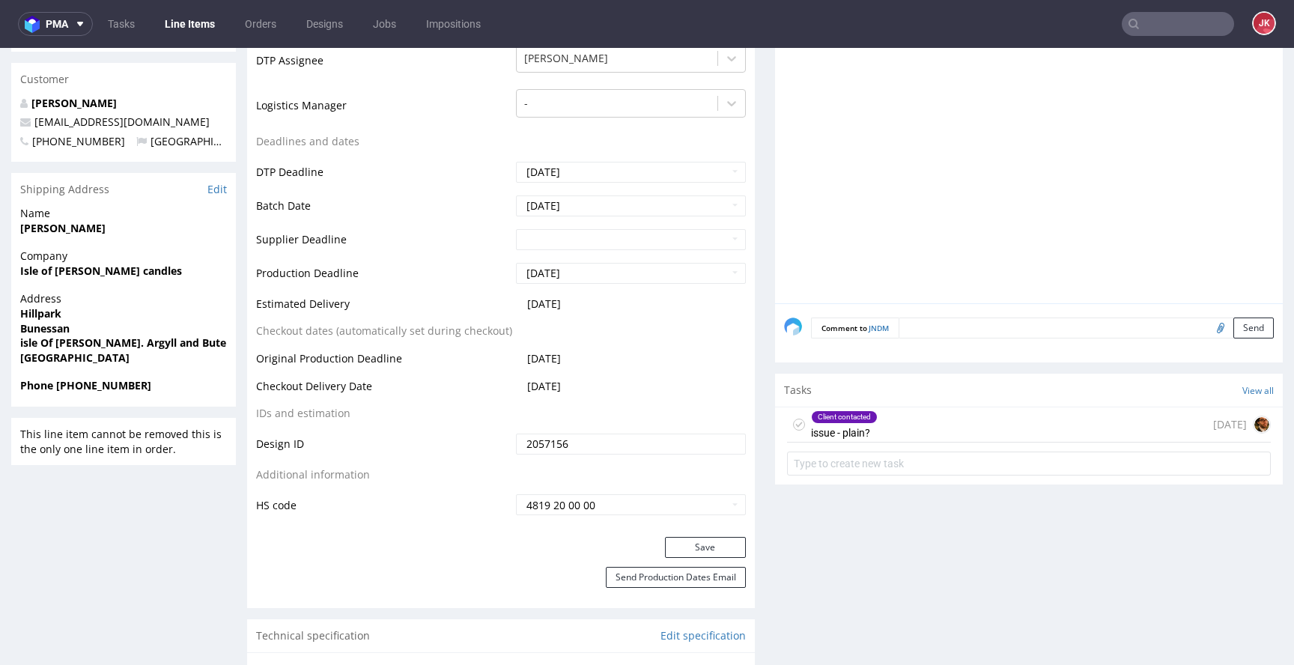
scroll to position [487, 0]
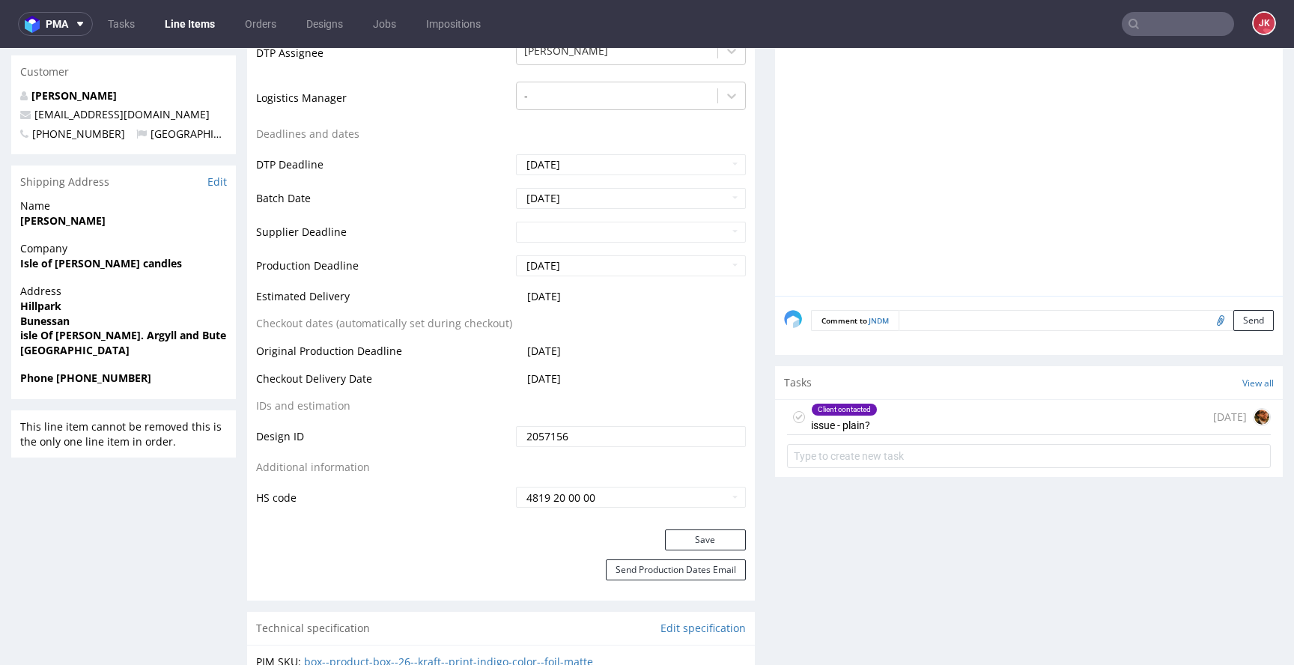
click at [932, 427] on div "Client contacted issue - plain? [DATE]" at bounding box center [1029, 417] width 484 height 35
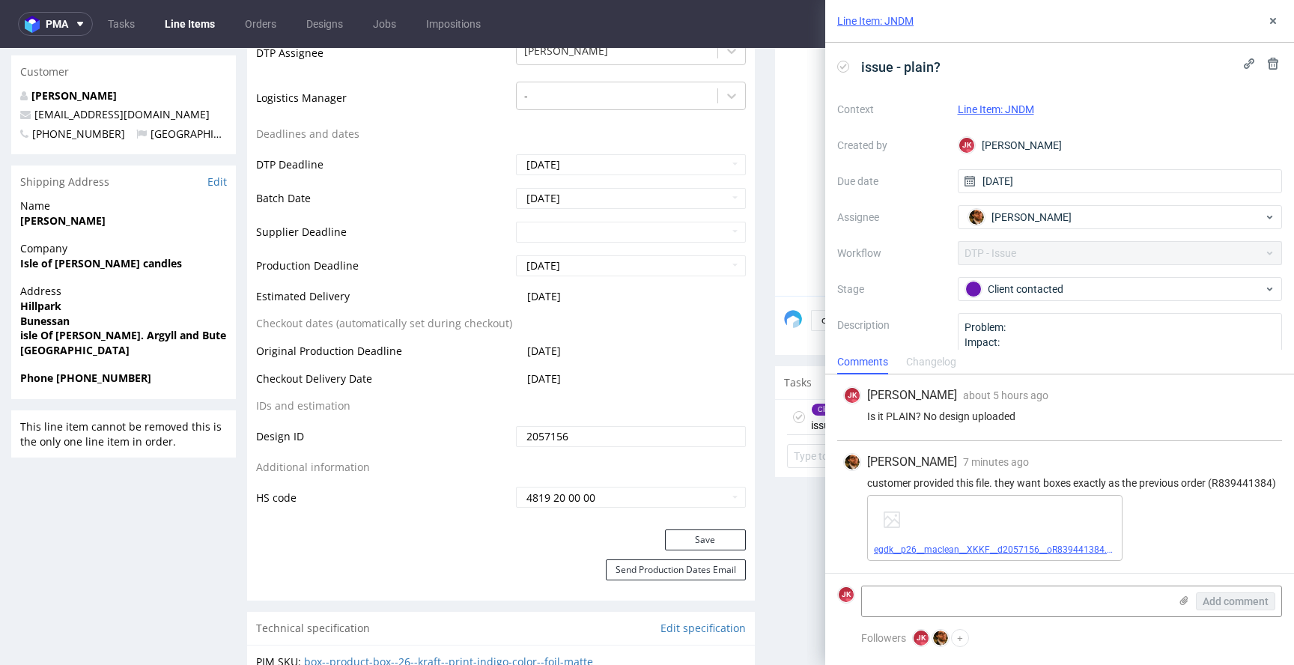
click at [966, 552] on link "egdk__p26__maclean__XKKF__d2057156__oR839441384.pdf" at bounding box center [997, 549] width 246 height 10
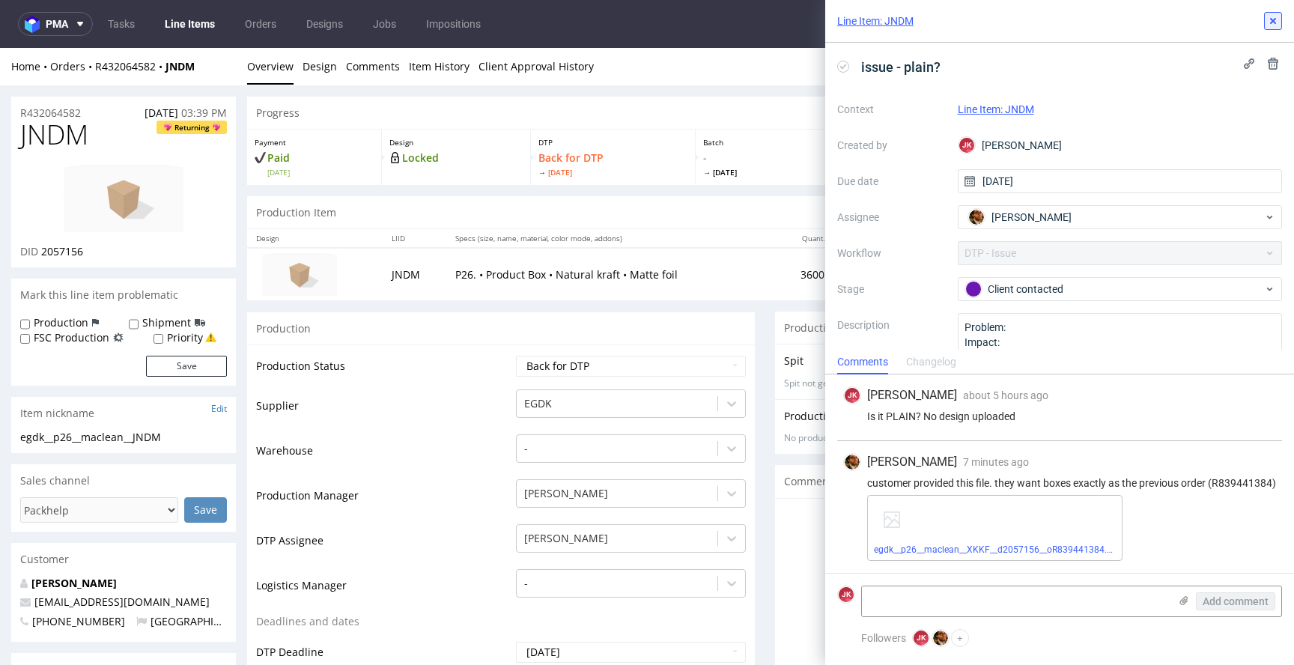
click at [1277, 20] on icon at bounding box center [1273, 21] width 12 height 12
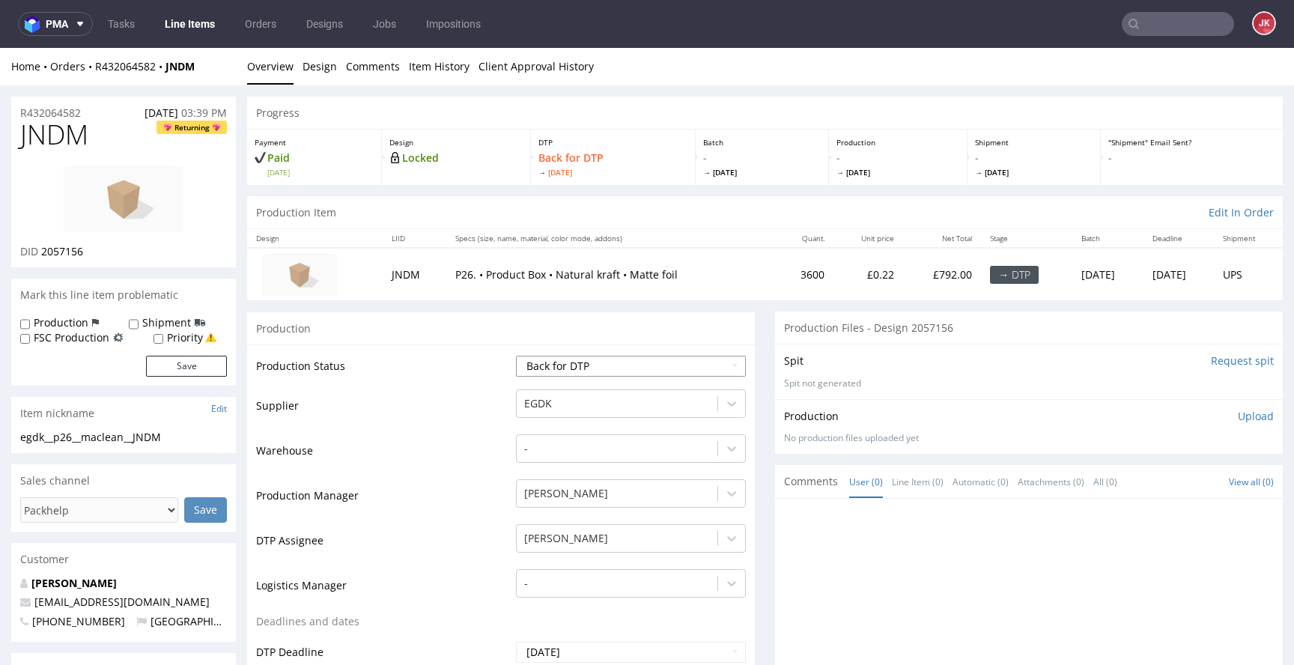
click at [601, 368] on select "Waiting for Artwork Waiting for Diecut Waiting for Mockup Waiting for DTP Waiti…" at bounding box center [631, 366] width 230 height 21
select select "dtp_in_process"
click at [516, 356] on select "Waiting for Artwork Waiting for Diecut Waiting for Mockup Waiting for DTP Waiti…" at bounding box center [631, 366] width 230 height 21
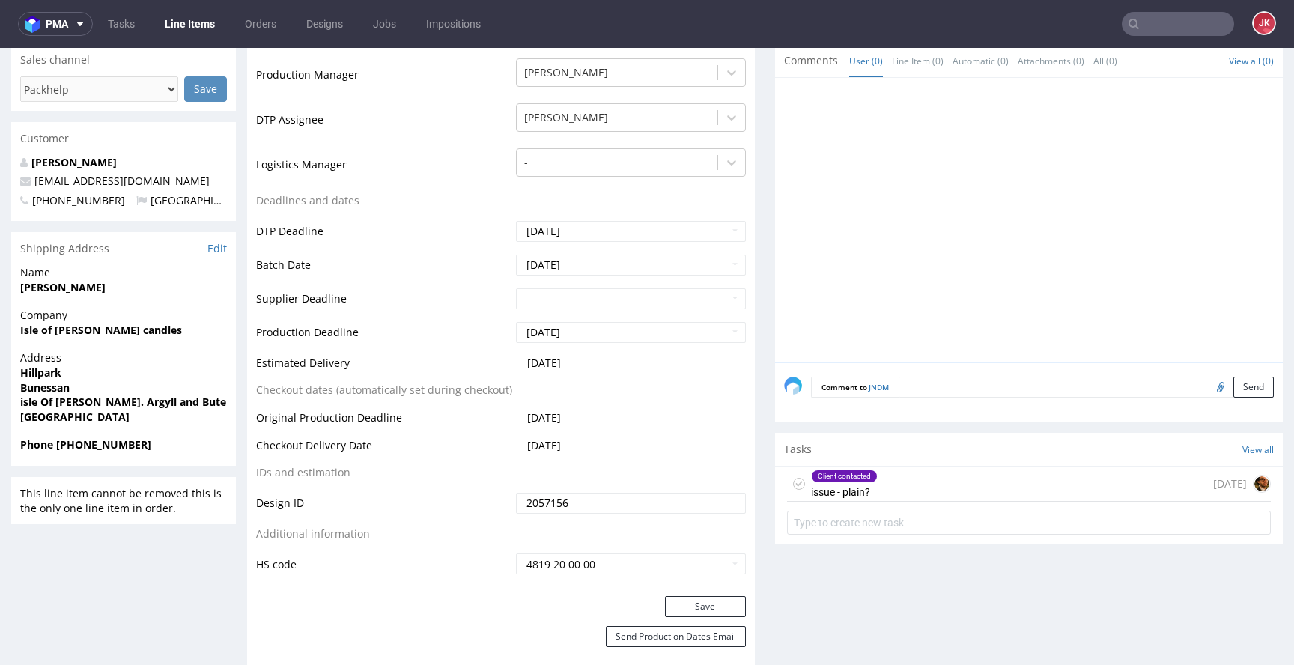
scroll to position [487, 0]
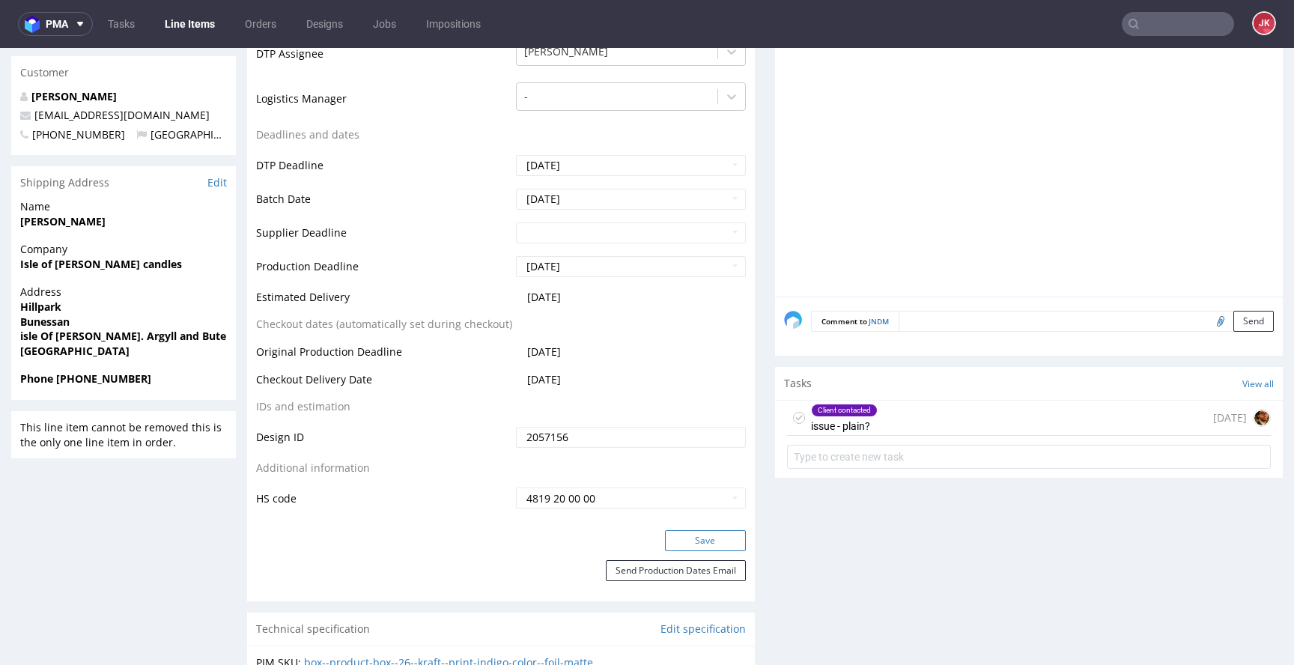
click at [687, 538] on button "Save" at bounding box center [705, 540] width 81 height 21
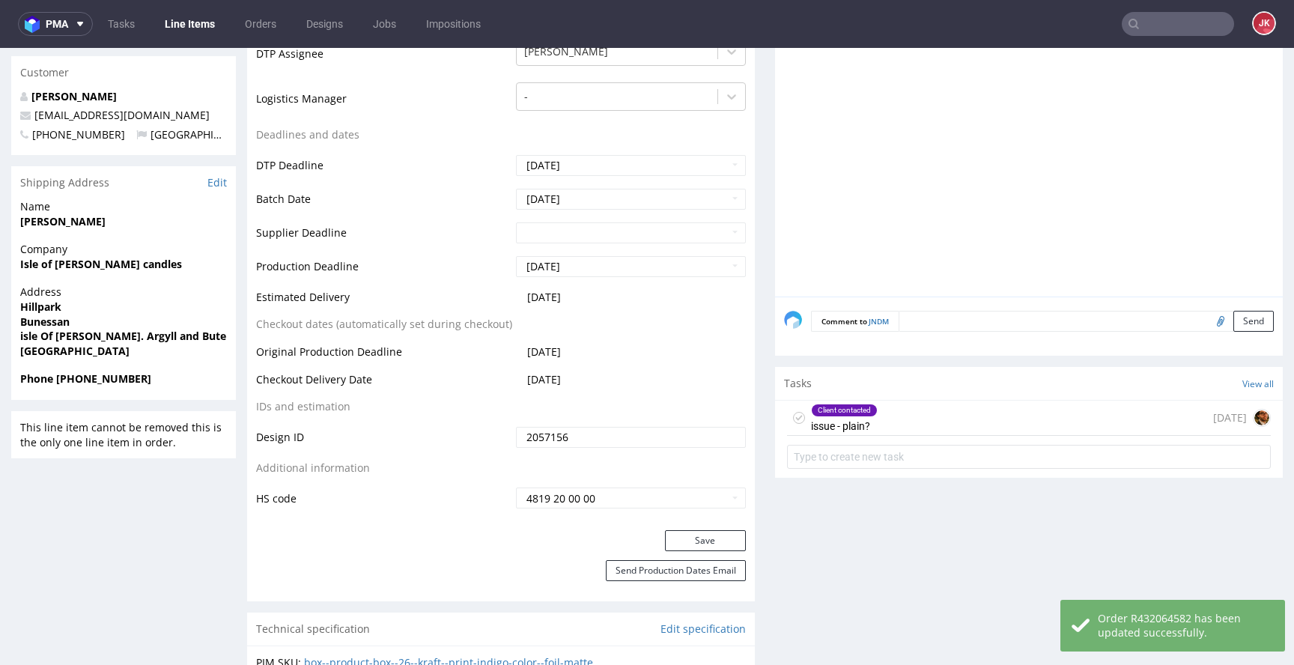
click at [793, 419] on icon at bounding box center [799, 418] width 12 height 12
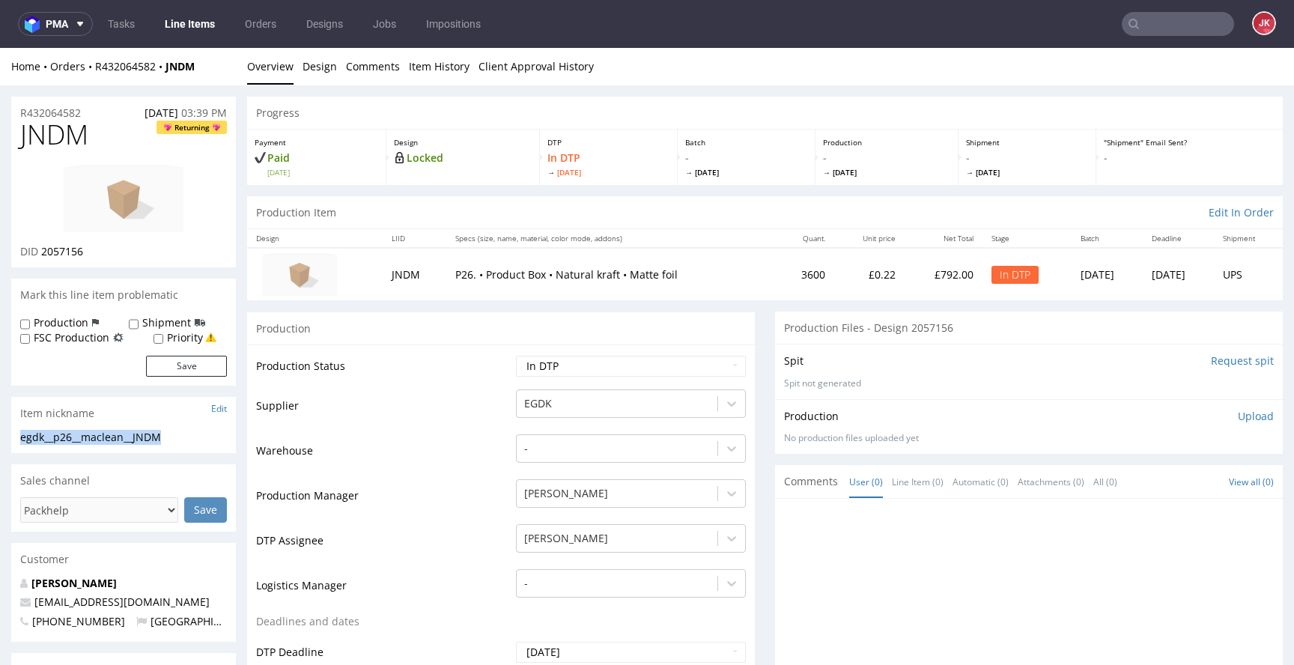
drag, startPoint x: 195, startPoint y: 434, endPoint x: 0, endPoint y: 440, distance: 195.5
copy div "egdk__p26__maclean__JNDM"
drag, startPoint x: 62, startPoint y: 112, endPoint x: 0, endPoint y: 118, distance: 62.5
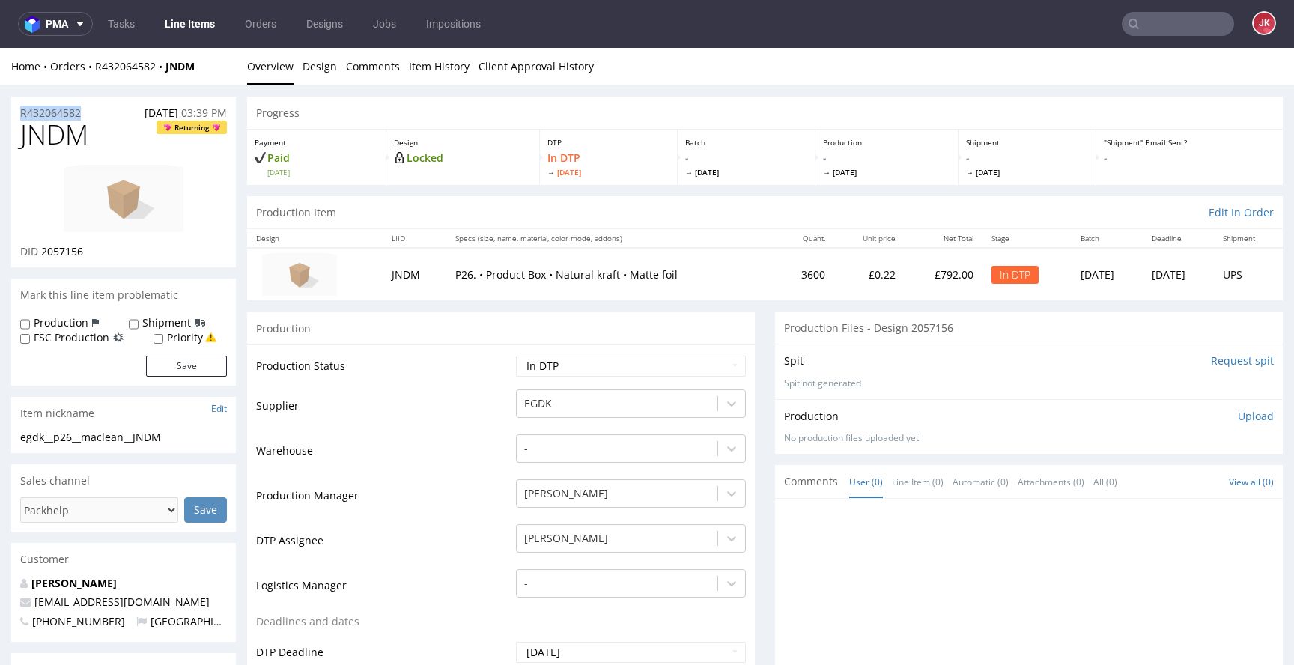
copy p "R432064582"
drag, startPoint x: 42, startPoint y: 252, endPoint x: 88, endPoint y: 252, distance: 45.7
click at [88, 252] on div "DID 2057156" at bounding box center [123, 251] width 207 height 15
copy span "2057156"
click at [42, 140] on span "JNDM" at bounding box center [54, 135] width 68 height 30
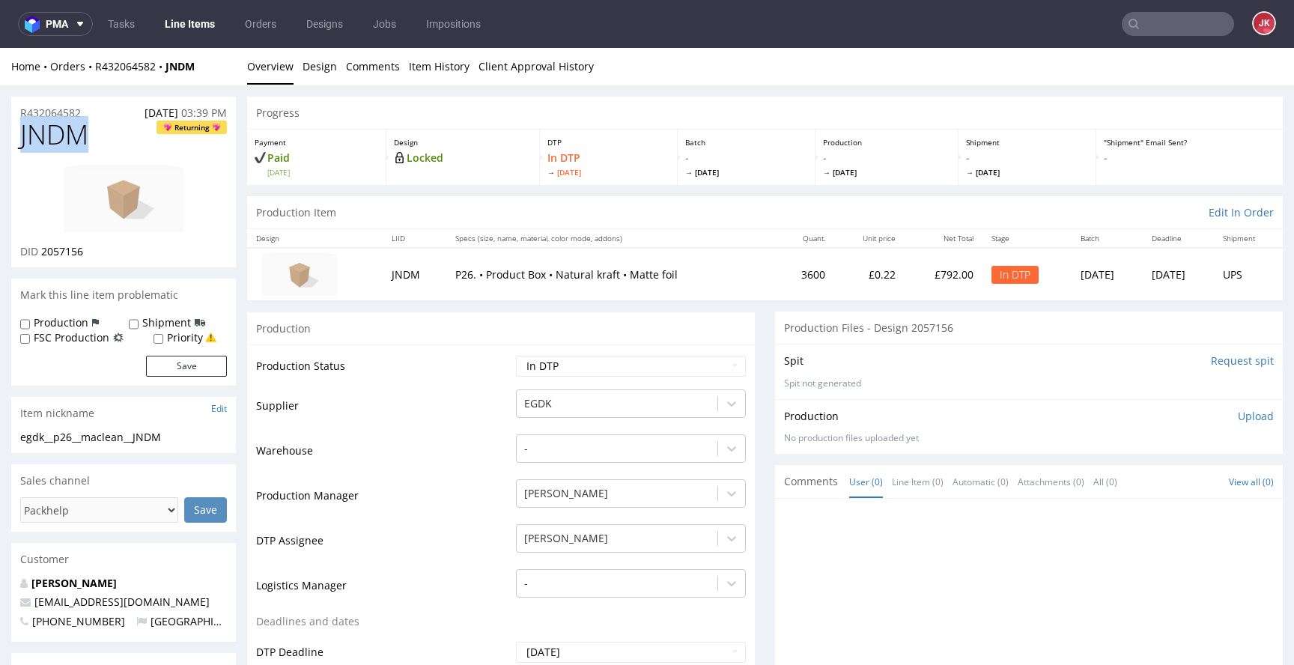
click at [42, 140] on span "JNDM" at bounding box center [54, 135] width 68 height 30
copy span "JNDM"
click at [474, 431] on td "Supplier" at bounding box center [384, 410] width 256 height 45
click at [1238, 416] on p "Upload" at bounding box center [1256, 416] width 36 height 15
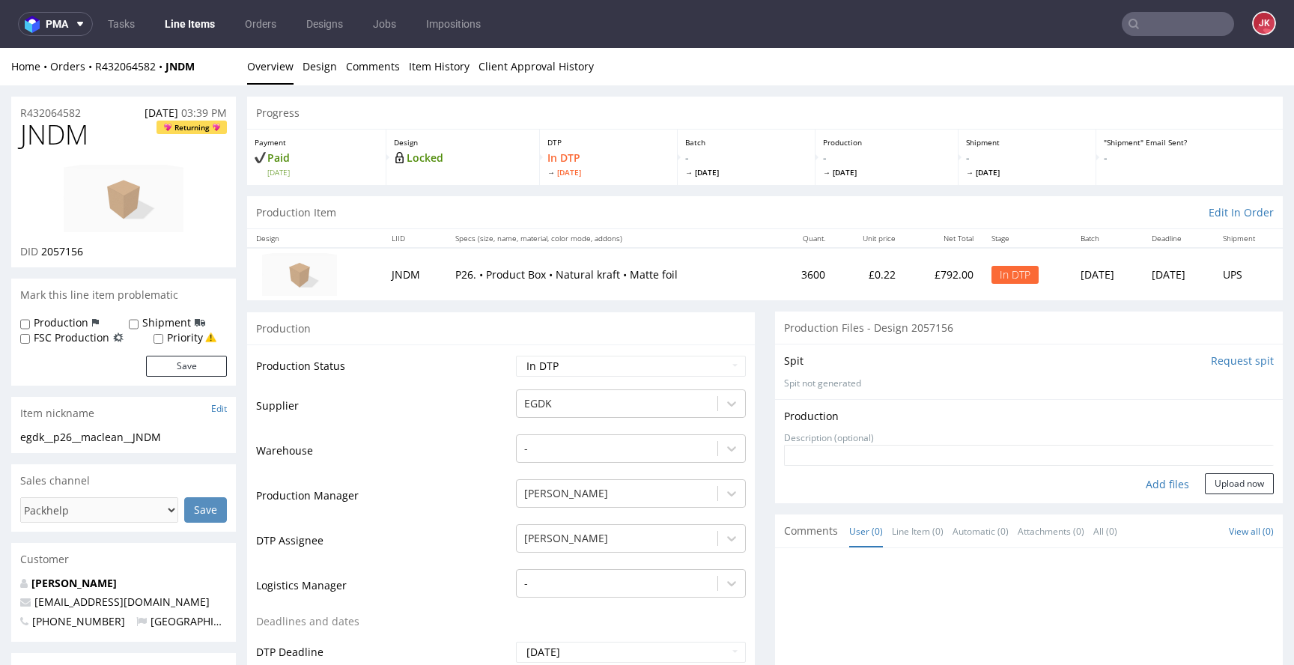
click at [1147, 483] on div "Add files" at bounding box center [1167, 484] width 75 height 22
type input "C:\fakepath\egdk__p26__maclean__JNDM__d2057156__oR432064582__outside.pdf"
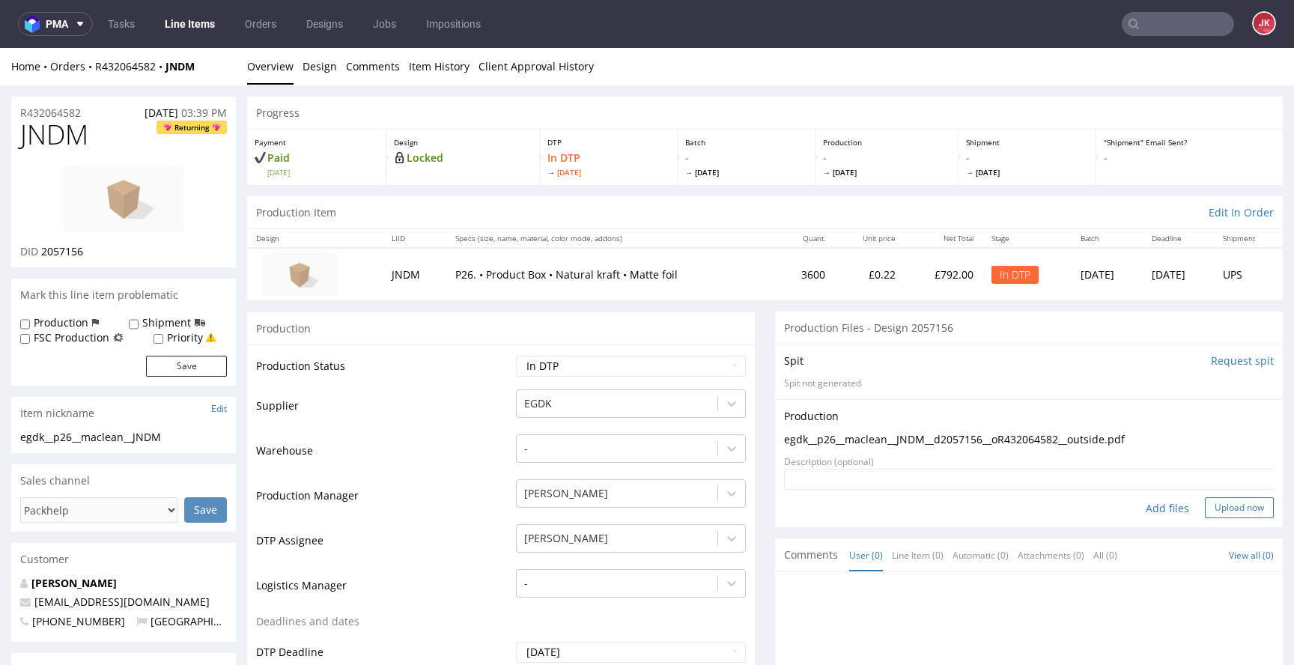
click at [1210, 505] on button "Upload now" at bounding box center [1239, 507] width 69 height 21
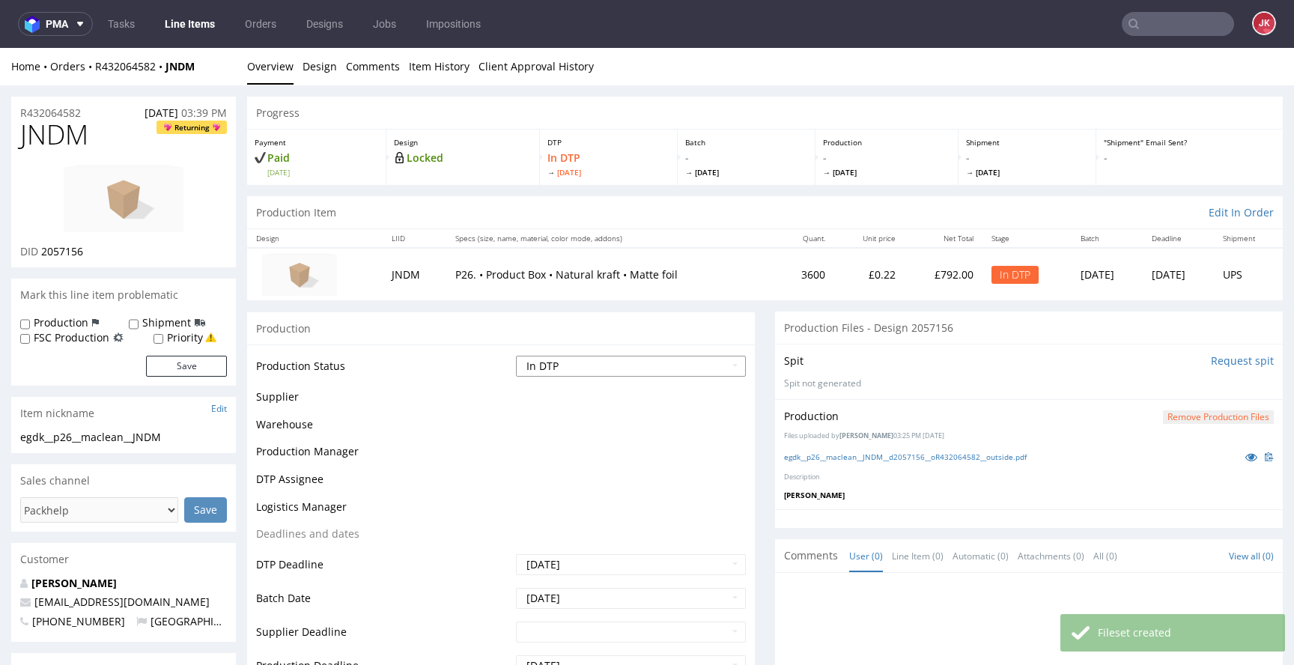
click at [671, 365] on select "Waiting for Artwork Waiting for Diecut Waiting for Mockup Waiting for DTP Waiti…" at bounding box center [631, 366] width 230 height 21
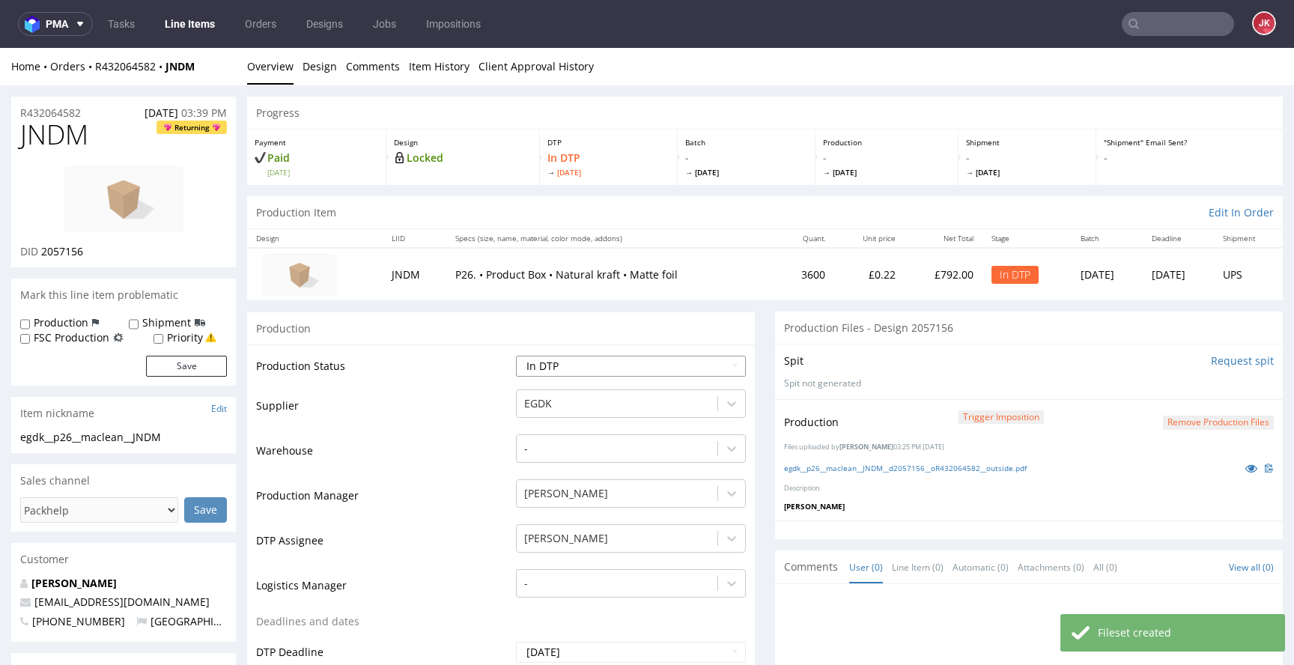
select select "dtp_production_ready"
click at [516, 356] on select "Waiting for Artwork Waiting for Diecut Waiting for Mockup Waiting for DTP Waiti…" at bounding box center [631, 366] width 230 height 21
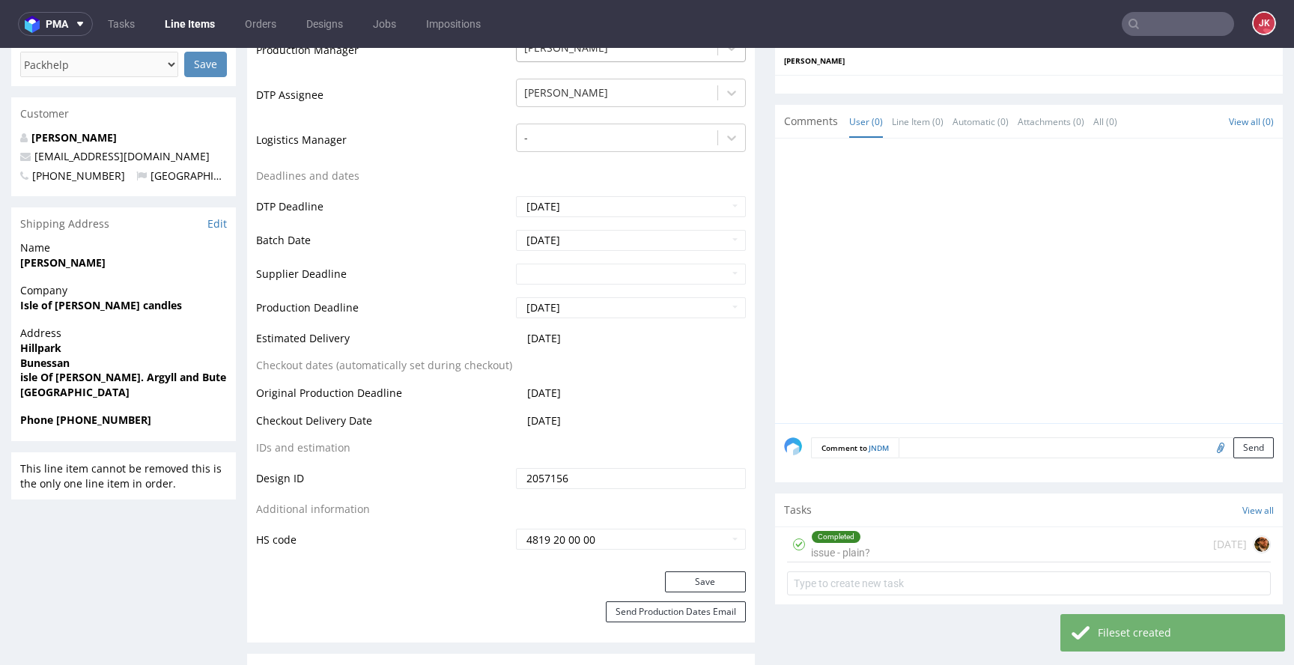
scroll to position [476, 0]
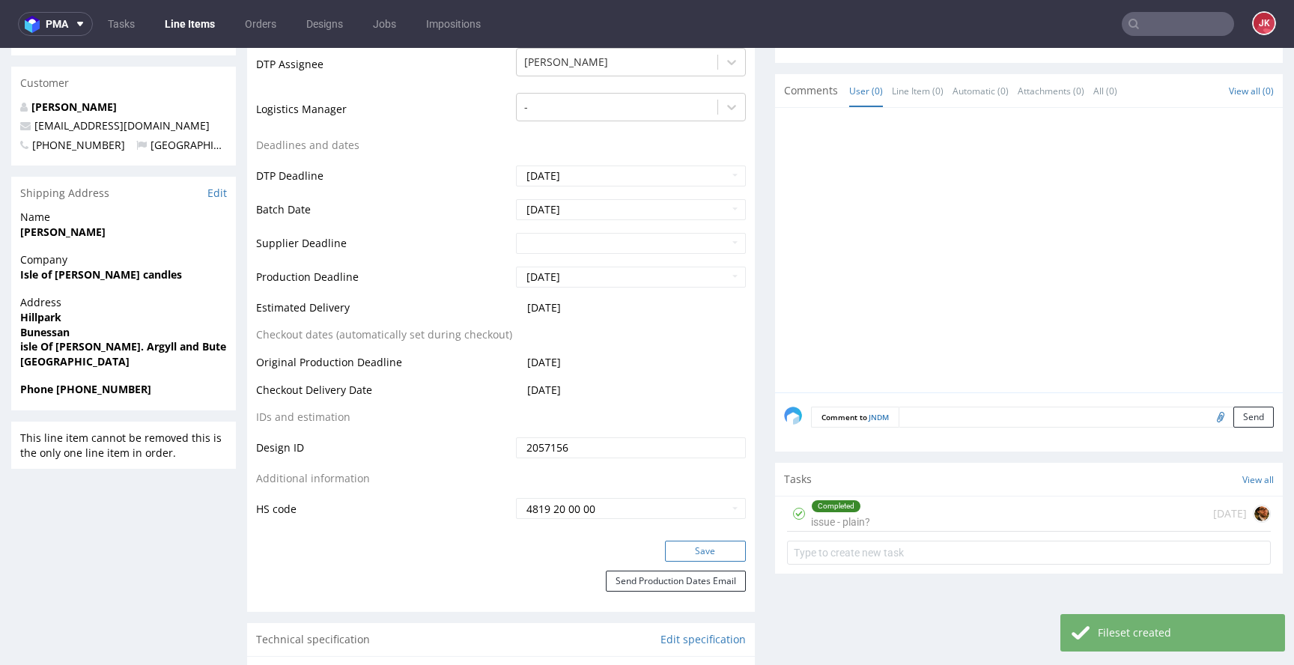
click at [686, 544] on button "Save" at bounding box center [705, 551] width 81 height 21
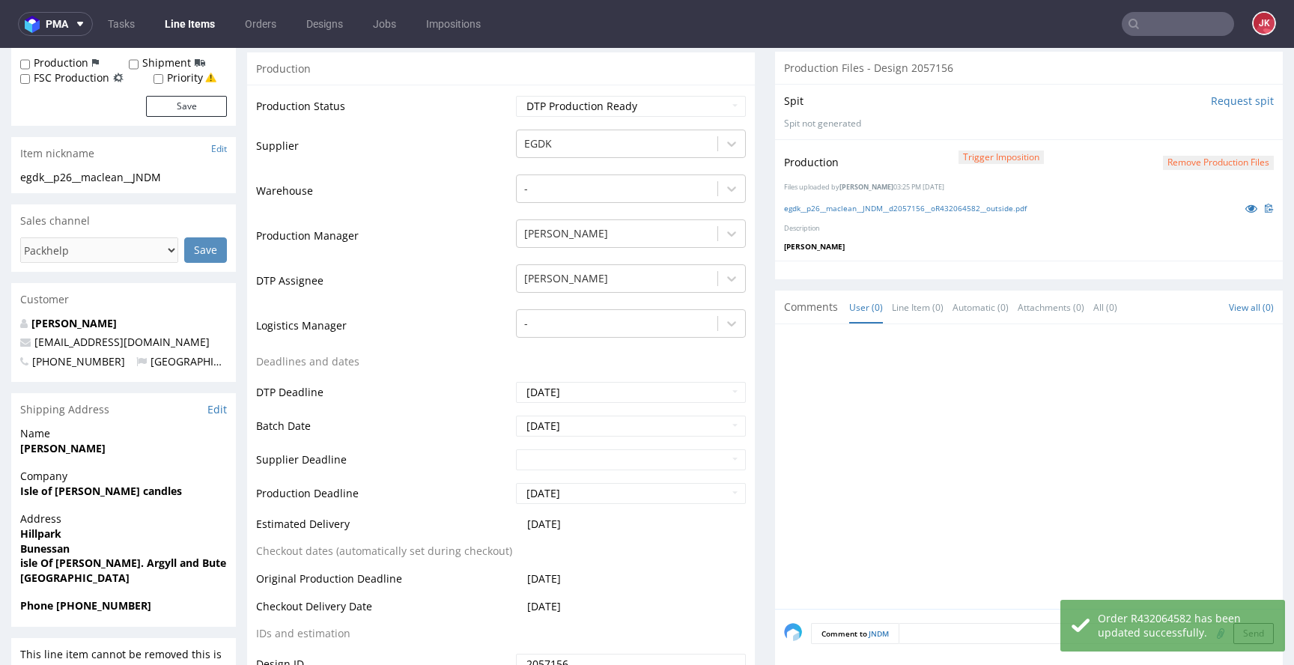
scroll to position [0, 0]
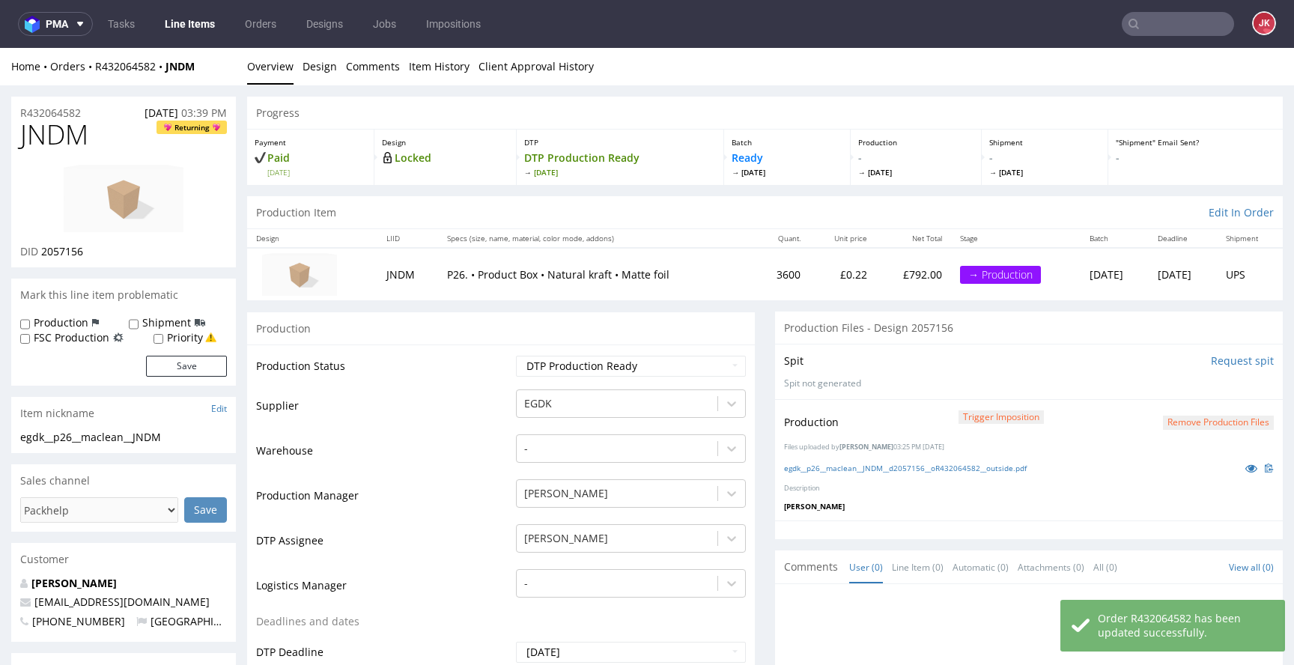
click at [177, 31] on link "Line Items" at bounding box center [190, 24] width 68 height 24
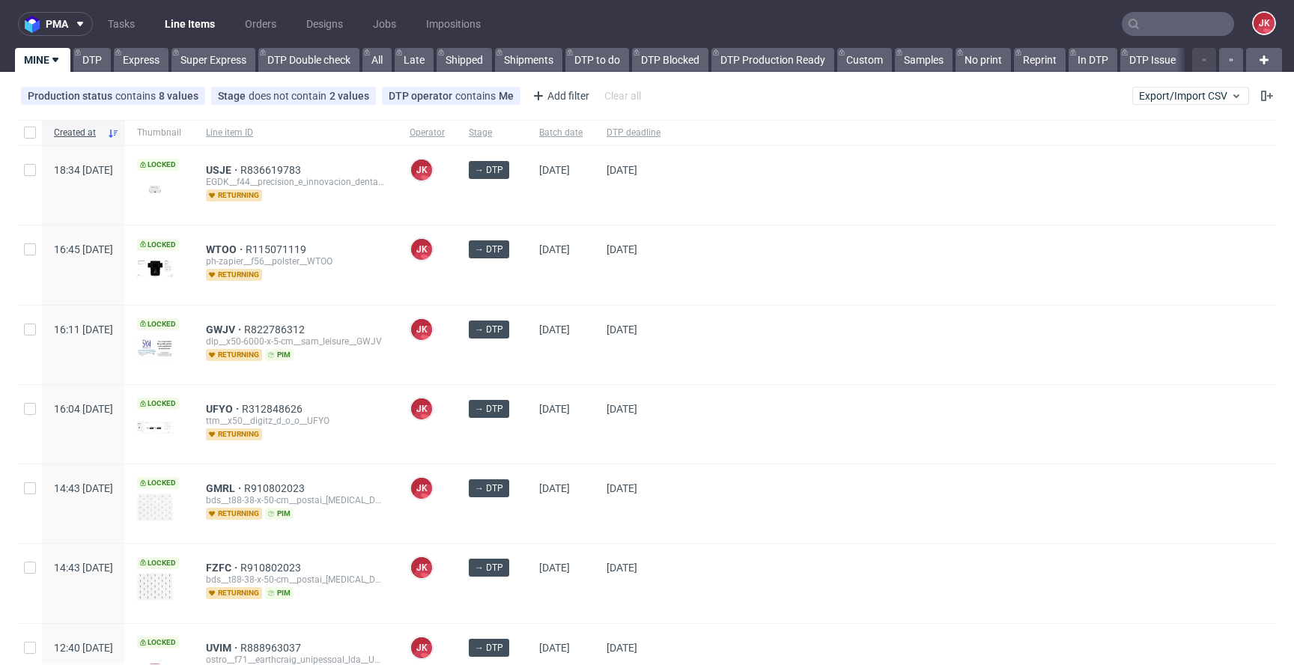
click at [571, 288] on div "[DATE]" at bounding box center [560, 264] width 67 height 79
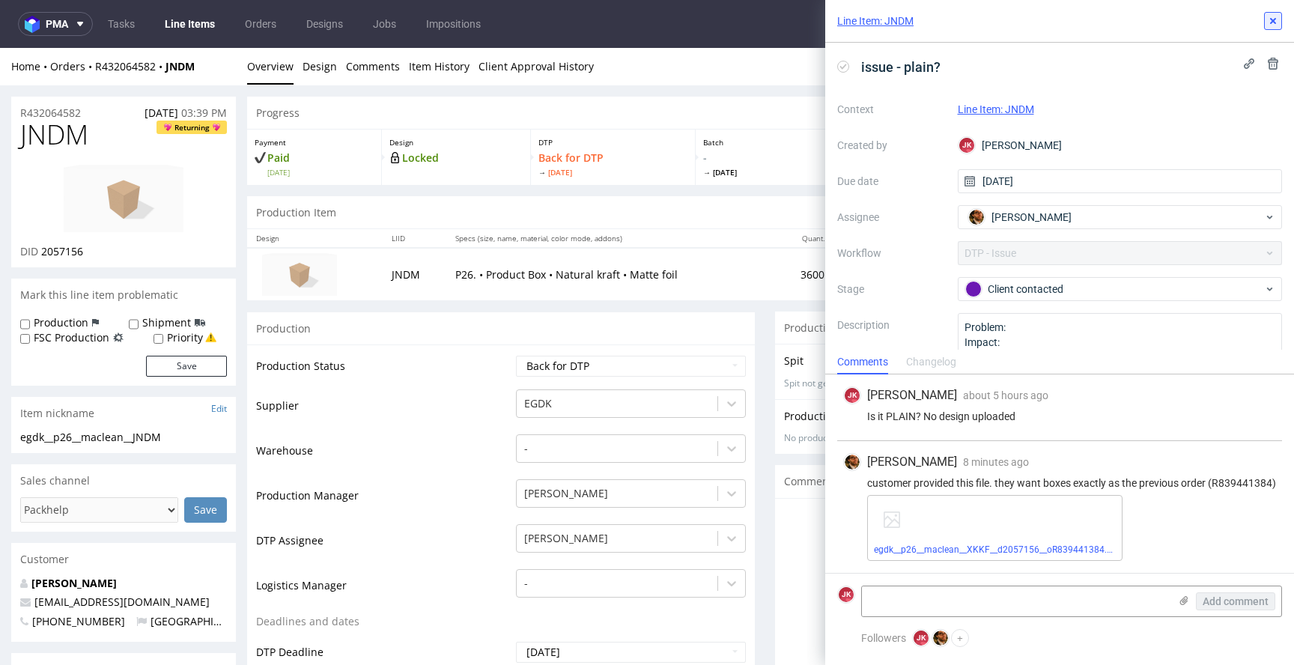
click at [1271, 17] on icon at bounding box center [1273, 21] width 12 height 12
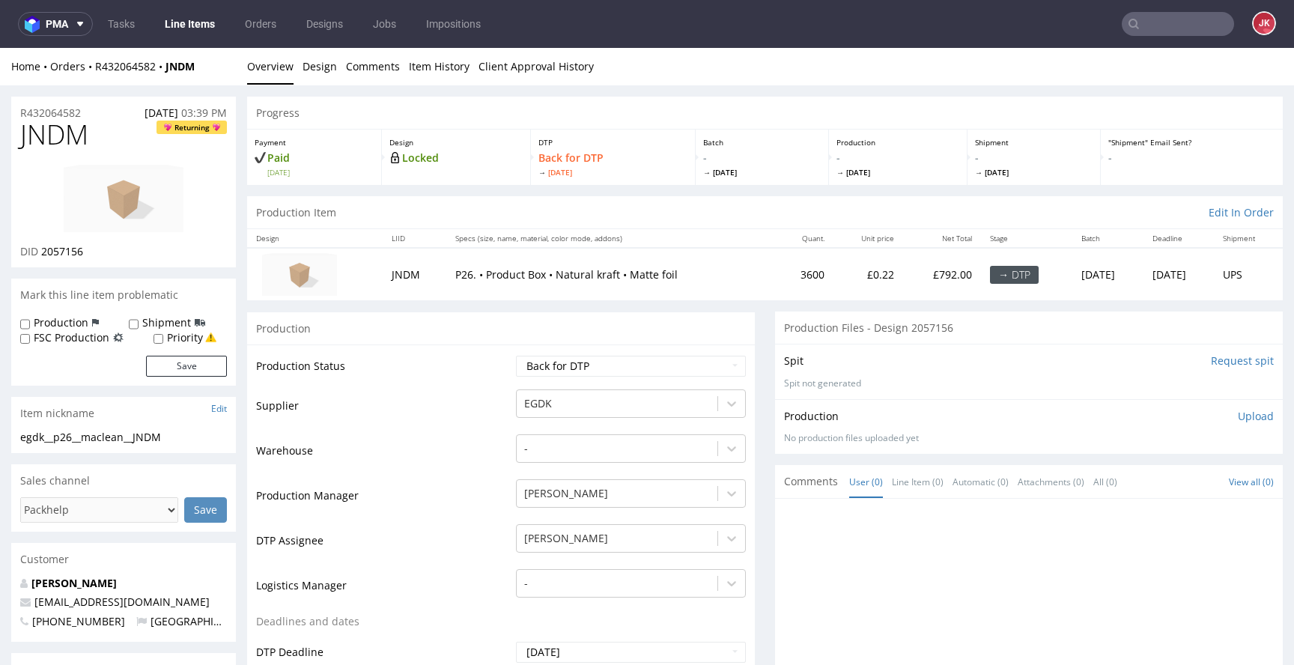
click at [1178, 32] on input "text" at bounding box center [1178, 24] width 112 height 24
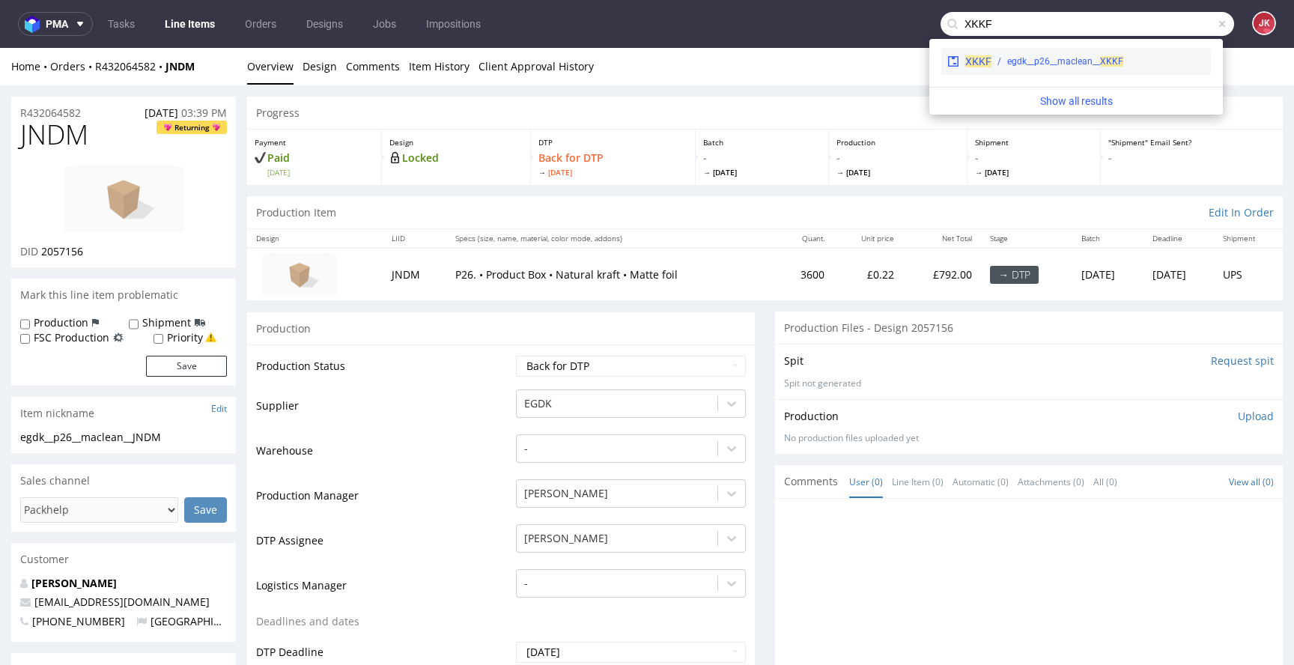
type input "XKKF"
click at [1052, 63] on div "egdk__p26__maclean__ XKKF" at bounding box center [1065, 61] width 116 height 13
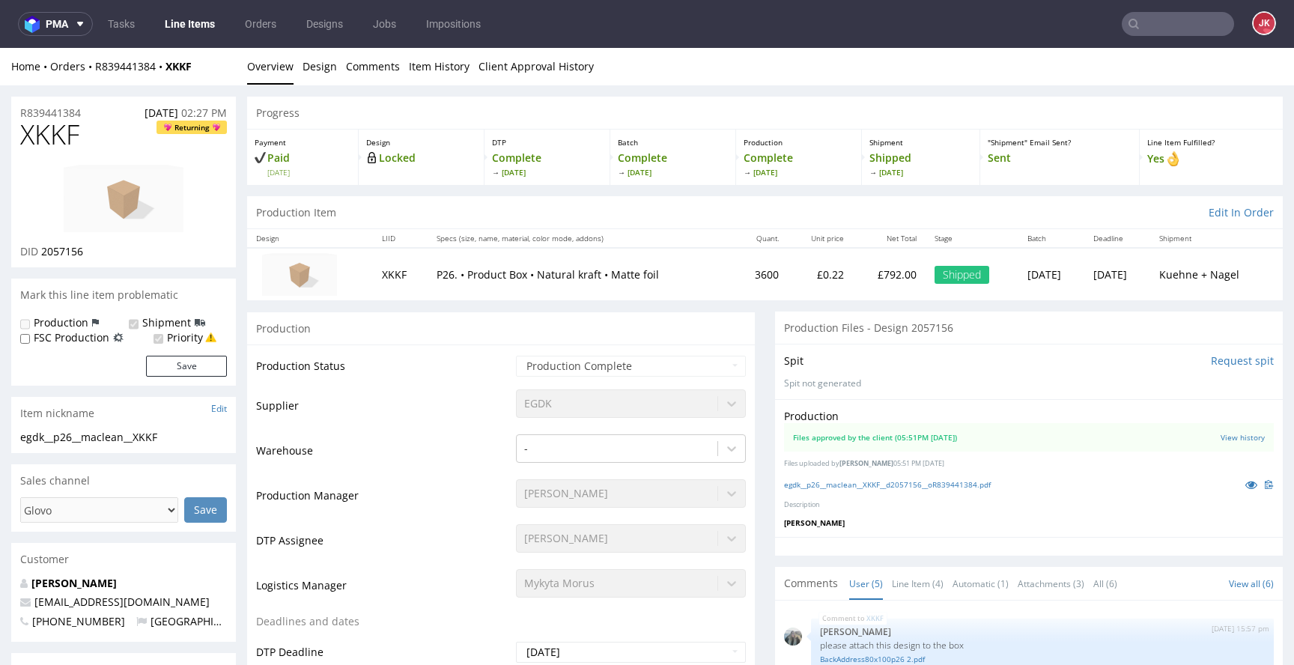
scroll to position [19, 0]
click at [814, 484] on link "egdk__p26__maclean__XKKF__d2057156__oR839441384.pdf" at bounding box center [887, 484] width 207 height 10
click at [1245, 481] on icon at bounding box center [1251, 484] width 12 height 10
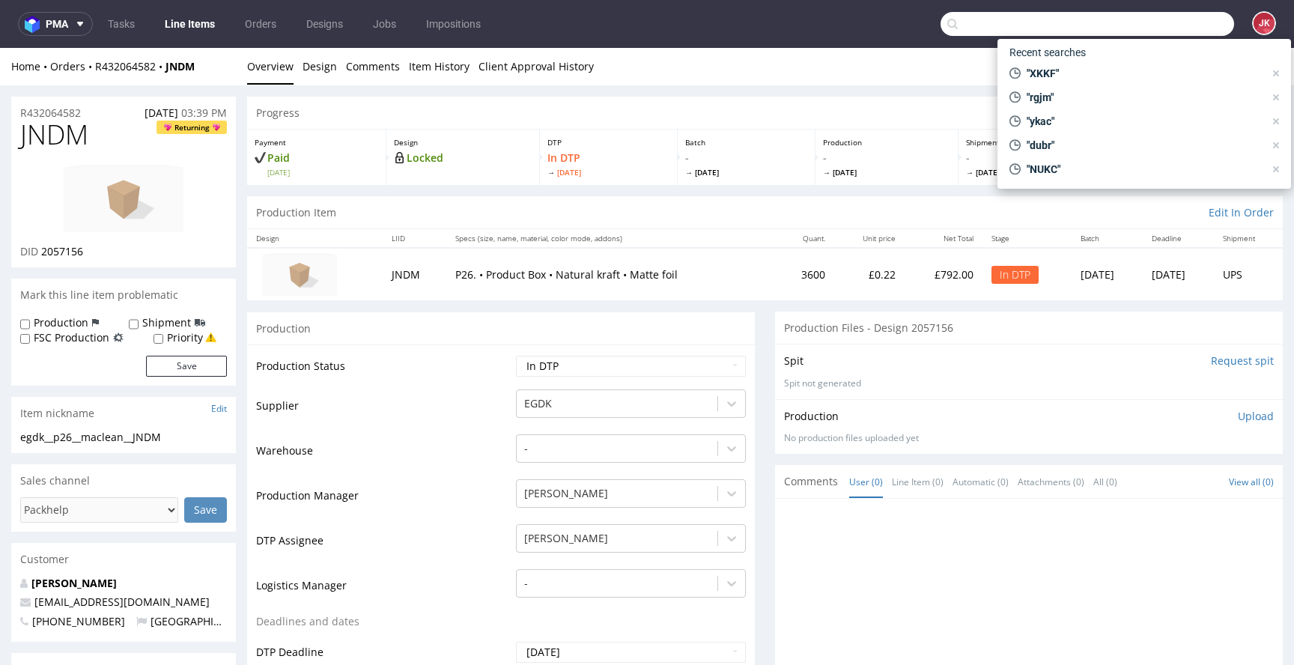
click at [1172, 29] on input "text" at bounding box center [1088, 24] width 294 height 24
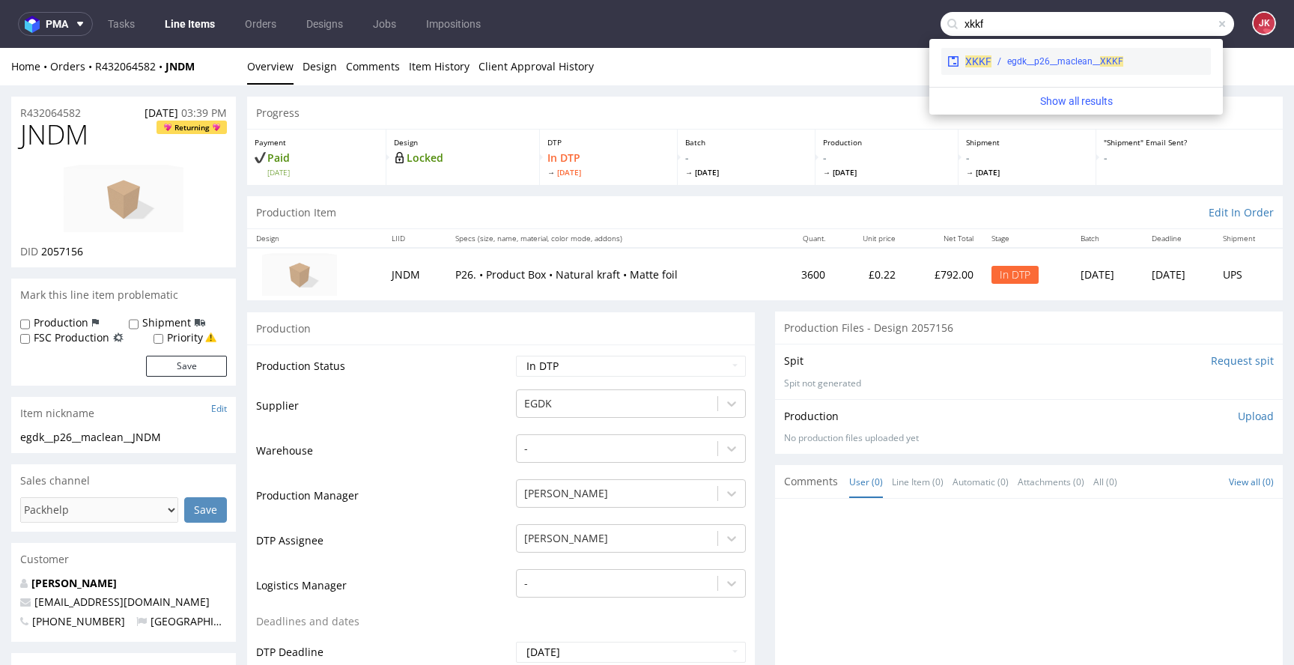
type input "xkkf"
click at [1082, 58] on div "egdk__p26__maclean__ XKKF" at bounding box center [1065, 61] width 116 height 13
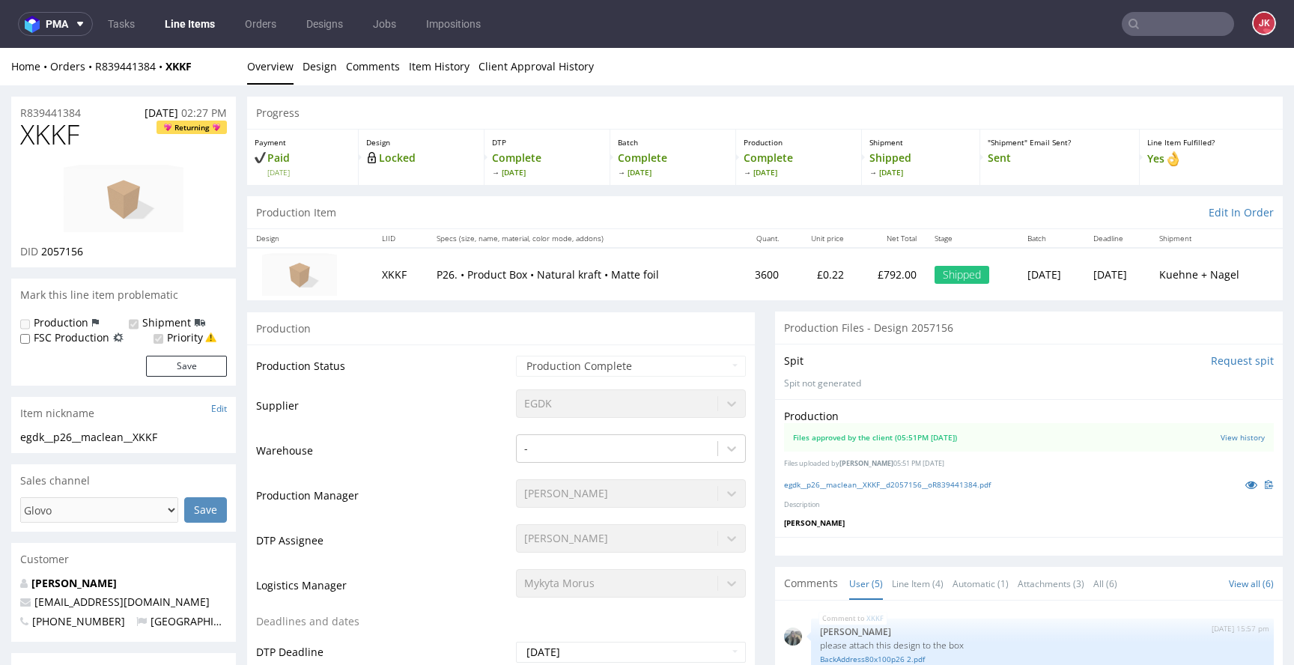
scroll to position [19, 0]
